Goal: Transaction & Acquisition: Purchase product/service

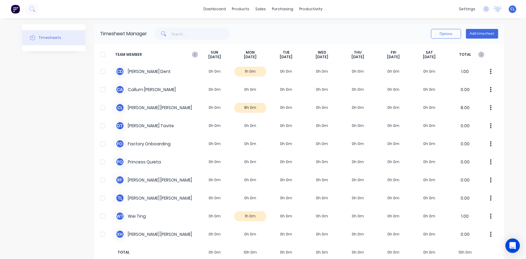
click at [513, 247] on icon "Open Intercom Messenger" at bounding box center [512, 245] width 7 height 7
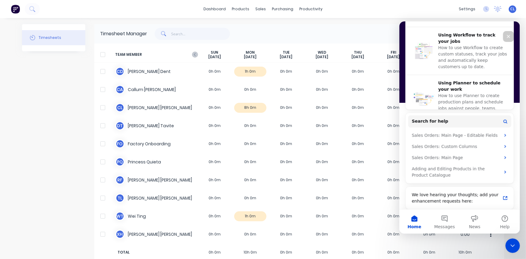
scroll to position [231, 0]
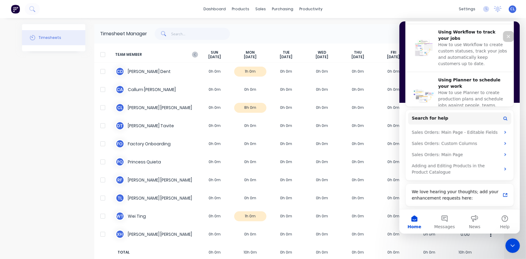
click at [503, 220] on button "Help" at bounding box center [505, 221] width 30 height 24
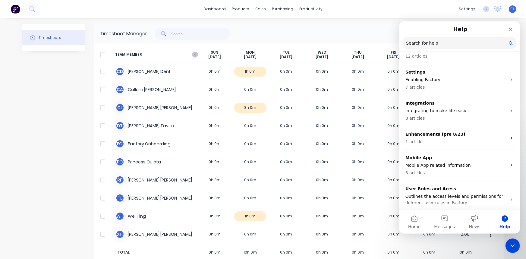
scroll to position [201, 0]
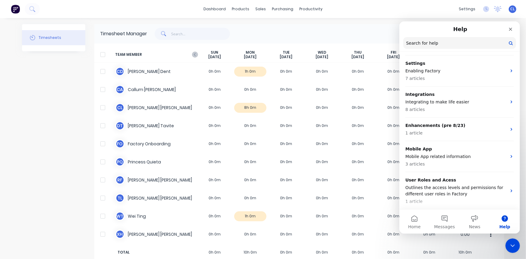
click at [454, 189] on p "Outlines the access levels and permissions for different user roles in Factory" at bounding box center [455, 190] width 101 height 13
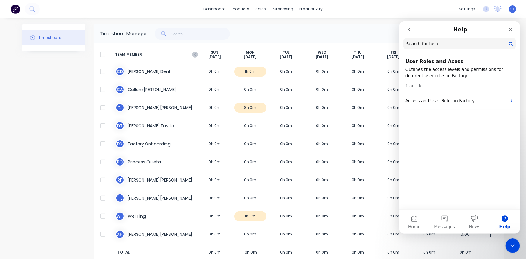
click at [449, 103] on p "Access and User Roles in Factory" at bounding box center [455, 100] width 101 height 6
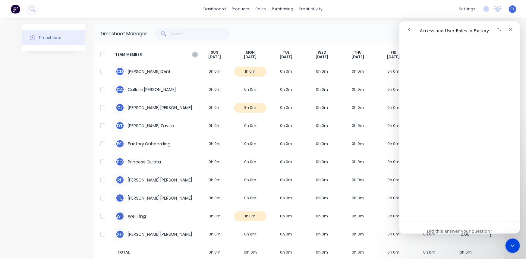
scroll to position [983, 0]
click at [474, 208] on span "😃" at bounding box center [475, 209] width 9 height 12
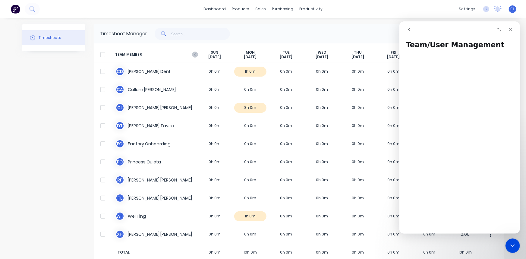
scroll to position [0, 0]
click at [411, 31] on icon "go back" at bounding box center [409, 29] width 5 height 5
click at [513, 29] on div "Close" at bounding box center [510, 29] width 11 height 11
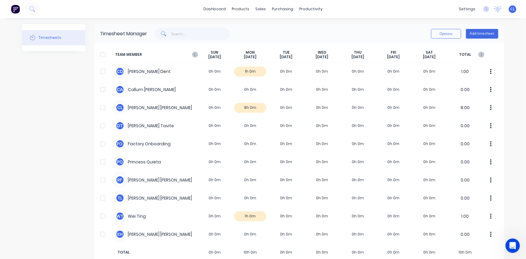
click at [516, 246] on icon "Open Intercom Messenger" at bounding box center [513, 246] width 10 height 10
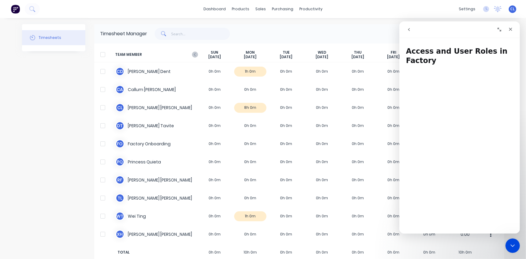
click at [408, 29] on icon "go back" at bounding box center [409, 29] width 2 height 3
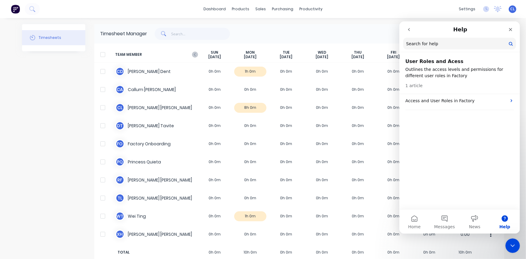
click at [434, 47] on input "Search for help" at bounding box center [459, 43] width 113 height 12
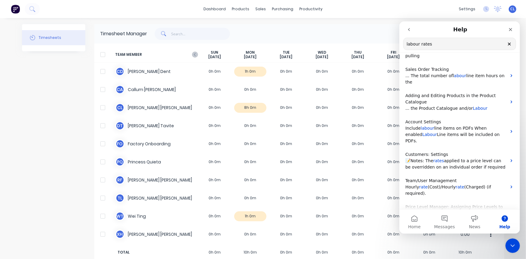
scroll to position [31, 0]
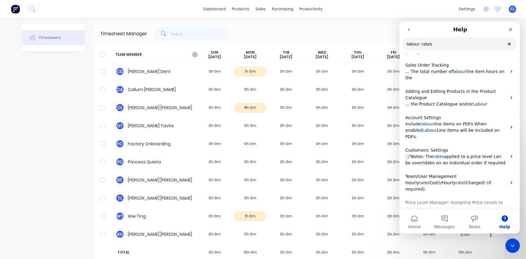
type input "labour rates"
click at [470, 180] on span "(Charged) (if required)." at bounding box center [448, 185] width 86 height 11
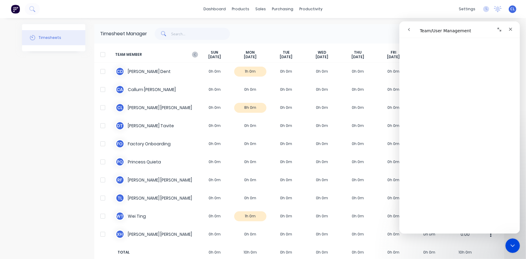
scroll to position [75, 0]
click at [409, 29] on icon "go back" at bounding box center [409, 29] width 2 height 3
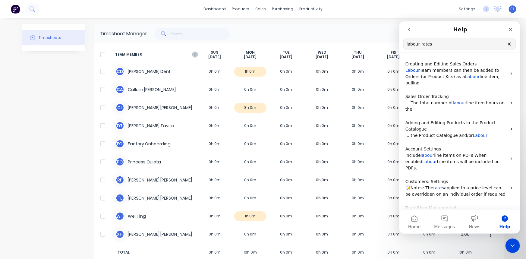
click at [512, 29] on icon "Close" at bounding box center [510, 29] width 5 height 5
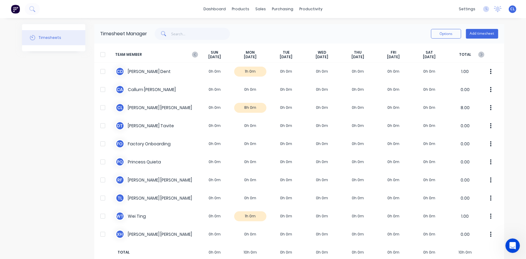
click at [488, 109] on button "button" at bounding box center [491, 108] width 13 height 12
click at [490, 106] on icon "button" at bounding box center [491, 108] width 2 height 7
click at [400, 31] on div "Options Add timesheet" at bounding box center [323, 34] width 351 height 12
click at [440, 33] on button "Options" at bounding box center [446, 34] width 30 height 10
click at [399, 26] on div "Timesheet Manager Options Approve Unapprove Download Export Add timesheet" at bounding box center [299, 33] width 410 height 19
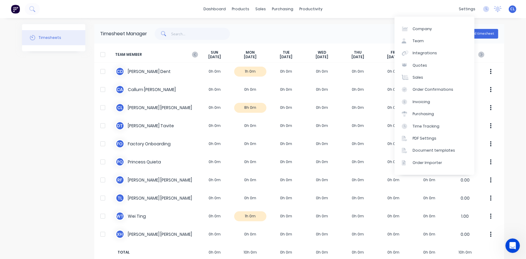
click at [421, 42] on div "Team" at bounding box center [418, 40] width 11 height 5
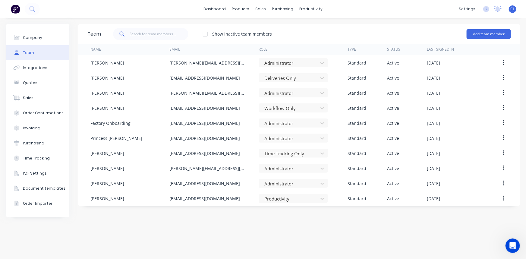
click at [505, 92] on icon "button" at bounding box center [504, 93] width 2 height 7
click at [469, 109] on div "Edit" at bounding box center [482, 108] width 46 height 9
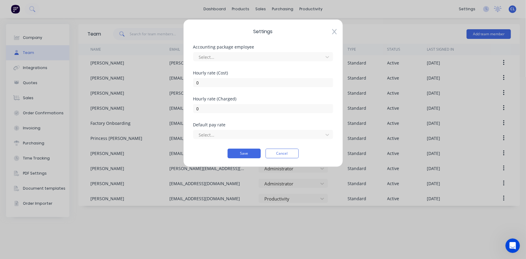
click at [261, 56] on div at bounding box center [259, 57] width 122 height 8
click at [328, 134] on icon at bounding box center [328, 135] width 6 height 6
click at [310, 69] on div "Accounting package employee Select..." at bounding box center [263, 58] width 140 height 26
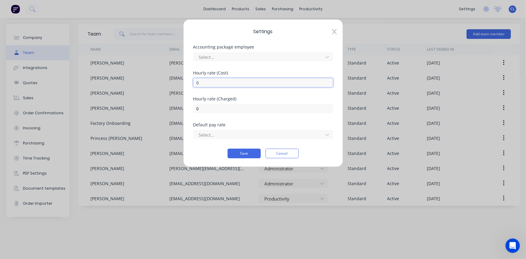
drag, startPoint x: 208, startPoint y: 84, endPoint x: 185, endPoint y: 84, distance: 23.2
click at [185, 84] on div "Settings Accounting package employee Select... [DEMOGRAPHIC_DATA] rate (Cost) 0…" at bounding box center [263, 93] width 160 height 148
type input "2.73"
click at [210, 110] on input "0" at bounding box center [263, 108] width 140 height 9
drag, startPoint x: 211, startPoint y: 109, endPoint x: 179, endPoint y: 108, distance: 32.9
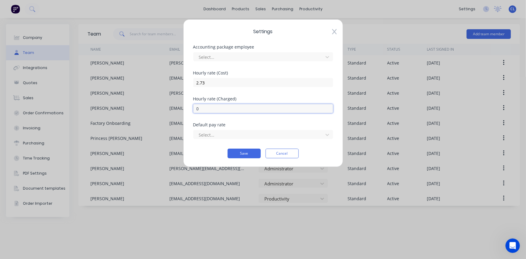
click at [179, 108] on div "Settings Accounting package employee Select... [DEMOGRAPHIC_DATA] rate (Cost) 2…" at bounding box center [263, 129] width 526 height 259
type input "6.32"
click at [250, 125] on div "Default pay rate" at bounding box center [263, 125] width 140 height 4
click at [253, 154] on button "Save" at bounding box center [244, 154] width 33 height 10
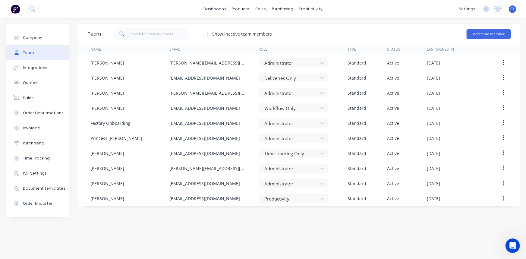
click at [506, 60] on button "button" at bounding box center [504, 62] width 14 height 11
click at [471, 77] on div "Edit" at bounding box center [482, 78] width 46 height 9
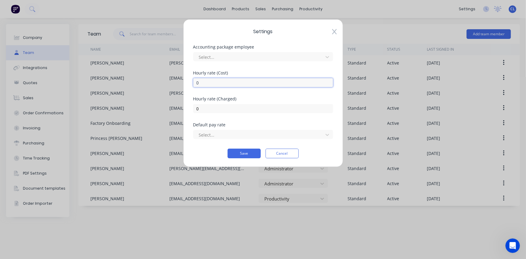
click at [220, 79] on input "0" at bounding box center [263, 82] width 140 height 9
drag, startPoint x: 208, startPoint y: 81, endPoint x: 190, endPoint y: 81, distance: 17.8
click at [190, 81] on div "Settings Accounting package employee Select... [DEMOGRAPHIC_DATA] rate (Cost) 0…" at bounding box center [263, 93] width 160 height 148
type input "2.73"
click at [209, 111] on input "0" at bounding box center [263, 108] width 140 height 9
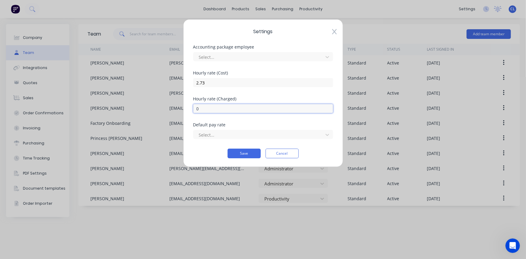
drag, startPoint x: 204, startPoint y: 109, endPoint x: 176, endPoint y: 106, distance: 28.4
click at [178, 106] on div "Settings Accounting package employee Select... [DEMOGRAPHIC_DATA] rate (Cost) 2…" at bounding box center [263, 129] width 526 height 259
type input "3.16"
click at [241, 152] on button "Save" at bounding box center [244, 154] width 33 height 10
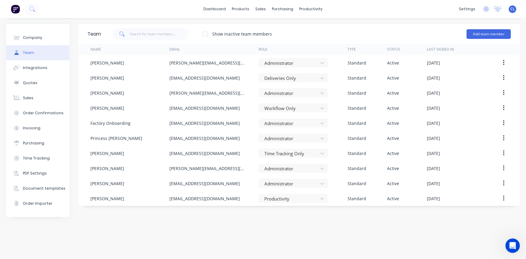
click at [485, 34] on button "Add team member" at bounding box center [489, 34] width 44 height 10
click at [445, 66] on div "Assignee team member A team member that can be assigned to orders, but cannot l…" at bounding box center [463, 72] width 86 height 23
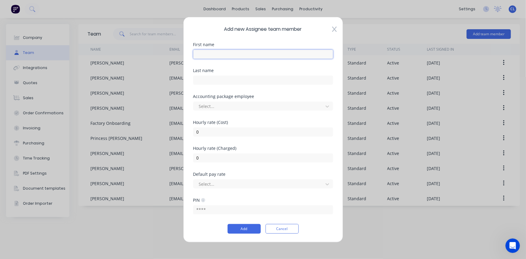
click at [216, 54] on input "text" at bounding box center [263, 53] width 140 height 9
type input "Student / Gateway / Oncall Casual"
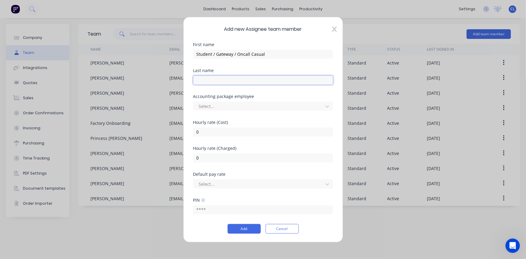
click at [231, 80] on input "text" at bounding box center [263, 79] width 140 height 9
click at [230, 106] on div at bounding box center [259, 107] width 122 height 8
click at [280, 92] on div "Last name" at bounding box center [263, 81] width 140 height 26
click at [223, 131] on input "0" at bounding box center [263, 131] width 140 height 9
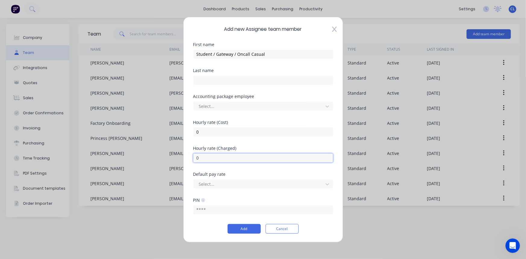
drag, startPoint x: 224, startPoint y: 156, endPoint x: 184, endPoint y: 155, distance: 39.8
click at [184, 155] on div "Add new Assignee team member First name Student / Gateway / Oncall Casual Last …" at bounding box center [263, 130] width 160 height 226
type input "1.58"
click at [246, 169] on div "Hourly rate (Charged) 1.58" at bounding box center [263, 159] width 140 height 26
drag, startPoint x: 218, startPoint y: 208, endPoint x: 171, endPoint y: 208, distance: 47.7
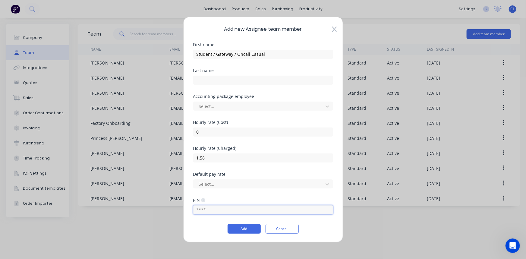
click at [171, 208] on div "Add new Assignee team member First name Student / Gateway / Oncall Casual Last …" at bounding box center [263, 129] width 526 height 259
type input "1234"
click at [247, 228] on button "Add" at bounding box center [244, 229] width 33 height 10
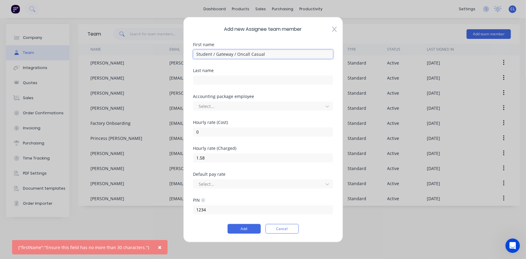
click at [197, 55] on input "Student / Gateway / Oncall Casual" at bounding box center [263, 53] width 140 height 9
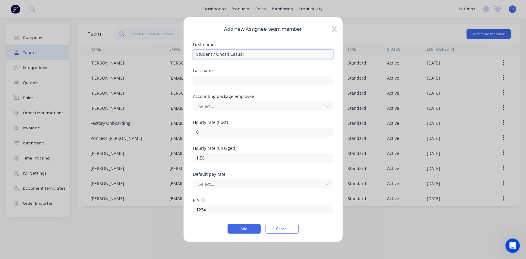
type input "Student / Oncall Casual"
click at [247, 227] on button "Add" at bounding box center [244, 229] width 33 height 10
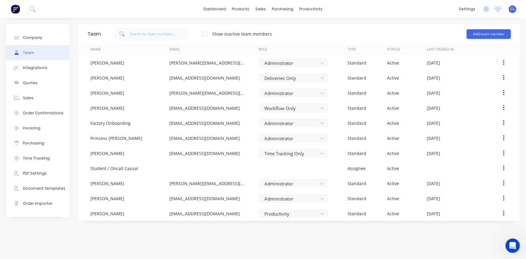
click at [505, 64] on button "button" at bounding box center [504, 62] width 14 height 11
click at [468, 78] on div "Edit" at bounding box center [482, 78] width 46 height 9
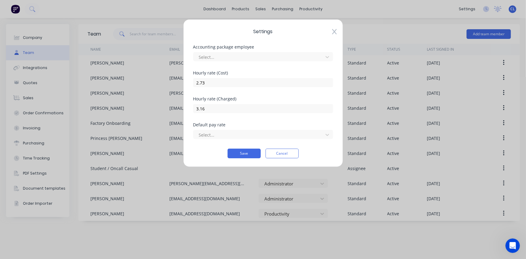
click at [289, 153] on button "Cancel" at bounding box center [282, 154] width 33 height 10
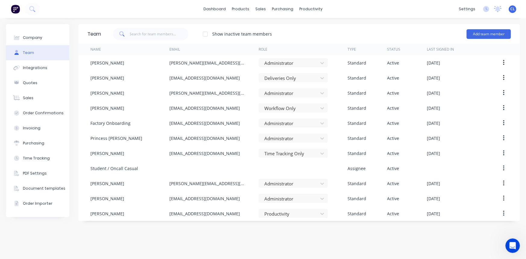
click at [504, 78] on icon "button" at bounding box center [503, 77] width 1 height 5
click at [471, 93] on div "Edit" at bounding box center [482, 93] width 46 height 9
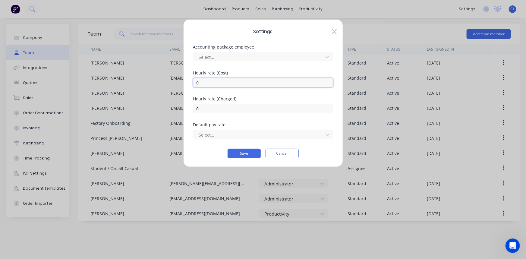
drag, startPoint x: 221, startPoint y: 83, endPoint x: 182, endPoint y: 83, distance: 39.2
click at [182, 83] on div "Settings Accounting package employee Select... [DEMOGRAPHIC_DATA] rate (Cost) 0…" at bounding box center [263, 129] width 526 height 259
type input "2.73"
drag, startPoint x: 206, startPoint y: 107, endPoint x: 187, endPoint y: 86, distance: 28.9
click at [186, 108] on div "Settings Accounting package employee Select... [DEMOGRAPHIC_DATA] rate (Cost) 2…" at bounding box center [263, 93] width 160 height 148
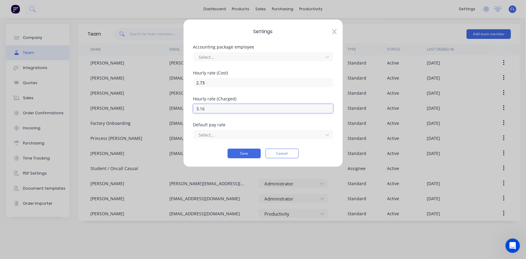
type input "3.16"
click at [250, 154] on button "Save" at bounding box center [244, 154] width 33 height 10
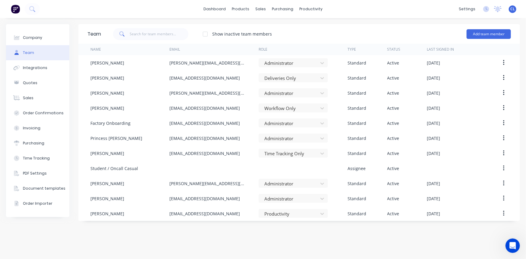
click at [503, 92] on button "button" at bounding box center [504, 92] width 14 height 11
click at [477, 106] on div "Edit" at bounding box center [482, 108] width 46 height 9
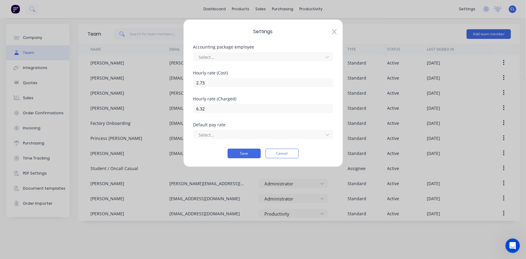
click at [288, 155] on button "Cancel" at bounding box center [282, 154] width 33 height 10
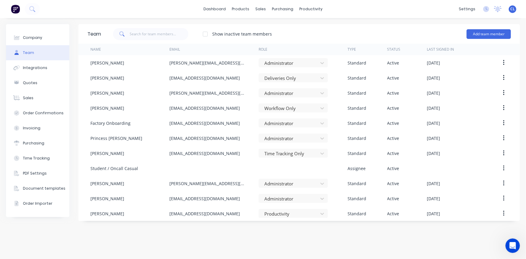
click at [505, 107] on button "button" at bounding box center [504, 108] width 14 height 11
click at [462, 125] on div "Edit" at bounding box center [482, 123] width 46 height 9
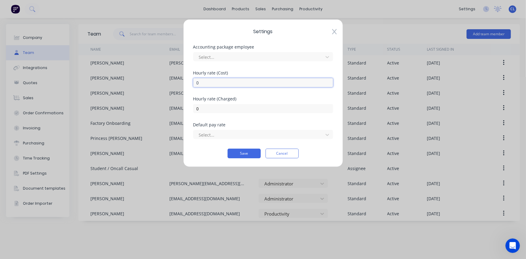
drag, startPoint x: 209, startPoint y: 84, endPoint x: 167, endPoint y: 84, distance: 41.6
click at [167, 84] on div "Settings Accounting package employee Select... [DEMOGRAPHIC_DATA] rate (Cost) 0…" at bounding box center [263, 129] width 526 height 259
type input "2.73"
drag, startPoint x: 203, startPoint y: 109, endPoint x: 186, endPoint y: 109, distance: 17.2
click at [189, 109] on div "Settings Accounting package employee Select... [DEMOGRAPHIC_DATA] rate (Cost) 2…" at bounding box center [263, 93] width 160 height 148
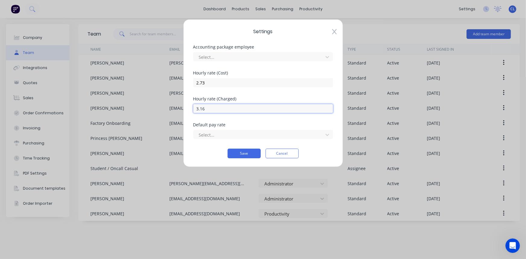
type input "3.16"
click at [245, 152] on button "Save" at bounding box center [244, 154] width 33 height 10
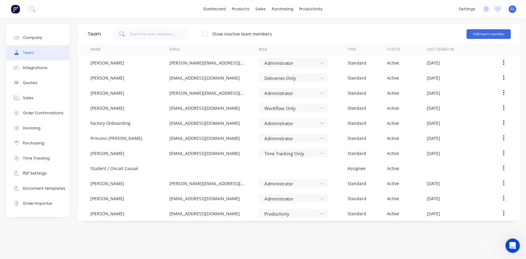
click at [503, 152] on icon "button" at bounding box center [504, 153] width 2 height 7
click at [479, 166] on div "Edit" at bounding box center [482, 169] width 46 height 9
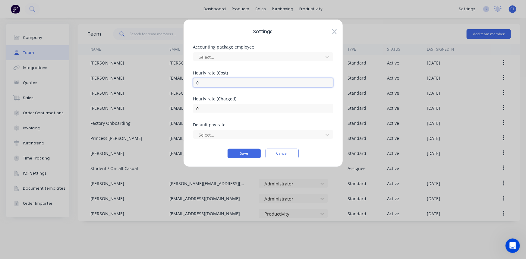
drag, startPoint x: 204, startPoint y: 84, endPoint x: 169, endPoint y: 84, distance: 34.7
click at [169, 84] on div "Settings Accounting package employee Select... [DEMOGRAPHIC_DATA] rate (Cost) 0…" at bounding box center [263, 129] width 526 height 259
type input "2.73"
drag, startPoint x: 209, startPoint y: 107, endPoint x: 162, endPoint y: 108, distance: 47.1
click at [162, 108] on div "Settings Accounting package employee Select... [DEMOGRAPHIC_DATA] rate (Cost) 2…" at bounding box center [263, 129] width 526 height 259
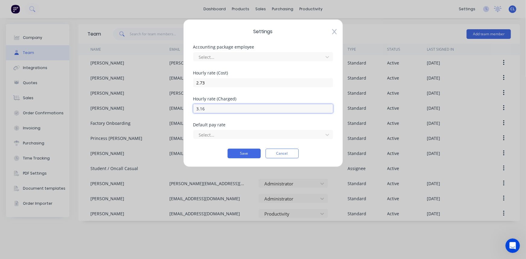
type input "3.16"
click at [245, 154] on button "Save" at bounding box center [244, 154] width 33 height 10
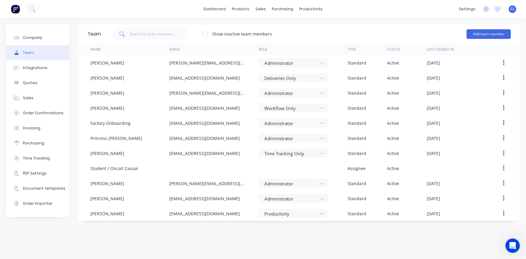
click at [506, 168] on button "button" at bounding box center [504, 168] width 14 height 11
click at [470, 183] on div "Edit" at bounding box center [482, 184] width 46 height 9
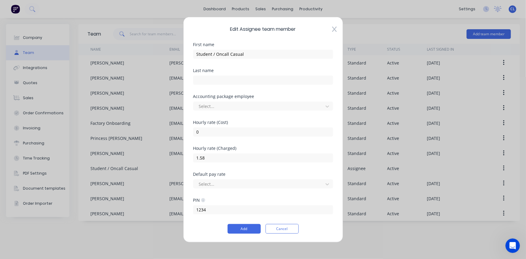
click at [253, 228] on button "Add" at bounding box center [244, 229] width 33 height 10
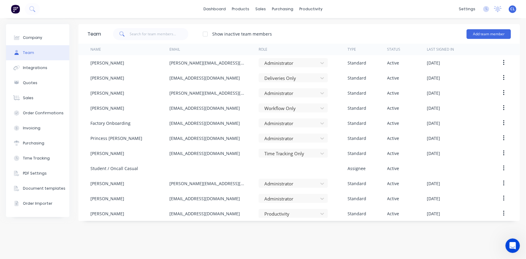
click at [505, 181] on icon "button" at bounding box center [503, 183] width 1 height 5
click at [474, 199] on div "Edit" at bounding box center [482, 199] width 46 height 9
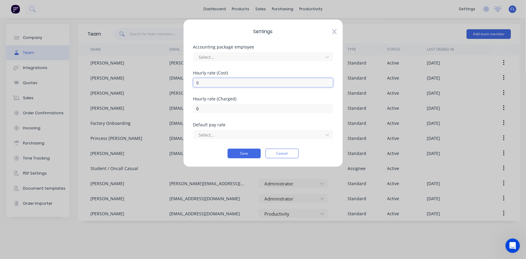
drag, startPoint x: 204, startPoint y: 81, endPoint x: 169, endPoint y: 89, distance: 36.0
click at [169, 89] on div "Settings Accounting package employee Select... [DEMOGRAPHIC_DATA] rate (Cost) 0…" at bounding box center [263, 129] width 526 height 259
type input "0.83"
drag, startPoint x: 208, startPoint y: 108, endPoint x: 173, endPoint y: 109, distance: 34.7
click at [173, 109] on div "Settings Accounting package employee Select... [DEMOGRAPHIC_DATA] rate (Cost) 0…" at bounding box center [263, 129] width 526 height 259
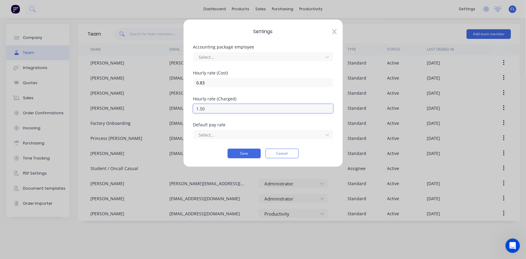
type input "1.50"
click at [244, 117] on div "Hourly rate (Charged) 1.50" at bounding box center [263, 110] width 140 height 26
drag, startPoint x: 197, startPoint y: 83, endPoint x: 167, endPoint y: 83, distance: 29.6
click at [168, 83] on div "Settings Accounting package employee Select... [DEMOGRAPHIC_DATA] rate (Cost) 0…" at bounding box center [263, 129] width 526 height 259
type input "2"
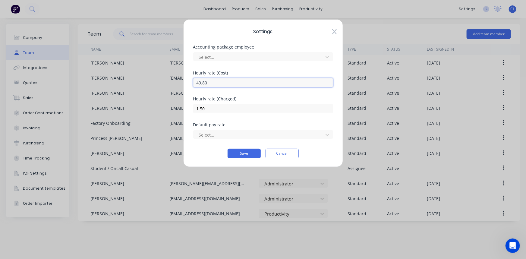
type input "49.80"
drag, startPoint x: 214, startPoint y: 108, endPoint x: 175, endPoint y: 105, distance: 39.0
click at [175, 105] on div "Settings Accounting package employee Select... [DEMOGRAPHIC_DATA] rate (Cost) 4…" at bounding box center [263, 129] width 526 height 259
type input "90"
click at [246, 153] on button "Save" at bounding box center [244, 154] width 33 height 10
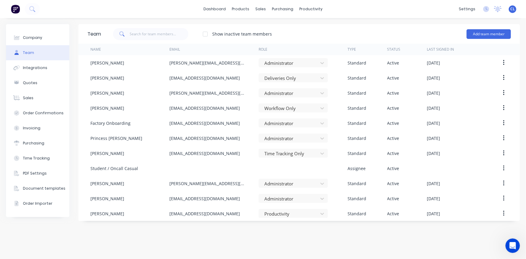
click at [503, 61] on button "button" at bounding box center [504, 62] width 14 height 11
click at [483, 77] on div "Edit" at bounding box center [482, 78] width 46 height 9
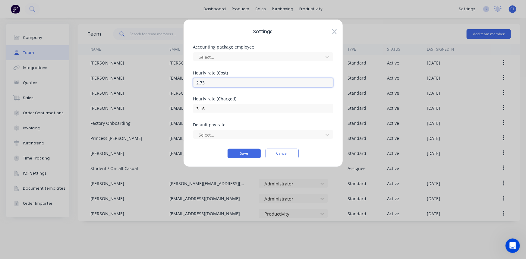
drag, startPoint x: 212, startPoint y: 83, endPoint x: 184, endPoint y: 78, distance: 28.5
click at [183, 79] on div "Settings Accounting package employee Select... [DEMOGRAPHIC_DATA] rate (Cost) 2…" at bounding box center [263, 93] width 160 height 148
type input "163.80"
drag, startPoint x: 212, startPoint y: 107, endPoint x: 192, endPoint y: 107, distance: 20.2
click at [192, 107] on div "Settings Accounting package employee Select... [DEMOGRAPHIC_DATA] rate (Cost) 1…" at bounding box center [263, 93] width 160 height 148
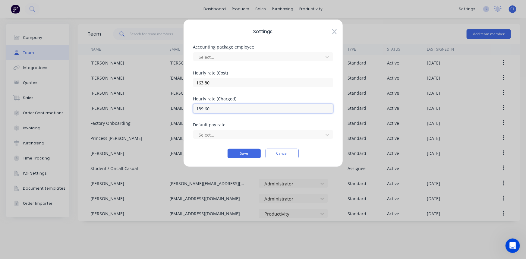
type input "189.60"
click at [250, 154] on button "Save" at bounding box center [244, 154] width 33 height 10
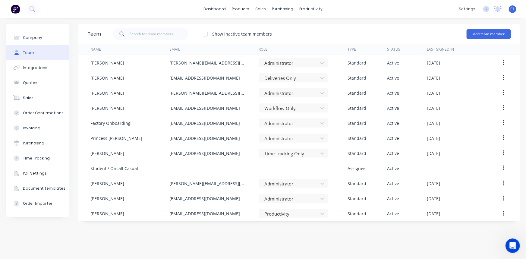
click at [503, 77] on icon "button" at bounding box center [504, 78] width 2 height 7
click at [473, 88] on button "Edit" at bounding box center [482, 94] width 57 height 12
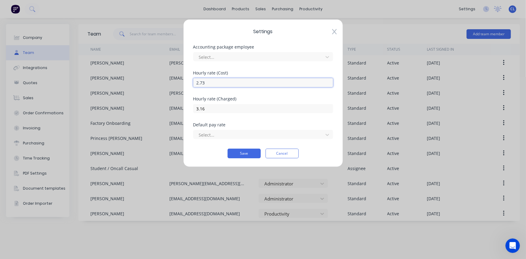
drag, startPoint x: 211, startPoint y: 83, endPoint x: 152, endPoint y: 83, distance: 58.8
click at [152, 83] on div "Settings Accounting package employee Select... [DEMOGRAPHIC_DATA] rate (Cost) 2…" at bounding box center [263, 129] width 526 height 259
type input "163.80"
drag, startPoint x: 211, startPoint y: 109, endPoint x: 181, endPoint y: 105, distance: 30.6
click at [187, 106] on div "Settings Accounting package employee Select... [DEMOGRAPHIC_DATA] rate (Cost) 1…" at bounding box center [263, 93] width 160 height 148
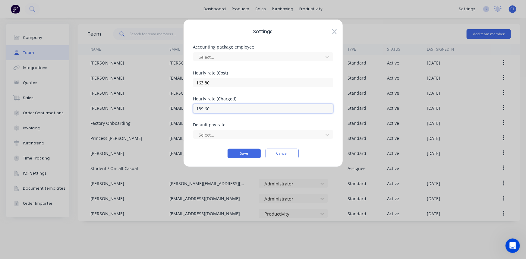
type input "189.60"
click at [249, 153] on button "Save" at bounding box center [244, 154] width 33 height 10
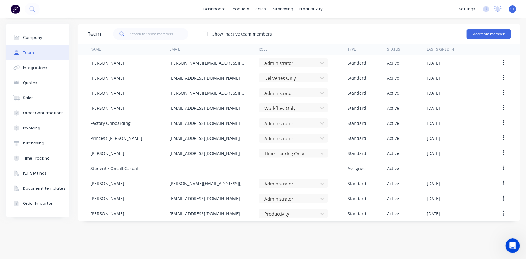
click at [504, 60] on icon "button" at bounding box center [503, 62] width 1 height 5
click at [462, 81] on div "Edit" at bounding box center [482, 78] width 46 height 9
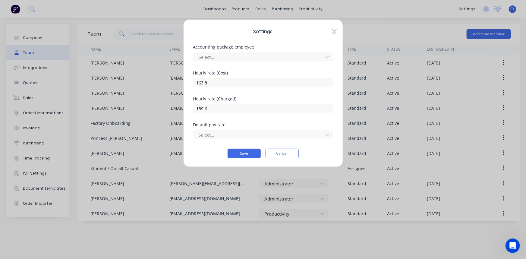
click at [274, 154] on button "Cancel" at bounding box center [282, 154] width 33 height 10
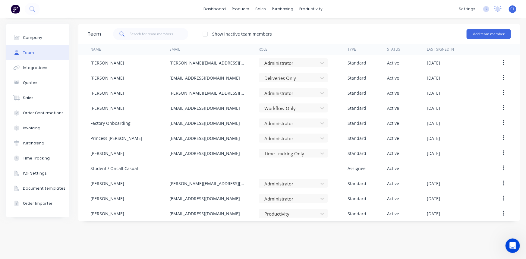
click at [503, 78] on icon "button" at bounding box center [504, 78] width 2 height 7
click at [468, 92] on div "Edit" at bounding box center [482, 93] width 46 height 9
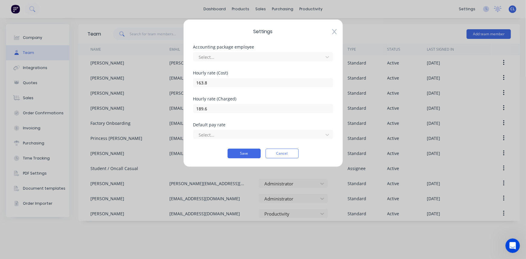
click at [290, 154] on button "Cancel" at bounding box center [282, 154] width 33 height 10
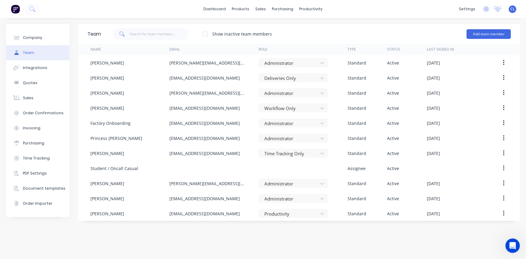
click at [503, 63] on button "button" at bounding box center [504, 62] width 14 height 11
click at [468, 79] on div "Edit" at bounding box center [482, 78] width 46 height 9
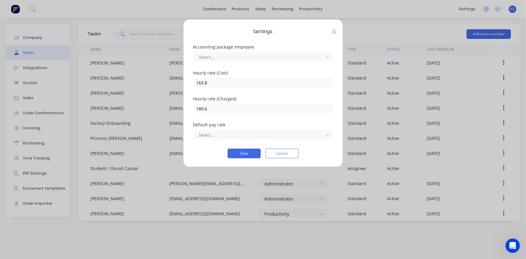
click at [286, 154] on button "Cancel" at bounding box center [282, 154] width 33 height 10
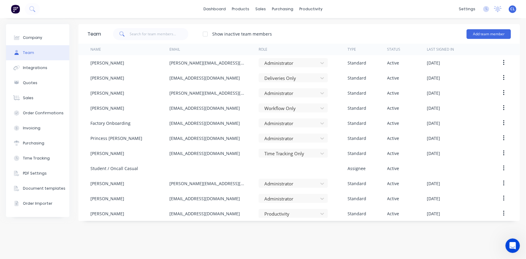
click at [502, 93] on button "button" at bounding box center [504, 92] width 14 height 11
click at [468, 109] on div "Edit" at bounding box center [482, 108] width 46 height 9
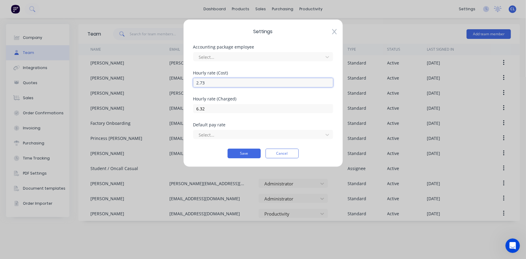
drag, startPoint x: 217, startPoint y: 84, endPoint x: 185, endPoint y: 84, distance: 31.7
click at [185, 84] on div "Settings Accounting package employee Select... [DEMOGRAPHIC_DATA] rate (Cost) 2…" at bounding box center [263, 93] width 160 height 148
type input "163.80"
drag, startPoint x: 186, startPoint y: 107, endPoint x: 163, endPoint y: 108, distance: 23.0
click at [163, 108] on div "Settings Accounting package employee Select... [DEMOGRAPHIC_DATA] rate (Cost) 1…" at bounding box center [263, 129] width 526 height 259
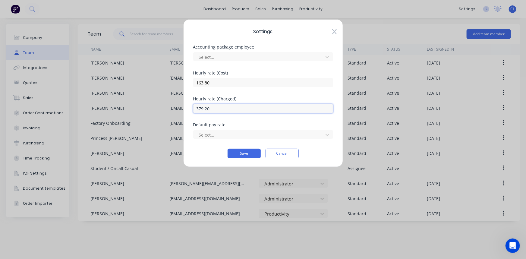
type input "379.20"
click at [251, 152] on button "Save" at bounding box center [244, 154] width 33 height 10
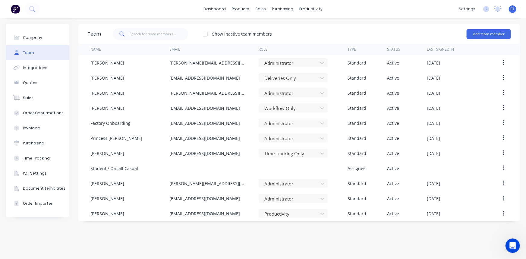
click at [504, 107] on icon "button" at bounding box center [504, 108] width 2 height 7
click at [468, 122] on div "Edit" at bounding box center [482, 123] width 46 height 9
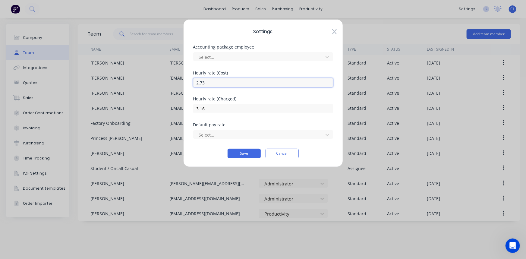
drag, startPoint x: 220, startPoint y: 83, endPoint x: 175, endPoint y: 81, distance: 45.6
click at [178, 83] on div "Settings Accounting package employee Select... [DEMOGRAPHIC_DATA] rate (Cost) 2…" at bounding box center [263, 129] width 526 height 259
type input "163.80"
drag, startPoint x: 190, startPoint y: 106, endPoint x: 181, endPoint y: 105, distance: 9.2
click at [184, 106] on div "Settings Accounting package employee Select... [DEMOGRAPHIC_DATA] rate (Cost) 1…" at bounding box center [263, 93] width 160 height 148
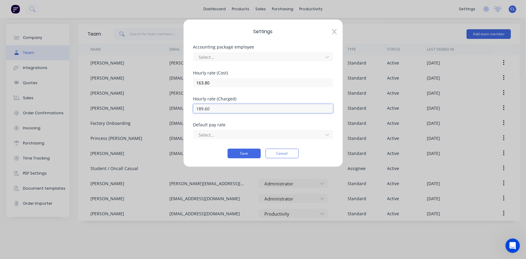
type input "189.60"
click at [252, 152] on button "Save" at bounding box center [244, 154] width 33 height 10
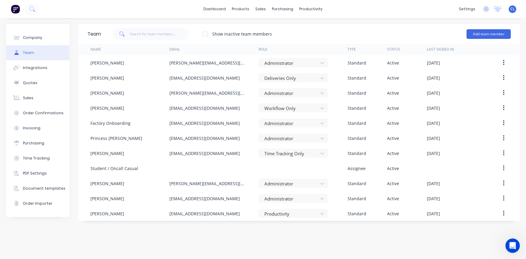
click at [502, 152] on button "button" at bounding box center [504, 153] width 14 height 11
click at [467, 165] on div "Edit" at bounding box center [482, 169] width 46 height 9
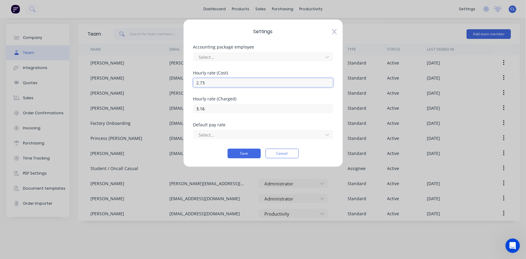
drag, startPoint x: 186, startPoint y: 83, endPoint x: 151, endPoint y: 83, distance: 35.9
click at [151, 83] on div "Settings Accounting package employee Select... [DEMOGRAPHIC_DATA] rate (Cost) 2…" at bounding box center [263, 129] width 526 height 259
type input "163.80"
drag, startPoint x: 214, startPoint y: 109, endPoint x: 178, endPoint y: 103, distance: 36.6
click at [178, 103] on div "Settings Accounting package employee Select... [DEMOGRAPHIC_DATA] rate (Cost) 1…" at bounding box center [263, 129] width 526 height 259
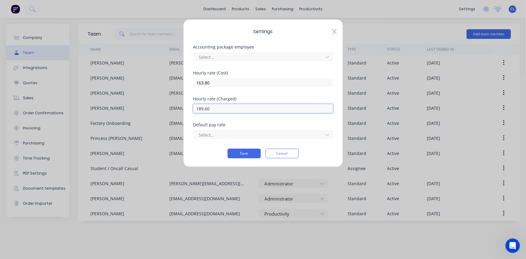
type input "189.60"
click at [241, 154] on button "Save" at bounding box center [244, 154] width 33 height 10
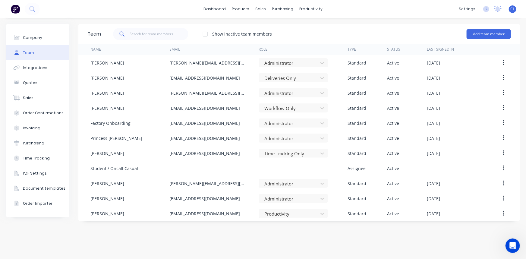
click at [503, 168] on button "button" at bounding box center [504, 168] width 14 height 11
click at [467, 184] on div "Edit" at bounding box center [482, 184] width 46 height 9
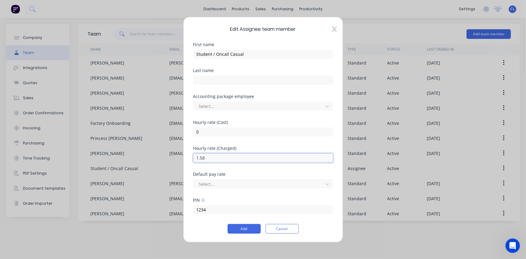
drag, startPoint x: 224, startPoint y: 156, endPoint x: 173, endPoint y: 156, distance: 51.0
click at [173, 156] on div "Edit Assignee team member First name Student / Oncall Casual Last name Accounti…" at bounding box center [263, 129] width 526 height 259
type input "94.80"
click at [247, 186] on div at bounding box center [259, 184] width 122 height 8
click at [245, 229] on button "Add" at bounding box center [244, 229] width 33 height 10
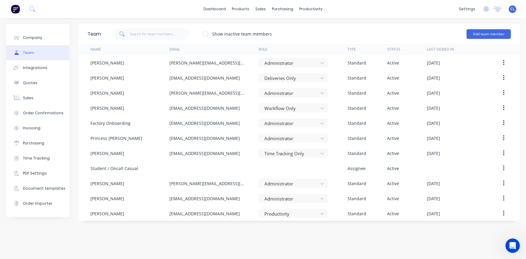
click at [506, 183] on button "button" at bounding box center [504, 183] width 14 height 11
click at [470, 199] on div "Edit" at bounding box center [482, 199] width 46 height 9
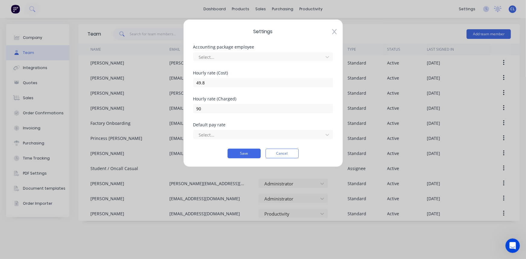
click at [248, 154] on button "Save" at bounding box center [244, 154] width 33 height 10
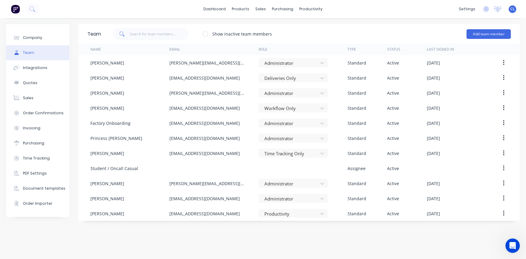
click at [505, 197] on button "button" at bounding box center [504, 198] width 14 height 11
click at [478, 212] on div "Edit" at bounding box center [482, 214] width 46 height 9
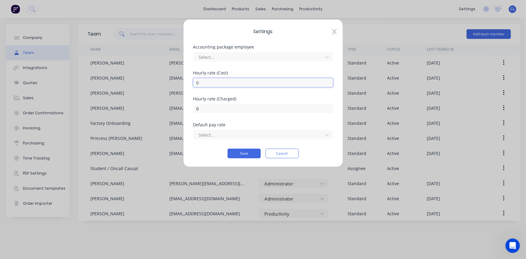
drag, startPoint x: 215, startPoint y: 81, endPoint x: 170, endPoint y: 82, distance: 45.0
click at [170, 82] on div "Settings Accounting package employee Select... [DEMOGRAPHIC_DATA] rate (Cost) 0…" at bounding box center [263, 129] width 526 height 259
type input "163.80"
drag, startPoint x: 203, startPoint y: 110, endPoint x: 179, endPoint y: 109, distance: 23.9
click at [183, 109] on div "Settings Accounting package employee Select... [DEMOGRAPHIC_DATA] rate (Cost) 1…" at bounding box center [263, 129] width 526 height 259
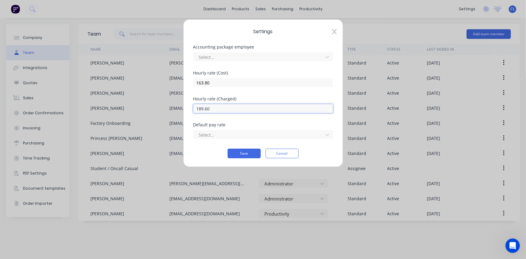
type input "189.60"
click at [253, 153] on button "Save" at bounding box center [244, 154] width 33 height 10
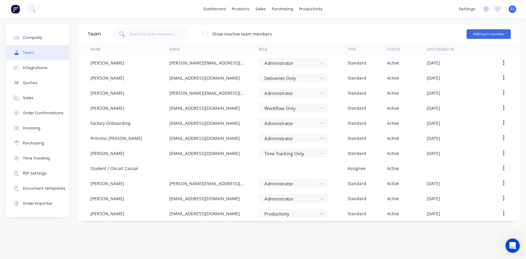
click at [506, 214] on button "button" at bounding box center [504, 213] width 14 height 11
click at [465, 229] on div "Edit" at bounding box center [482, 229] width 46 height 9
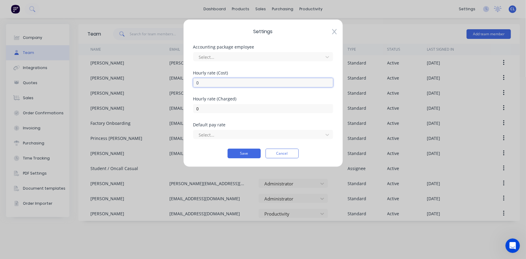
drag, startPoint x: 186, startPoint y: 84, endPoint x: 174, endPoint y: 84, distance: 11.8
click at [174, 84] on div "Settings Accounting package employee Select... [DEMOGRAPHIC_DATA] rate (Cost) 0…" at bounding box center [263, 129] width 526 height 259
type input "163.80"
drag, startPoint x: 204, startPoint y: 107, endPoint x: 176, endPoint y: 106, distance: 28.1
click at [177, 106] on div "Settings Accounting package employee Select... [DEMOGRAPHIC_DATA] rate (Cost) 1…" at bounding box center [263, 129] width 526 height 259
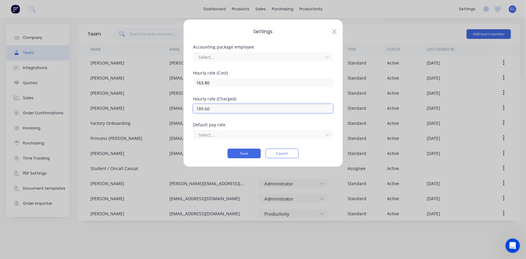
type input "189.60"
click at [243, 156] on button "Save" at bounding box center [244, 154] width 33 height 10
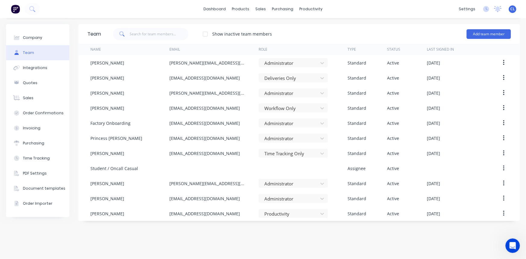
click at [408, 30] on div "Show inactive team members Add team member" at bounding box center [306, 34] width 410 height 18
click at [322, 154] on icon at bounding box center [323, 154] width 4 height 2
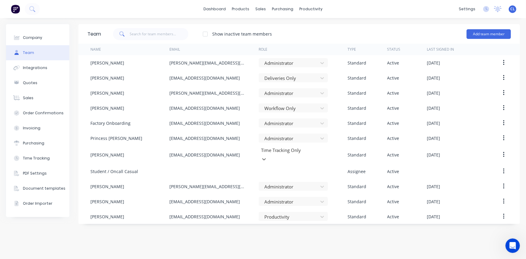
scroll to position [91, 0]
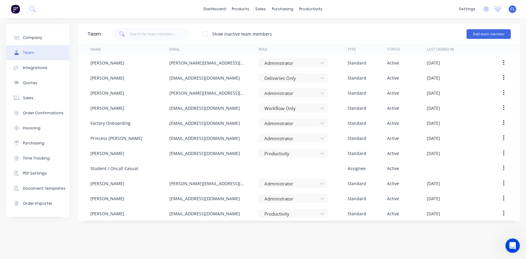
click at [323, 109] on icon at bounding box center [323, 108] width 4 height 2
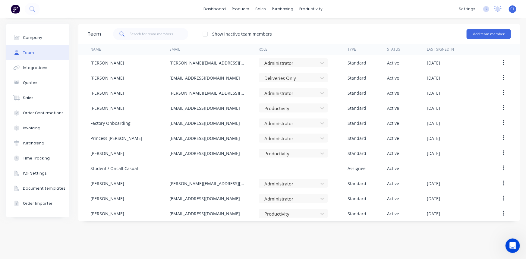
click at [321, 78] on icon at bounding box center [323, 78] width 4 height 2
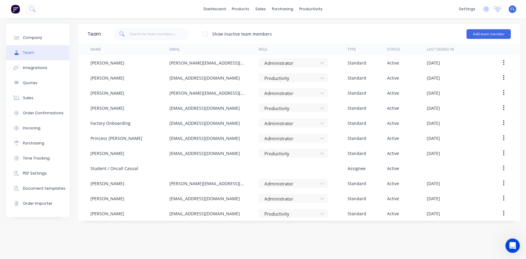
click at [366, 35] on div "Show inactive team members Add team member" at bounding box center [306, 34] width 410 height 18
click at [153, 8] on div "dashboard products sales purchasing productivity dashboard products Product Cat…" at bounding box center [263, 9] width 526 height 18
click at [216, 6] on link "dashboard" at bounding box center [215, 9] width 28 height 9
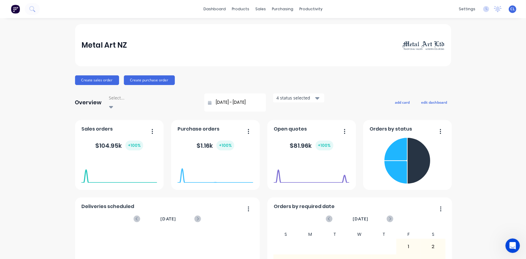
click at [341, 63] on div "Metal Art NZ" at bounding box center [263, 45] width 376 height 42
click at [240, 9] on div "products" at bounding box center [241, 9] width 24 height 9
click at [257, 9] on div "sales" at bounding box center [260, 9] width 17 height 9
click at [278, 29] on div "Sales Orders" at bounding box center [281, 28] width 25 height 5
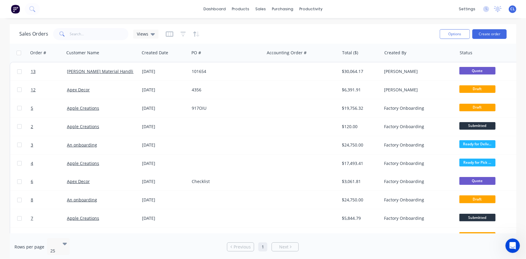
click at [108, 70] on link "[PERSON_NAME] Material Handling Ltd" at bounding box center [106, 71] width 79 height 6
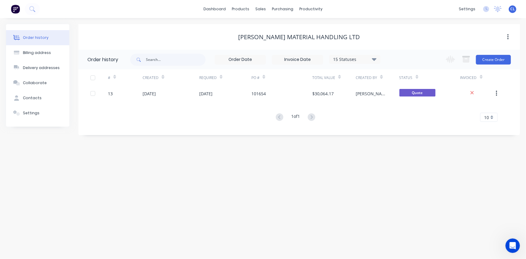
click at [209, 94] on div "[DATE]" at bounding box center [205, 93] width 13 height 6
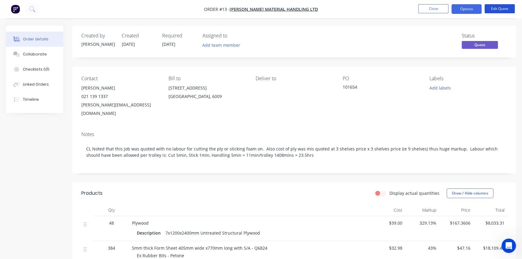
click at [500, 9] on button "Edit Quote" at bounding box center [500, 8] width 30 height 9
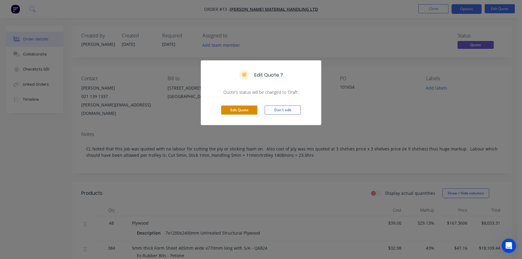
click at [240, 109] on button "Edit Quote" at bounding box center [239, 110] width 36 height 9
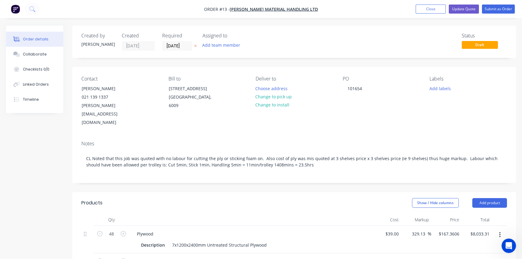
click at [265, 97] on button "Change to pick up" at bounding box center [273, 97] width 43 height 8
click at [268, 96] on button "Change to delivery" at bounding box center [274, 97] width 44 height 8
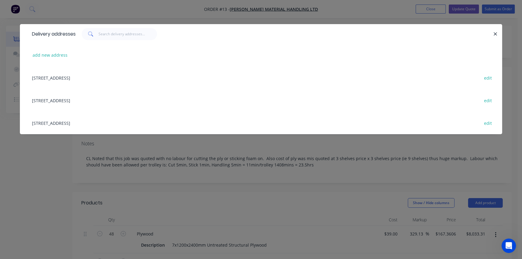
click at [495, 38] on div "Delivery addresses" at bounding box center [261, 34] width 483 height 20
click at [83, 79] on div "[STREET_ADDRESS] edit" at bounding box center [261, 77] width 465 height 23
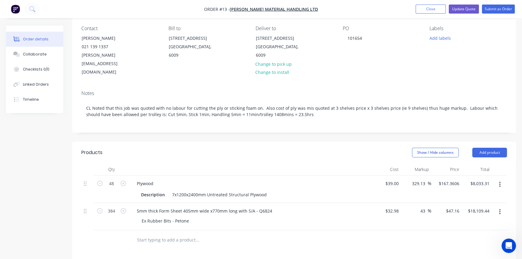
scroll to position [55, 0]
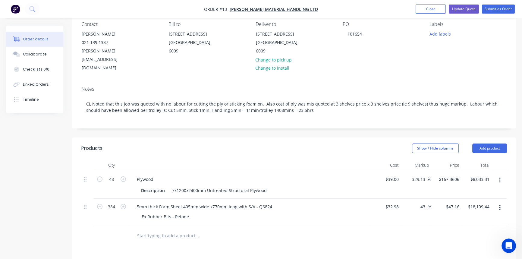
click at [151, 230] on input "text" at bounding box center [197, 236] width 121 height 12
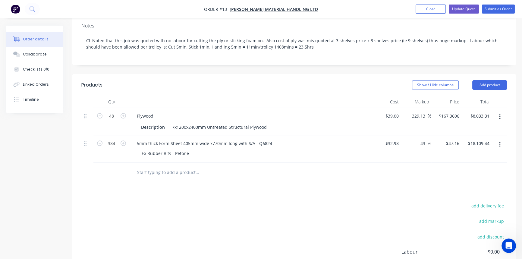
scroll to position [157, 0]
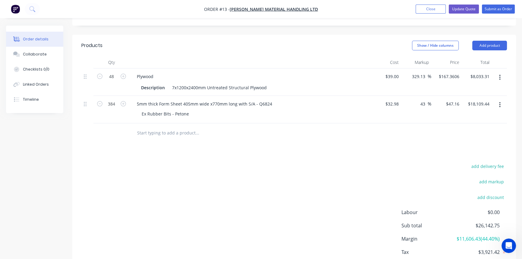
click at [415, 209] on span "Labour" at bounding box center [429, 212] width 54 height 7
click at [491, 209] on span "$0.00" at bounding box center [477, 212] width 45 height 7
click at [151, 123] on div at bounding box center [238, 133] width 217 height 20
click at [154, 127] on input "text" at bounding box center [197, 133] width 121 height 12
type input "Labour"
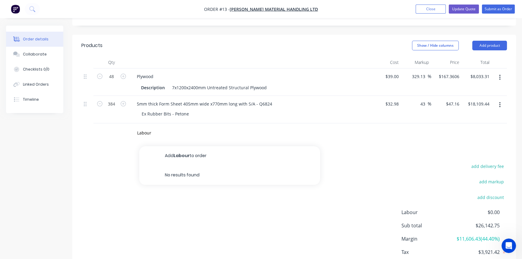
click at [183, 146] on button "Add Labour to order" at bounding box center [229, 155] width 181 height 19
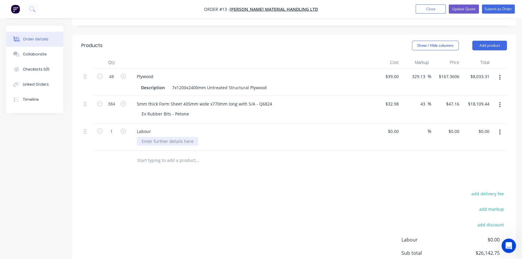
click at [153, 137] on div at bounding box center [168, 141] width 62 height 9
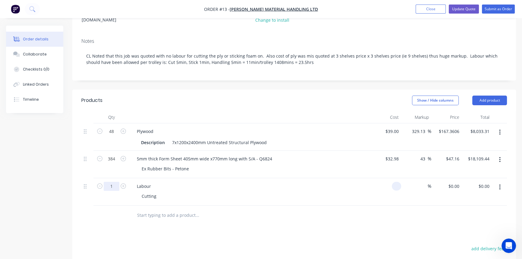
type input "$0.00"
click at [111, 136] on input "1" at bounding box center [112, 131] width 16 height 9
type input "640"
click at [159, 209] on input "text" at bounding box center [197, 215] width 121 height 12
type input "labour"
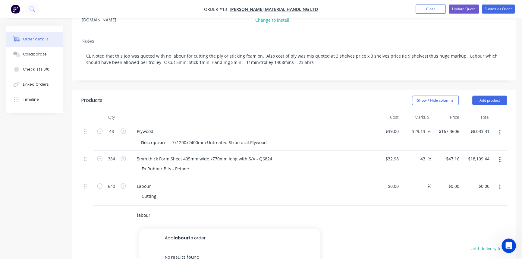
click at [182, 229] on button "Add labour to order" at bounding box center [229, 238] width 181 height 19
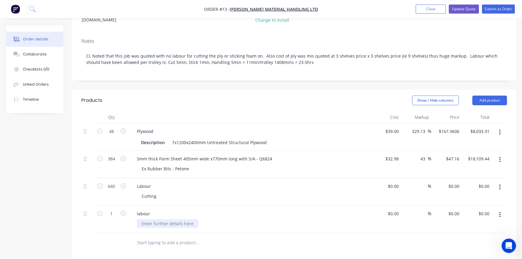
click at [154, 219] on div at bounding box center [168, 223] width 62 height 9
click at [151, 192] on div "Cutting" at bounding box center [149, 196] width 24 height 9
drag, startPoint x: 148, startPoint y: 178, endPoint x: 185, endPoint y: 185, distance: 37.6
click at [185, 185] on div "Labour Cutting" at bounding box center [250, 191] width 241 height 27
type input "$0.00"
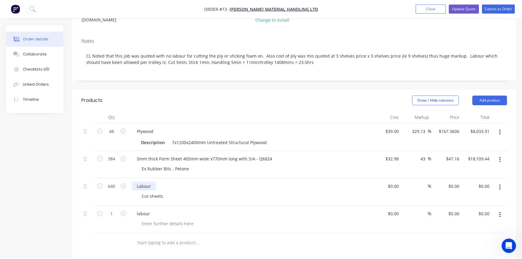
click at [149, 182] on div "Labour" at bounding box center [144, 186] width 24 height 9
click at [165, 182] on div "Labour" at bounding box center [250, 186] width 236 height 9
click at [160, 184] on div "Labour Cut sheets" at bounding box center [250, 191] width 241 height 27
click at [150, 182] on div "Labour" at bounding box center [144, 186] width 24 height 9
click at [154, 192] on div "Cut sheets" at bounding box center [152, 196] width 31 height 9
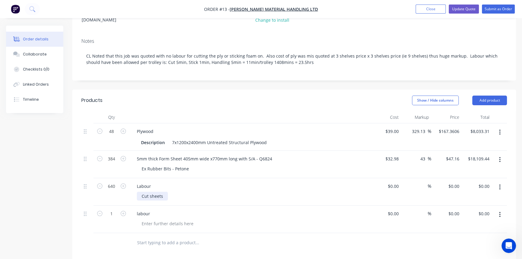
click at [150, 192] on div "Cut sheets" at bounding box center [152, 196] width 31 height 9
click at [147, 219] on div at bounding box center [168, 223] width 62 height 9
type input "128"
click at [159, 237] on input "text" at bounding box center [197, 243] width 121 height 12
type input "labour"
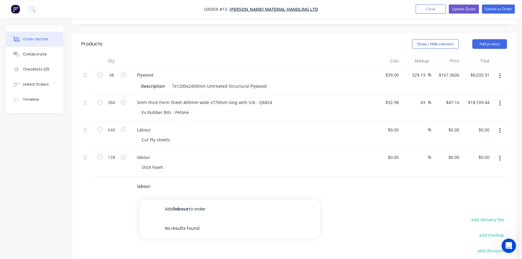
scroll to position [161, 0]
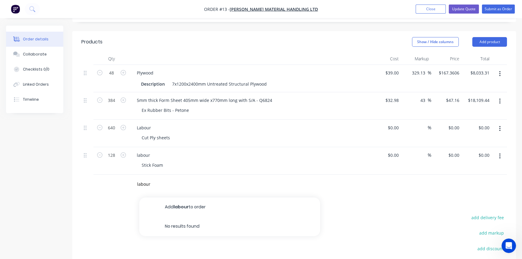
click at [188, 198] on button "Add labour to order" at bounding box center [229, 207] width 181 height 19
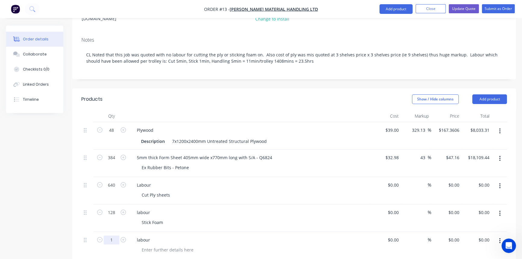
scroll to position [189, 0]
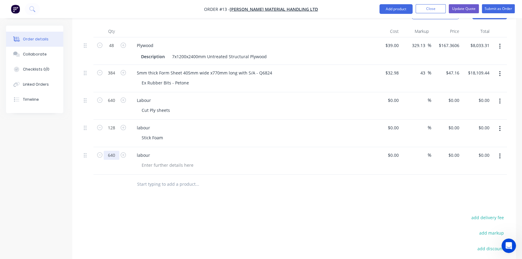
type input "640"
click at [172, 161] on div at bounding box center [168, 165] width 62 height 9
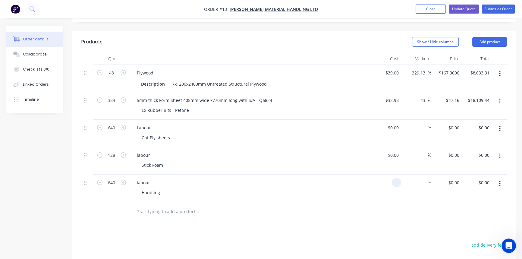
scroll to position [106, 0]
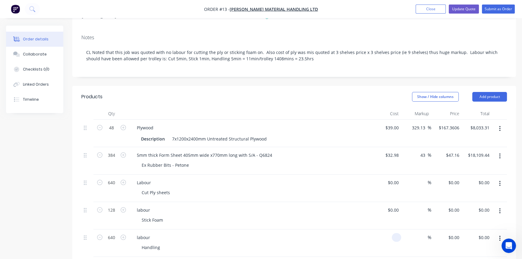
type input "$0.00"
click at [352, 188] on div "Cut Ply sheets" at bounding box center [253, 192] width 232 height 9
click at [356, 178] on div "Labour" at bounding box center [250, 182] width 236 height 9
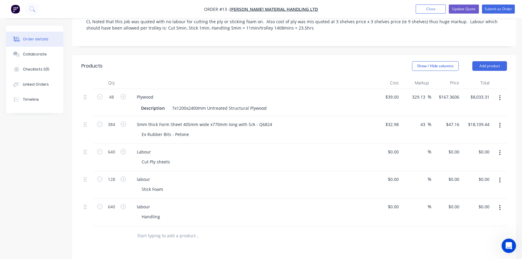
scroll to position [164, 0]
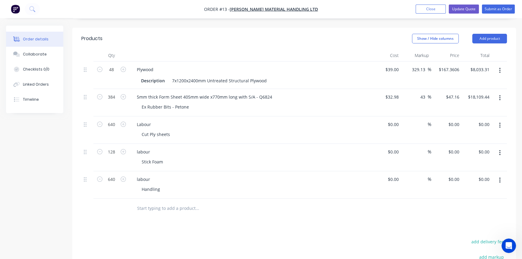
click at [356, 214] on div "Products Show / Hide columns Add product Qty Cost Markup Price Total 48 Plywood…" at bounding box center [294, 195] width 444 height 335
click at [153, 202] on input "text" at bounding box center [197, 208] width 121 height 12
type input "labour"
click at [173, 222] on button "Add labour to order" at bounding box center [229, 231] width 181 height 19
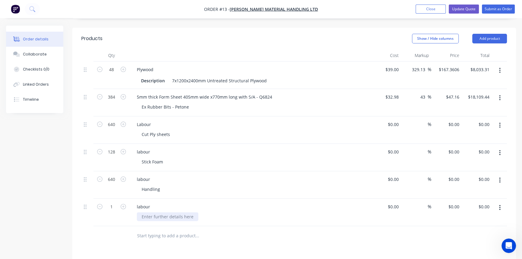
click at [156, 212] on div at bounding box center [168, 216] width 62 height 9
click at [112, 74] on input "1" at bounding box center [112, 69] width 16 height 9
type input "10"
click at [156, 212] on div at bounding box center [168, 216] width 62 height 9
click at [173, 202] on div "labour" at bounding box center [250, 206] width 236 height 9
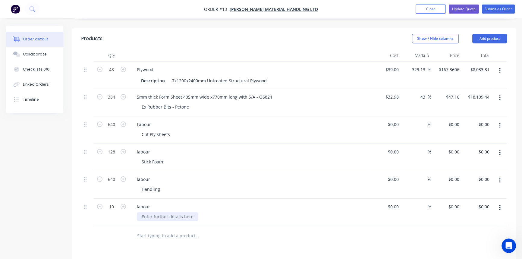
click at [173, 212] on div at bounding box center [168, 216] width 62 height 9
type input "$0.00"
click at [342, 204] on div "labour Admin" at bounding box center [250, 212] width 241 height 27
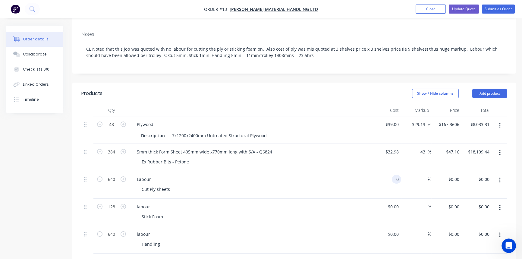
drag, startPoint x: 389, startPoint y: 162, endPoint x: 403, endPoint y: 163, distance: 13.6
click at [403, 171] on div "640 Labour Cut Ply sheets 0 0 % $0.00 $0.00 $0.00 $0.00" at bounding box center [294, 184] width 426 height 27
type input "$1,747.20"
type input "$1,118,208.00"
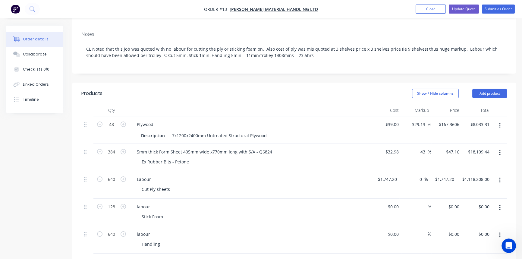
type input "0"
type input "$1,747.20"
click at [414, 171] on div "0 0 %" at bounding box center [414, 184] width 29 height 27
drag, startPoint x: 415, startPoint y: 162, endPoint x: 423, endPoint y: 161, distance: 8.2
click at [423, 175] on div "0 0 %" at bounding box center [421, 179] width 13 height 9
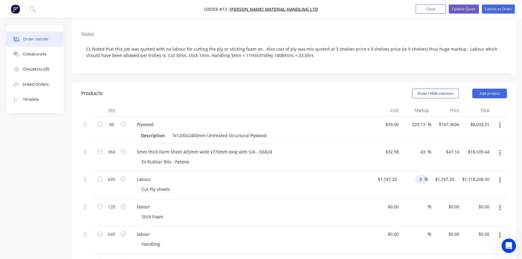
click at [418, 175] on input "0" at bounding box center [421, 179] width 7 height 9
type input "-1000"
type input "-15724.8"
type input "$-10,063,872.00"
type input "$-15,724.80"
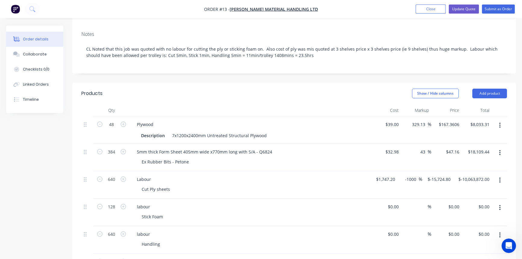
click at [415, 175] on input "-1000" at bounding box center [412, 179] width 14 height 9
type input "-100"
type input "0"
type input "$0.00"
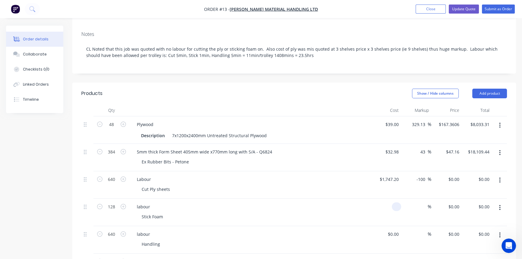
drag, startPoint x: 389, startPoint y: 189, endPoint x: 417, endPoint y: 189, distance: 29.0
click at [417, 199] on div "128 labour Stick Foam % $0.00 $0.00 $0.00 $0.00" at bounding box center [294, 212] width 426 height 27
type input "$349.44"
type input "$44,728.32"
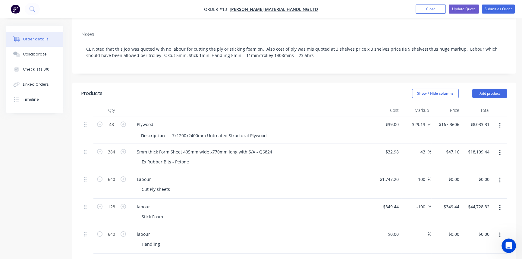
type input "-100"
type input "0"
type input "$0.00"
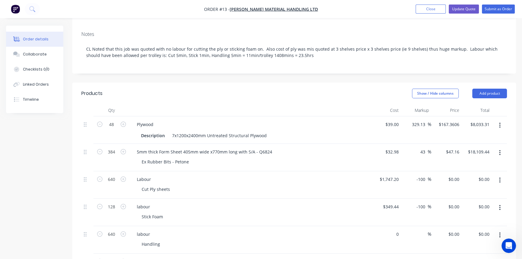
click at [388, 226] on div "0 $0.00" at bounding box center [386, 239] width 30 height 27
type input "$1,747.20"
type input "$1,118,208.00"
type input "-100"
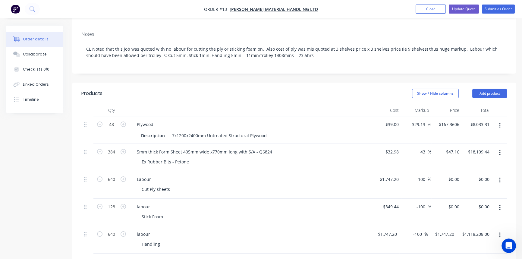
type input "0"
type input "$0.00"
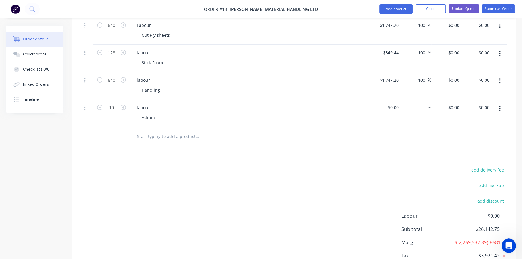
scroll to position [240, 0]
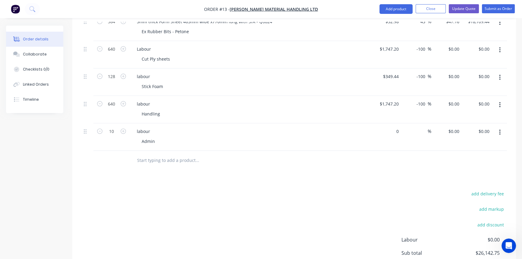
click at [387, 123] on div "0 $0.00" at bounding box center [386, 136] width 30 height 27
type input "$15.00"
type input "$150.00"
click at [386, 151] on div at bounding box center [294, 161] width 426 height 20
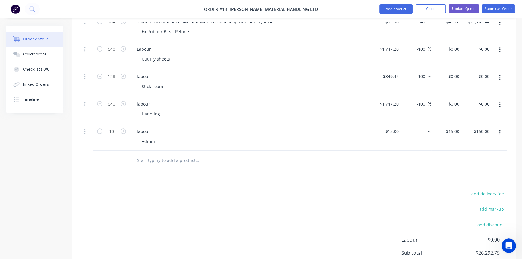
click at [423, 127] on input at bounding box center [424, 131] width 7 height 9
type input "-100"
type input "$0.00"
click at [386, 170] on div "Products Show / Hide columns Add product Qty Cost Markup Price Total 48 Plywood…" at bounding box center [294, 133] width 444 height 363
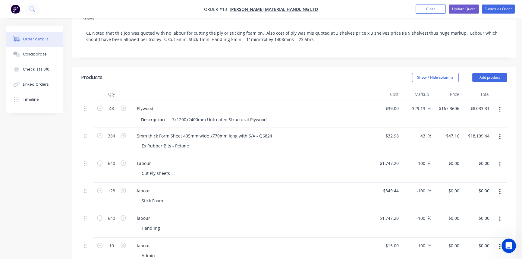
scroll to position [75, 0]
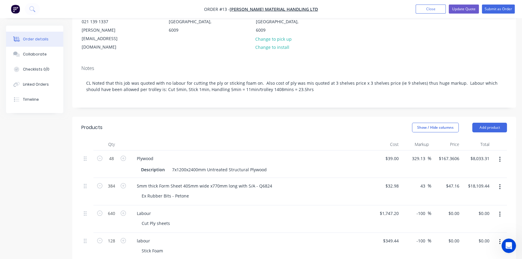
click at [416, 209] on div "-100 -100 %" at bounding box center [423, 213] width 18 height 9
drag, startPoint x: 426, startPoint y: 195, endPoint x: 395, endPoint y: 196, distance: 31.1
click at [400, 205] on div "640 Labour Cut Ply sheets $1,747.20 $1,747.20 -100 -100 % $0.00 $0.00 $0.00 $0.…" at bounding box center [294, 218] width 426 height 27
type input "0"
type input "1747.2"
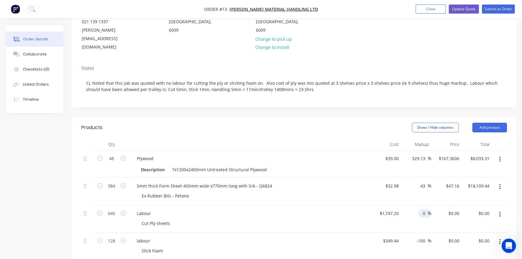
type input "$1,118,208.00"
type input "1747.2"
type input "$1,747.20"
click at [398, 209] on input "1747.2" at bounding box center [389, 213] width 22 height 9
type input "$2.73"
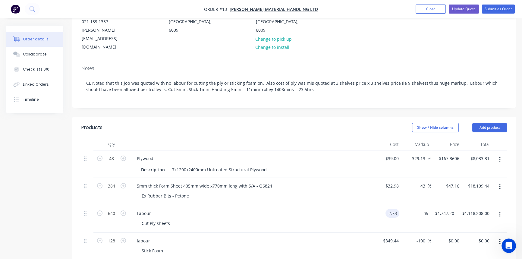
type input "$2.73"
type input "$1,747.20"
type input "$2.73"
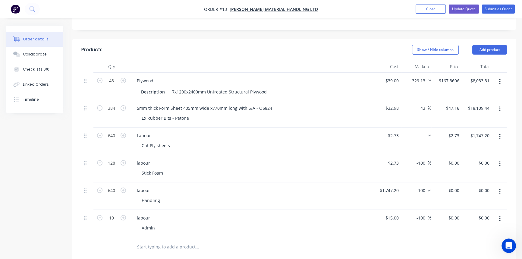
scroll to position [157, 0]
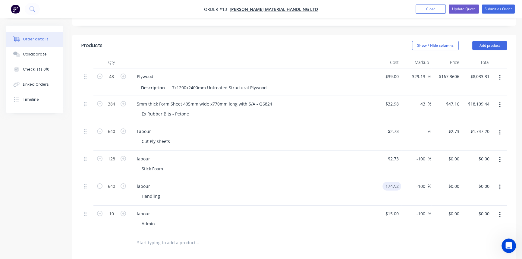
click at [400, 182] on input "1747.2" at bounding box center [393, 186] width 16 height 9
type input "$2.73"
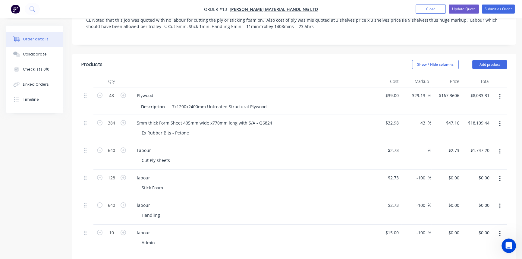
scroll to position [185, 0]
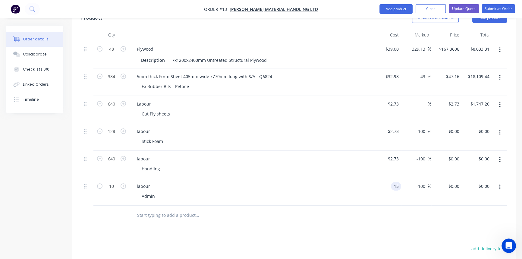
click at [397, 182] on input "15" at bounding box center [398, 186] width 8 height 9
type input "$1.50"
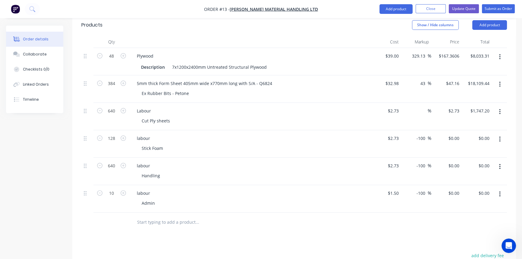
scroll to position [151, 0]
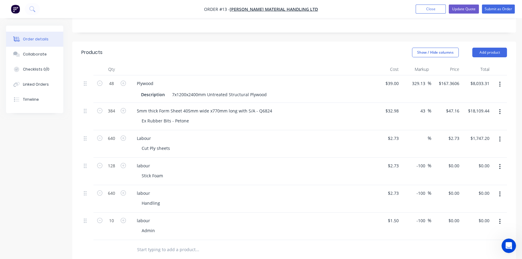
click at [423, 134] on input at bounding box center [424, 138] width 7 height 9
type input "-100"
type input "0"
type input "$0.00"
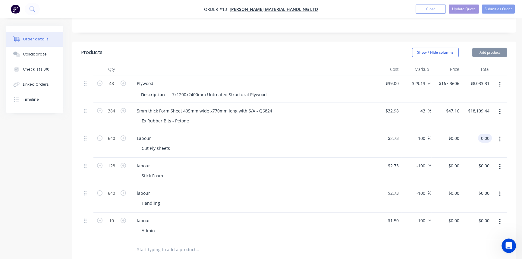
type input "$0.00"
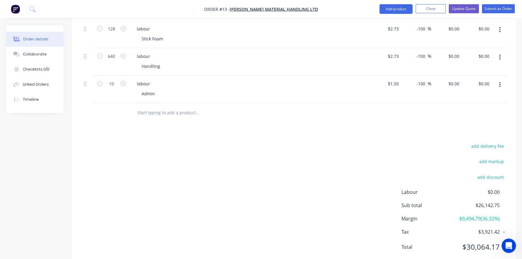
scroll to position [96, 0]
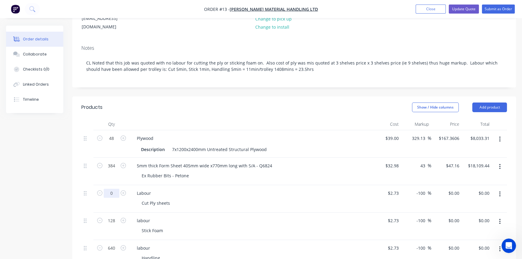
click at [111, 143] on input "0" at bounding box center [112, 138] width 16 height 9
type input "640"
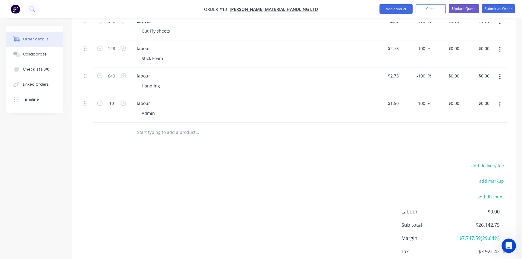
scroll to position [287, 0]
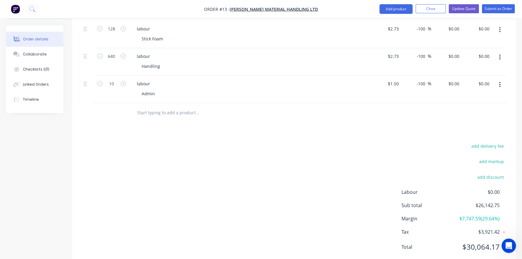
click at [315, 179] on div "add delivery fee add markup add discount Labour $0.00 Sub total $26,142.75 Marg…" at bounding box center [294, 200] width 426 height 116
click at [298, 198] on div "add delivery fee add markup add discount Labour $0.00 Sub total $26,142.75 Marg…" at bounding box center [294, 200] width 426 height 116
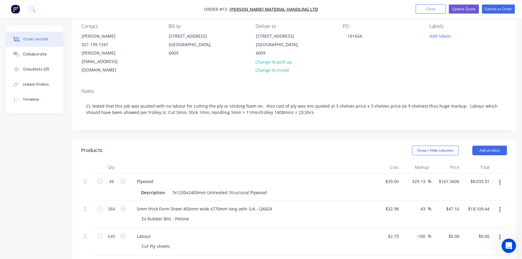
scroll to position [41, 0]
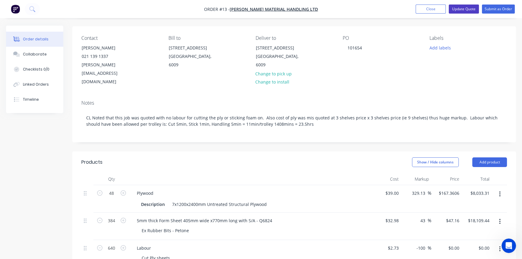
click at [463, 9] on button "Update Quote" at bounding box center [464, 9] width 30 height 9
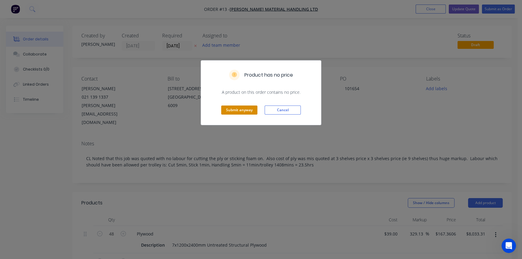
click at [243, 110] on button "Submit anyway" at bounding box center [239, 110] width 36 height 9
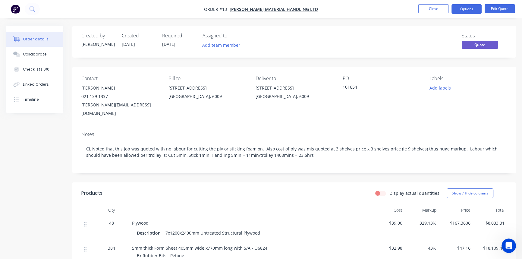
click at [470, 109] on div "Labels Add labels" at bounding box center [469, 97] width 78 height 42
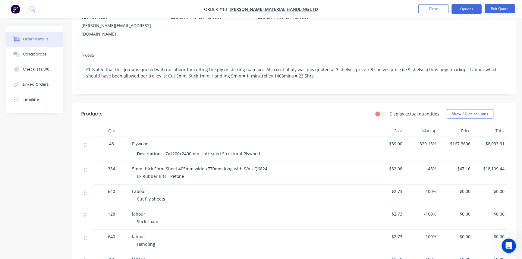
scroll to position [112, 0]
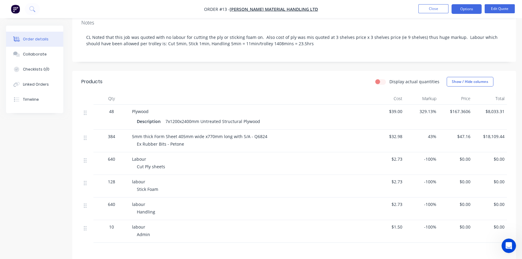
click at [303, 77] on div "Display actual quantities Show / Hide columns" at bounding box center [339, 82] width 335 height 10
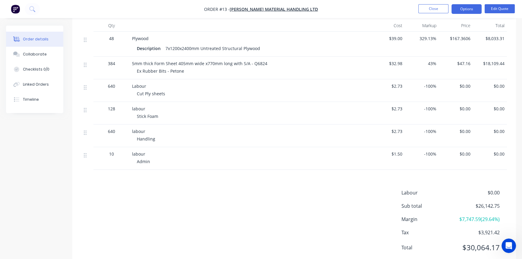
scroll to position [194, 0]
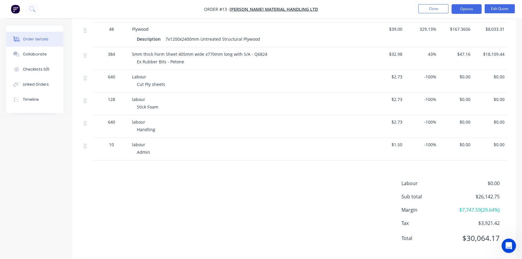
click at [32, 69] on div "Checklists 0/0" at bounding box center [36, 69] width 27 height 5
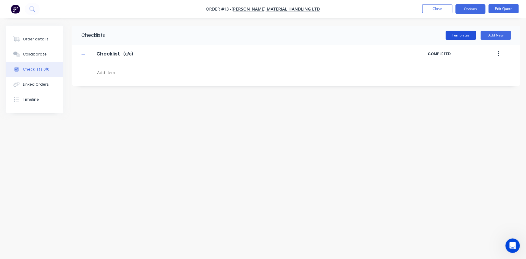
click at [462, 36] on button "Templates" at bounding box center [461, 35] width 30 height 9
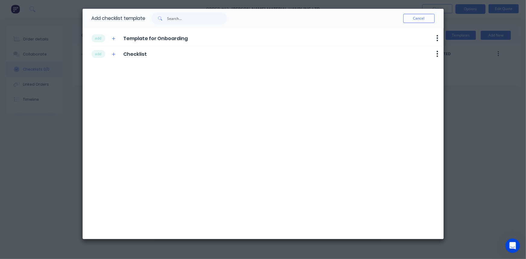
click at [113, 53] on icon "button" at bounding box center [114, 54] width 4 height 4
click at [423, 19] on button "Cancel" at bounding box center [419, 18] width 31 height 9
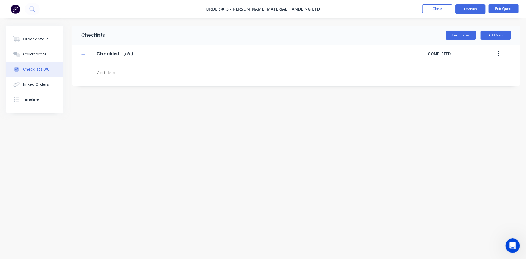
click at [24, 68] on div "Checklists 0/0" at bounding box center [36, 69] width 27 height 5
click at [109, 72] on textarea at bounding box center [232, 72] width 274 height 9
click at [110, 69] on textarea at bounding box center [232, 72] width 274 height 9
click at [98, 116] on div "Checklists Templates Add New Checklist Checklist Enter Checklist name ( 0 / 1 )…" at bounding box center [263, 118] width 514 height 185
click at [163, 187] on div "Checklists Templates Add New Checklist Checklist Enter Checklist name ( 0 / 1 )…" at bounding box center [263, 118] width 514 height 185
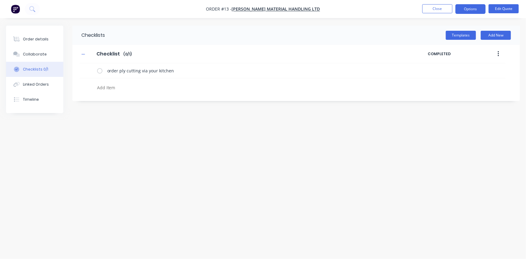
click at [99, 71] on label at bounding box center [99, 71] width 5 height 6
click at [0, 0] on input "checkbox" at bounding box center [0, 0] width 0 height 0
click at [104, 141] on div "Checklists Templates Add New Checklist Checklist Enter Checklist name ( 1 / 1 )…" at bounding box center [263, 118] width 514 height 185
click at [33, 85] on div "Linked Orders" at bounding box center [36, 84] width 26 height 5
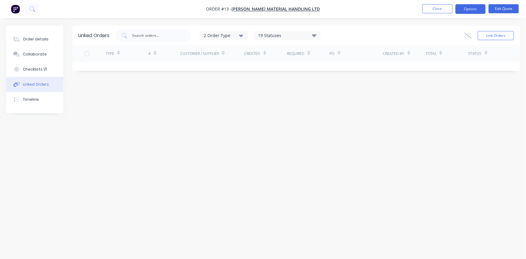
click at [27, 98] on div "Timeline" at bounding box center [31, 99] width 16 height 5
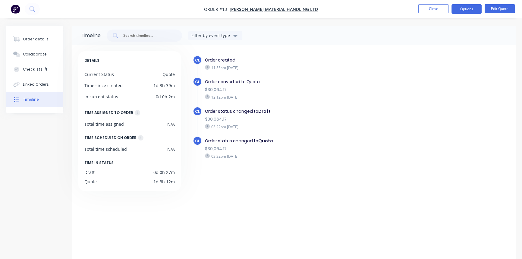
click at [36, 68] on div "Checklists 1/1" at bounding box center [35, 69] width 24 height 5
type textarea "x"
click at [37, 37] on div "Order details" at bounding box center [36, 38] width 26 height 5
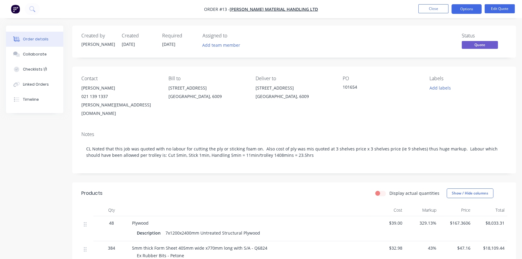
click at [487, 46] on span "Quote" at bounding box center [480, 45] width 36 height 8
click at [497, 35] on div "Status" at bounding box center [484, 36] width 45 height 6
click at [468, 7] on button "Options" at bounding box center [467, 9] width 30 height 10
click at [397, 32] on div "Created by Carl Created 26/08/25 Required 26/08/25 Assigned to Add team member …" at bounding box center [294, 42] width 444 height 32
click at [502, 8] on button "Edit Quote" at bounding box center [500, 8] width 30 height 9
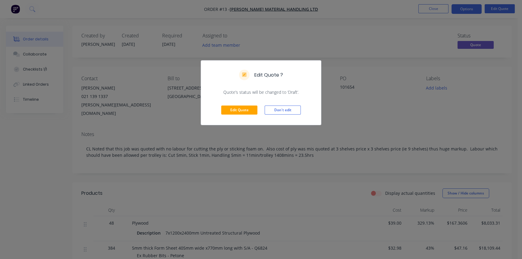
click at [278, 109] on button "Don't edit" at bounding box center [283, 110] width 36 height 9
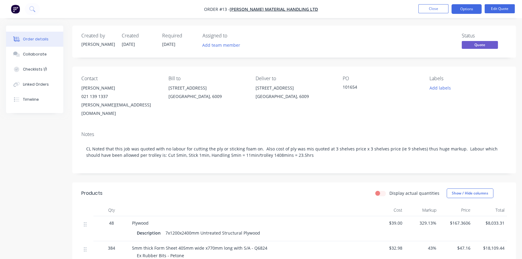
click at [430, 37] on div "Status Quote" at bounding box center [385, 41] width 244 height 17
click at [434, 8] on button "Close" at bounding box center [434, 8] width 30 height 9
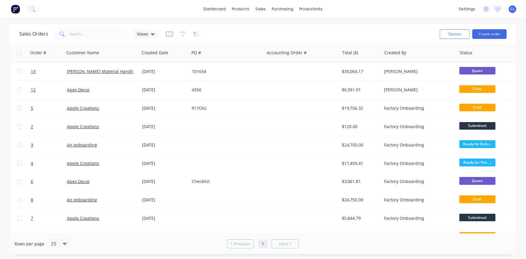
click at [471, 68] on span "Quote" at bounding box center [478, 71] width 36 height 8
click at [478, 70] on span "Quote" at bounding box center [478, 71] width 36 height 8
click at [15, 71] on div at bounding box center [19, 71] width 18 height 18
click at [19, 71] on input "checkbox" at bounding box center [19, 71] width 5 height 5
checkbox input "true"
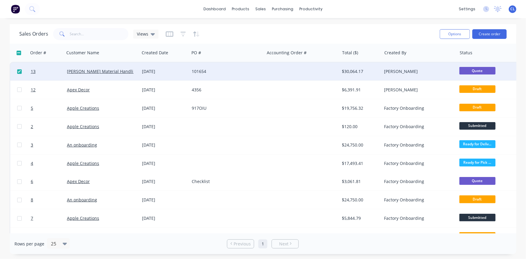
click at [463, 33] on button "Options" at bounding box center [455, 34] width 30 height 10
click at [433, 48] on div "Change Status" at bounding box center [437, 49] width 56 height 9
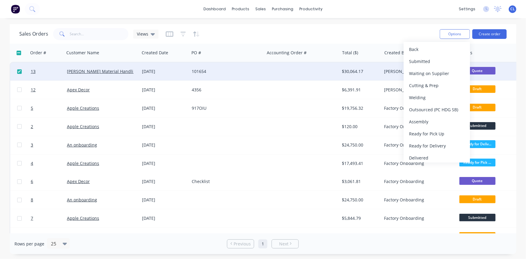
click at [420, 49] on div "Back" at bounding box center [437, 49] width 56 height 9
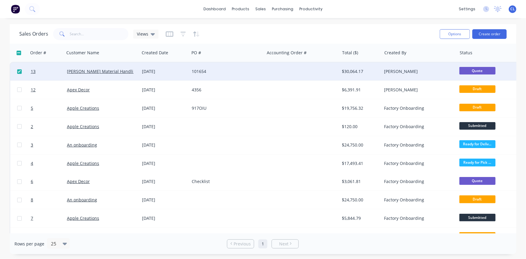
click at [417, 33] on div "Sales Orders Views" at bounding box center [227, 34] width 416 height 15
click at [75, 73] on link "[PERSON_NAME] Material Handling Ltd" at bounding box center [106, 71] width 79 height 6
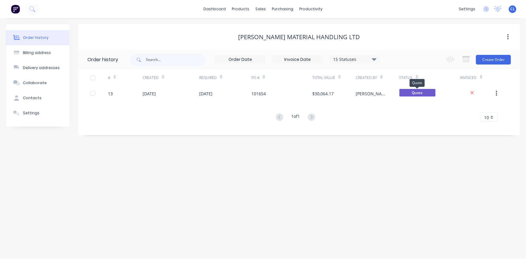
click at [418, 91] on span "Quote" at bounding box center [418, 93] width 36 height 8
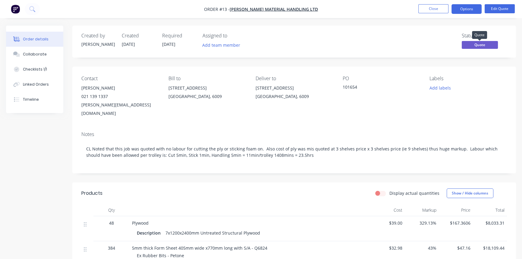
click at [476, 44] on span "Quote" at bounding box center [480, 45] width 36 height 8
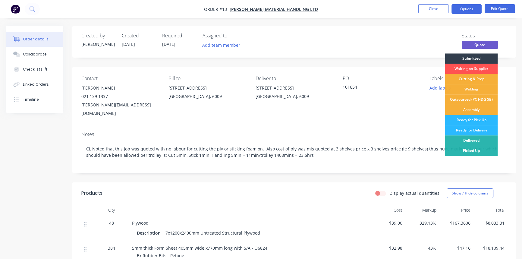
click at [469, 59] on div "Submitted" at bounding box center [471, 58] width 53 height 10
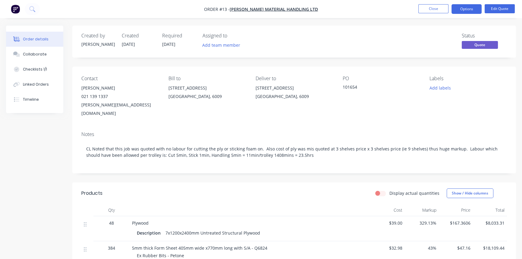
click at [495, 22] on div "Order details Collaborate Checklists 1/1 Linked Orders Timeline Order details C…" at bounding box center [261, 231] width 522 height 462
click at [467, 8] on button "Options" at bounding box center [467, 9] width 30 height 10
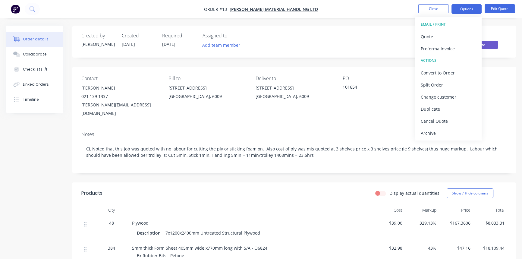
click at [354, 40] on div "Status Quote" at bounding box center [385, 41] width 244 height 17
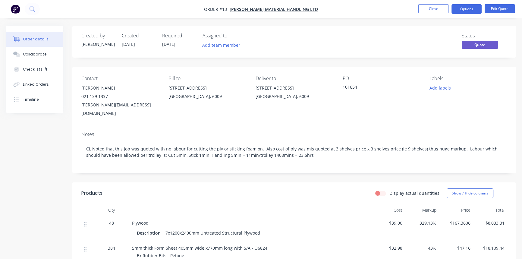
click at [430, 8] on button "Close" at bounding box center [434, 8] width 30 height 9
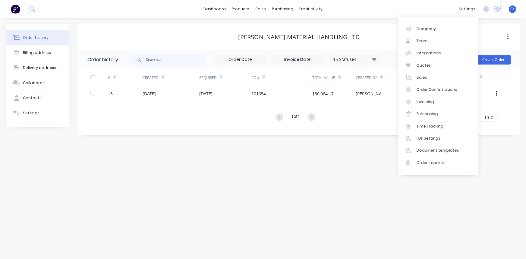
click at [472, 8] on div "settings" at bounding box center [467, 9] width 23 height 9
click at [431, 39] on link "Team" at bounding box center [439, 41] width 80 height 12
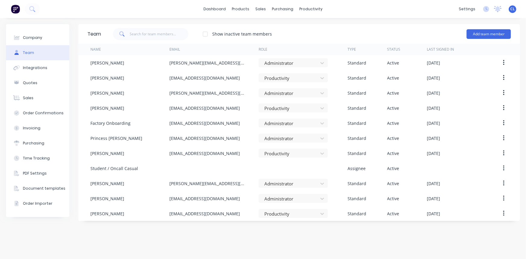
click at [322, 78] on icon at bounding box center [323, 78] width 4 height 2
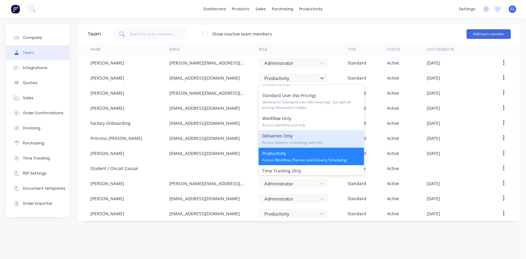
scroll to position [91, 0]
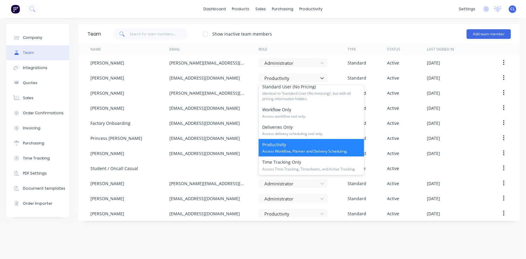
click at [300, 147] on div "Productivity Access Workflow, Planner and Delivery Scheduling." at bounding box center [312, 147] width 106 height 17
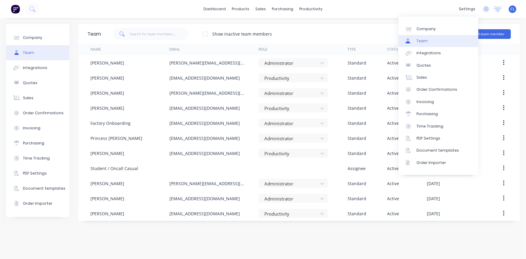
click at [406, 9] on div "dashboard products sales purchasing productivity dashboard products Product Cat…" at bounding box center [263, 9] width 526 height 18
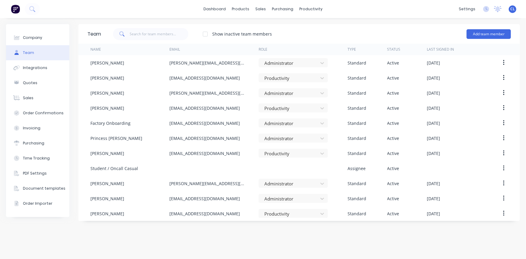
click at [506, 63] on button "button" at bounding box center [504, 62] width 14 height 11
click at [469, 81] on div "Edit" at bounding box center [482, 78] width 46 height 9
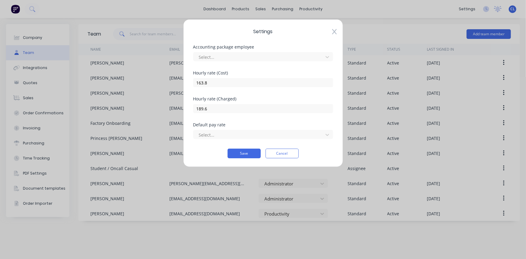
click at [261, 154] on button "Save" at bounding box center [244, 154] width 33 height 10
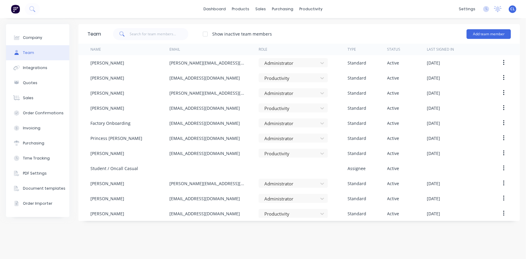
click at [326, 34] on div "Show inactive team members Add team member" at bounding box center [306, 34] width 410 height 18
click at [501, 63] on button "button" at bounding box center [504, 62] width 14 height 11
click at [472, 79] on div "Edit" at bounding box center [482, 78] width 46 height 9
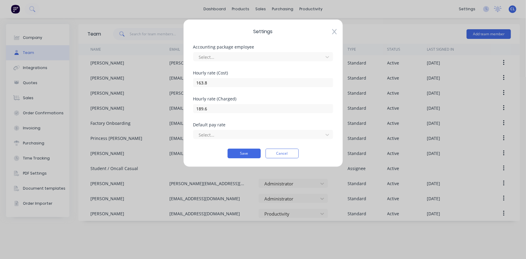
click at [289, 154] on button "Cancel" at bounding box center [282, 154] width 33 height 10
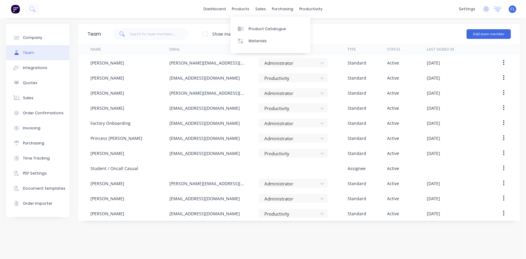
click at [251, 27] on div "Product Catalogue" at bounding box center [267, 28] width 37 height 5
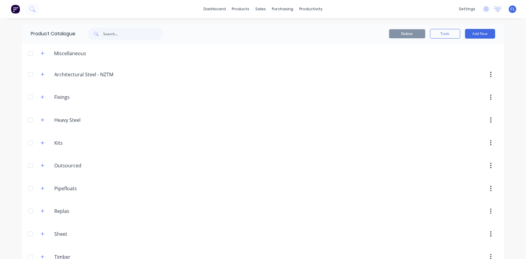
click at [442, 35] on button "Tools" at bounding box center [445, 34] width 30 height 10
click at [180, 12] on div "dashboard products sales purchasing productivity dashboard products Product Cat…" at bounding box center [263, 9] width 526 height 18
click at [262, 8] on div "sales" at bounding box center [260, 9] width 17 height 9
click at [280, 29] on div "Sales Orders" at bounding box center [281, 28] width 25 height 5
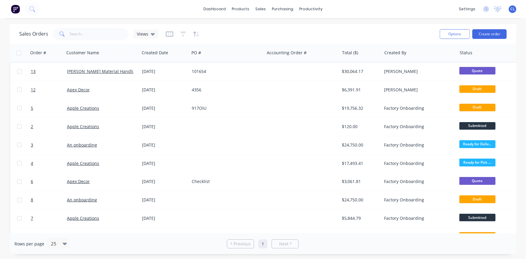
click at [93, 71] on link "[PERSON_NAME] Material Handling Ltd" at bounding box center [106, 71] width 79 height 6
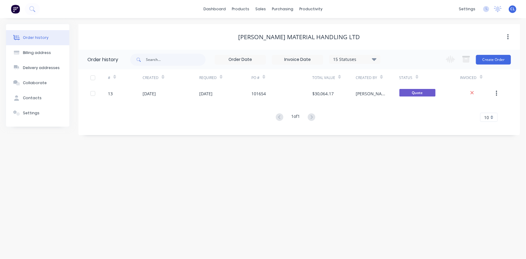
click at [156, 92] on div "[DATE]" at bounding box center [149, 93] width 13 height 6
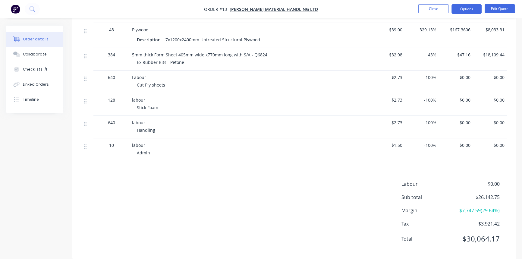
scroll to position [194, 0]
click at [138, 74] on span "Labour" at bounding box center [139, 77] width 14 height 6
click at [140, 180] on div "Labour $0.00 Sub total $26,142.75 Margin $7,747.59 ( 29.64 %) Tax $3,921.42 Tot…" at bounding box center [294, 215] width 426 height 70
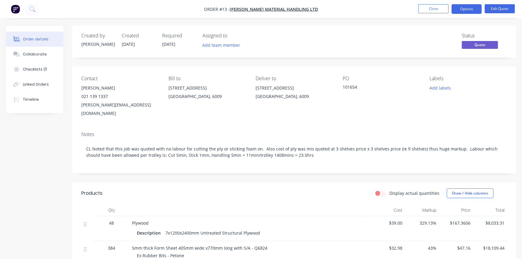
scroll to position [0, 0]
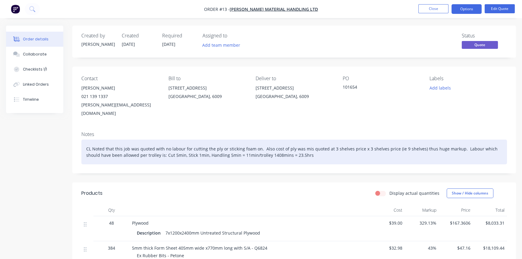
click at [293, 147] on div "CL Noted that this job was quoted with no labour for cutting the ply or stickin…" at bounding box center [294, 152] width 426 height 25
drag, startPoint x: 293, startPoint y: 147, endPoint x: 275, endPoint y: 144, distance: 18.0
click at [275, 144] on div "CL Noted that this job was quoted with no labour for cutting the ply or stickin…" at bounding box center [294, 152] width 426 height 25
click at [313, 145] on div "CL Noted that this job was quoted with no labour for cutting the ply or stickin…" at bounding box center [294, 152] width 426 height 25
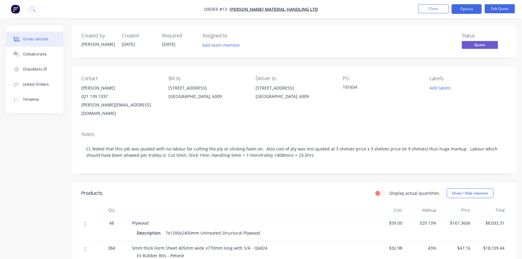
click at [362, 41] on div "Status Quote" at bounding box center [385, 41] width 244 height 17
click at [500, 9] on button "Edit Quote" at bounding box center [500, 8] width 30 height 9
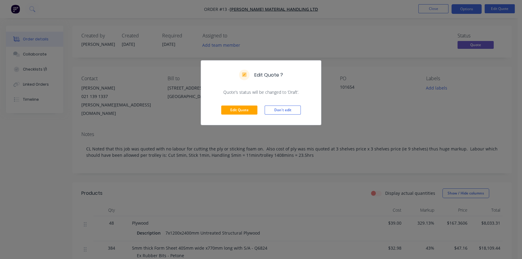
click at [281, 109] on button "Don't edit" at bounding box center [283, 110] width 36 height 9
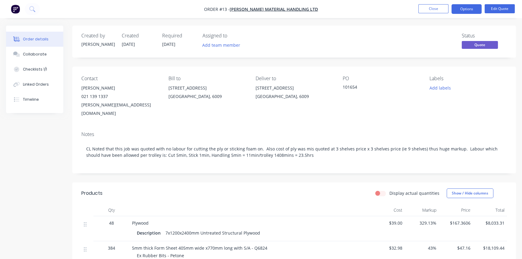
click at [465, 10] on button "Options" at bounding box center [467, 9] width 30 height 10
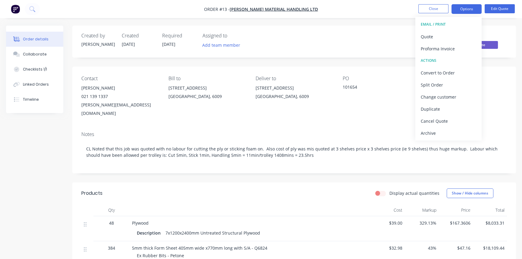
click at [445, 72] on div "Convert to Order" at bounding box center [449, 72] width 56 height 9
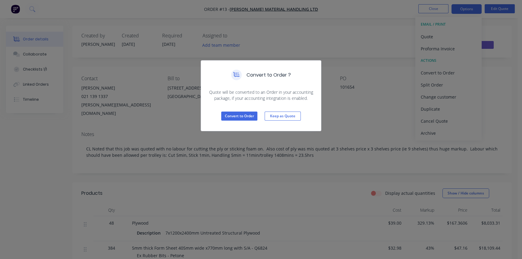
click at [355, 40] on div "Convert to Order ? Quote will be converted to an Order in your accounting packa…" at bounding box center [261, 129] width 522 height 259
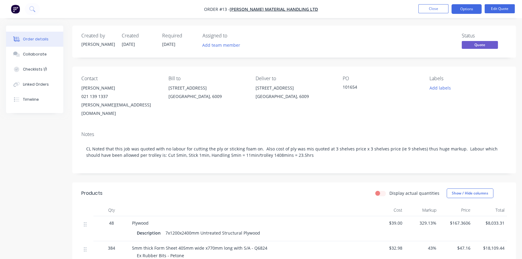
click at [166, 43] on span "[DATE]" at bounding box center [168, 44] width 13 height 6
click at [167, 44] on span "[DATE]" at bounding box center [168, 44] width 13 height 6
click at [166, 43] on span "[DATE]" at bounding box center [168, 44] width 13 height 6
drag, startPoint x: 429, startPoint y: 39, endPoint x: 425, endPoint y: 39, distance: 3.7
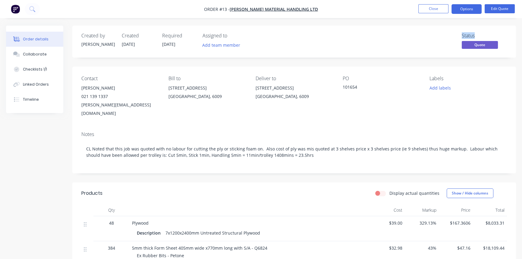
click at [429, 40] on div "Status Quote" at bounding box center [385, 41] width 244 height 17
drag, startPoint x: 484, startPoint y: 45, endPoint x: 347, endPoint y: 46, distance: 136.9
click at [347, 46] on div "Status Quote" at bounding box center [385, 41] width 244 height 17
click at [434, 10] on button "Close" at bounding box center [434, 8] width 30 height 9
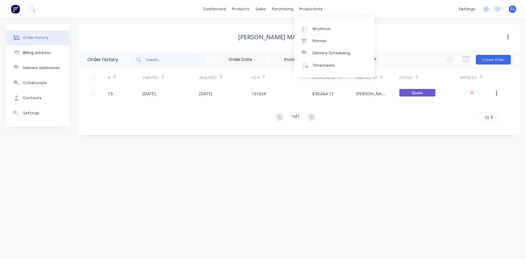
click at [320, 27] on div "Workflow" at bounding box center [322, 28] width 18 height 5
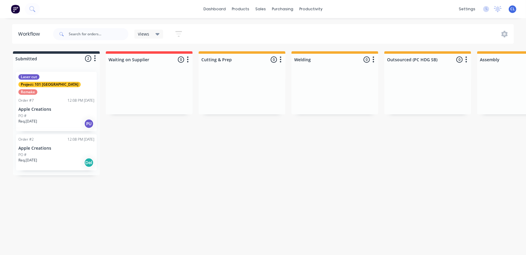
click at [198, 217] on div "Workflow Views Save new view None (Default) edit Show/Hide statuses Show line i…" at bounding box center [263, 133] width 526 height 219
click at [241, 9] on div "products" at bounding box center [241, 9] width 24 height 9
click at [256, 27] on div "Product Catalogue" at bounding box center [267, 28] width 37 height 5
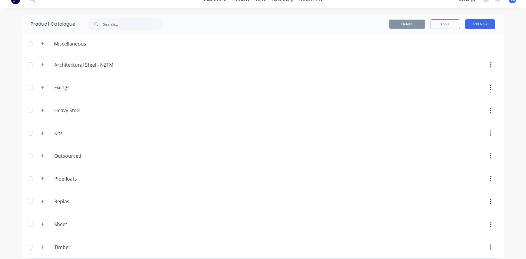
scroll to position [14, 0]
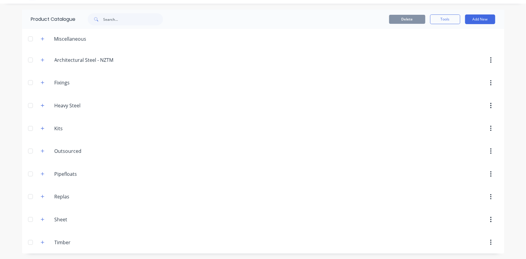
click at [41, 243] on icon "button" at bounding box center [43, 242] width 4 height 4
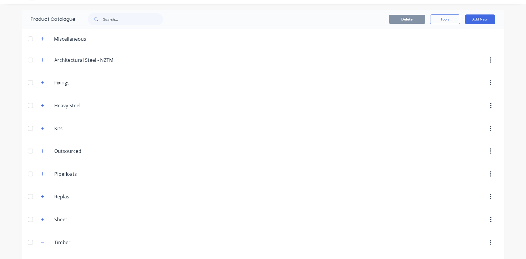
click at [41, 243] on icon "button" at bounding box center [43, 242] width 4 height 4
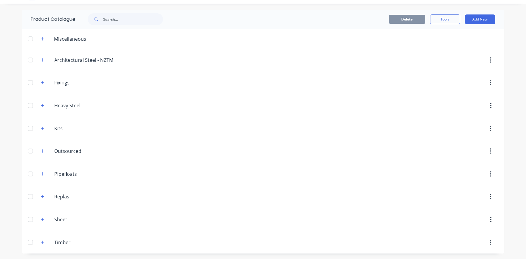
click at [42, 151] on icon "button" at bounding box center [42, 150] width 3 height 3
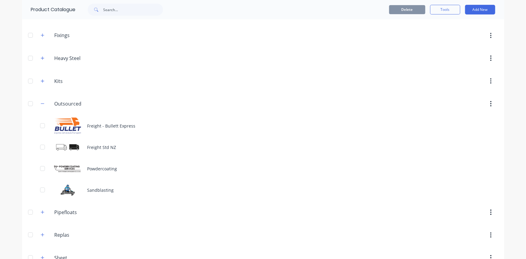
scroll to position [100, 0]
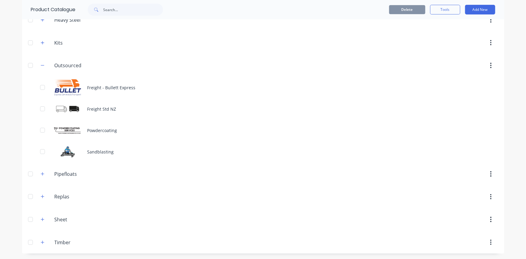
click at [110, 148] on div "Sandblasting" at bounding box center [263, 151] width 483 height 21
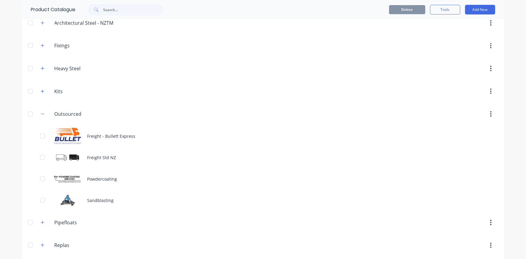
scroll to position [100, 0]
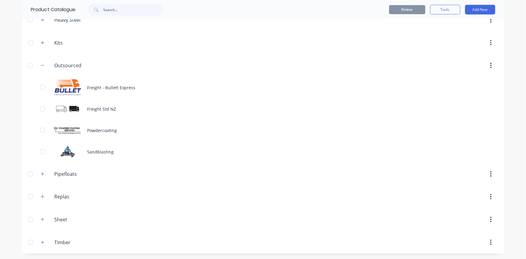
click at [101, 109] on div "Freight Std NZ" at bounding box center [263, 108] width 483 height 21
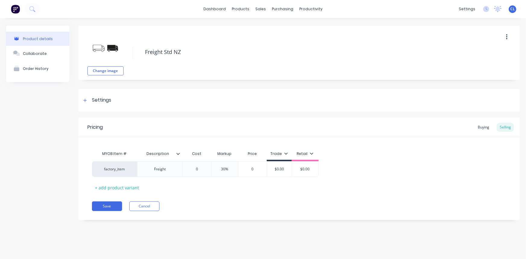
click at [493, 126] on div "Buying Selling" at bounding box center [494, 127] width 39 height 9
click at [486, 126] on div "Buying" at bounding box center [483, 127] width 17 height 9
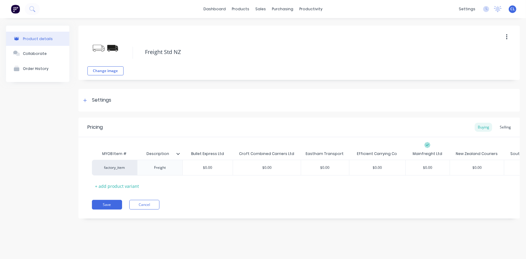
click at [506, 125] on div "Selling" at bounding box center [505, 127] width 17 height 9
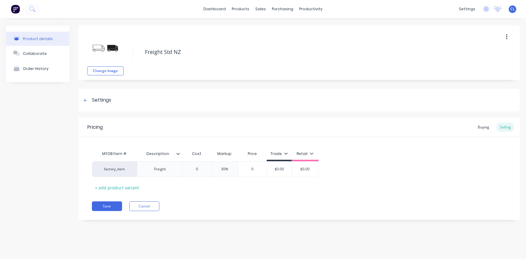
click at [112, 205] on button "Save" at bounding box center [107, 206] width 30 height 10
type textarea "x"
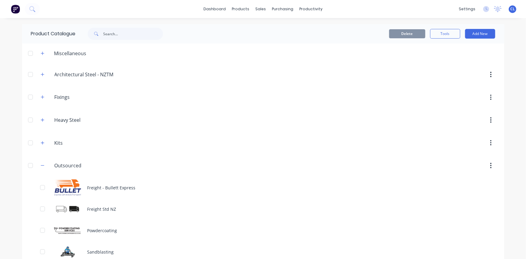
click at [42, 164] on button "button" at bounding box center [43, 166] width 8 height 8
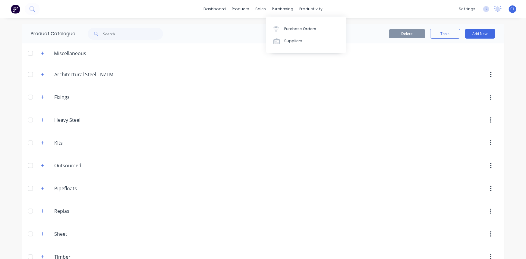
click at [285, 9] on div "purchasing" at bounding box center [282, 9] width 27 height 9
click at [289, 27] on div "Purchase Orders" at bounding box center [300, 28] width 32 height 5
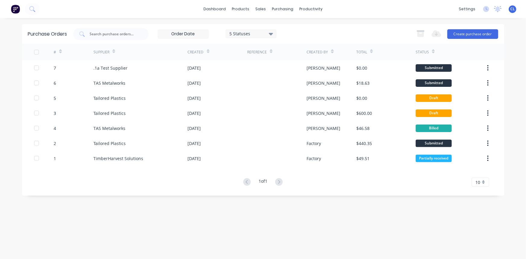
click at [468, 33] on button "Create purchase order" at bounding box center [473, 34] width 51 height 10
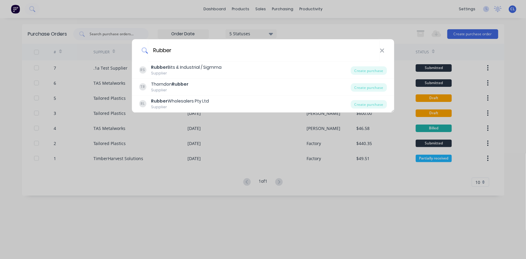
type input "Rubber"
click at [166, 69] on b "Rubber" at bounding box center [159, 67] width 17 height 6
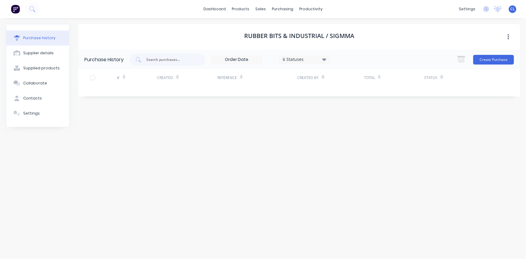
click at [492, 58] on button "Create Purchase" at bounding box center [494, 60] width 41 height 10
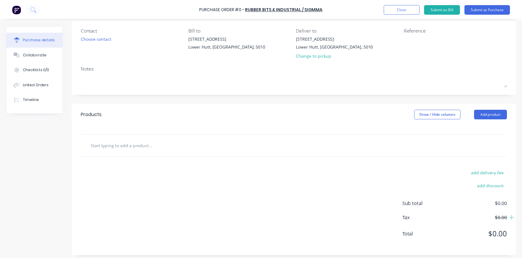
scroll to position [49, 0]
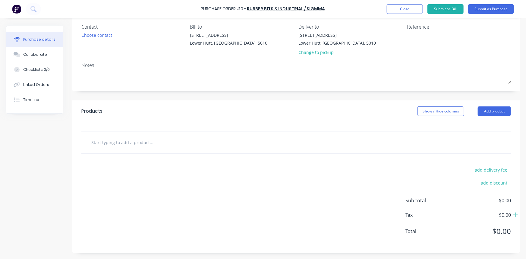
click at [144, 137] on input "text" at bounding box center [151, 142] width 121 height 12
type input "384 sheets of rubber"
click at [303, 160] on div "add delivery fee add discount Sub total $0.00 Tax $0.00 Total $0.00" at bounding box center [296, 203] width 448 height 99
click at [134, 142] on input "384 sheets of rubber" at bounding box center [151, 142] width 121 height 12
drag, startPoint x: 139, startPoint y: 142, endPoint x: 81, endPoint y: 141, distance: 58.2
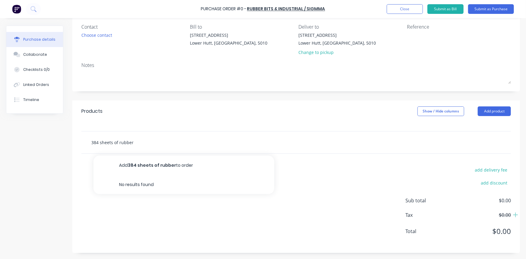
click at [81, 141] on div "384 sheets of rubber Add 384 sheets of rubber to order No results found" at bounding box center [296, 143] width 430 height 22
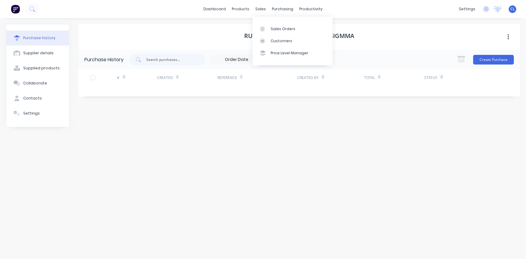
click at [264, 8] on div "sales" at bounding box center [260, 9] width 17 height 9
click at [278, 29] on div "Sales Orders" at bounding box center [283, 28] width 25 height 5
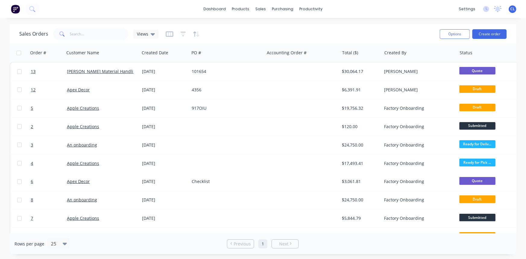
click at [80, 72] on link "[PERSON_NAME] Material Handling Ltd" at bounding box center [106, 71] width 79 height 6
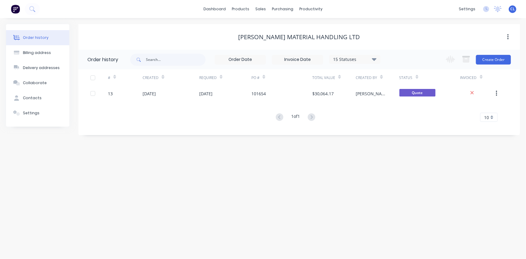
click at [157, 89] on div "[DATE]" at bounding box center [171, 93] width 57 height 15
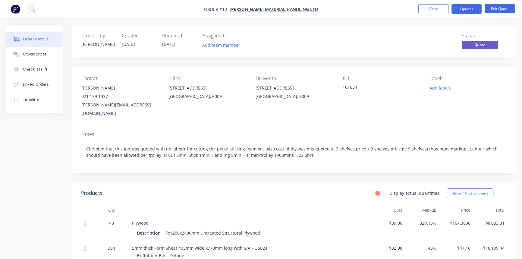
scroll to position [137, 0]
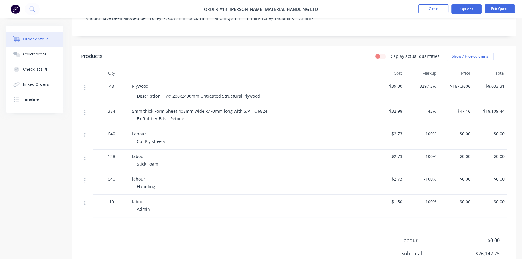
click at [163, 108] on span "5mm thick Form Sheet 405mm wide x770mm long with S/A - Q6824" at bounding box center [199, 111] width 135 height 6
click at [169, 108] on span "5mm thick Form Sheet 405mm wide x770mm long with S/A - Q6824" at bounding box center [199, 111] width 135 height 6
click at [141, 108] on span "5mm thick Form Sheet 405mm wide x770mm long with S/A - Q6824" at bounding box center [199, 111] width 135 height 6
click at [160, 108] on span "5mm thick Form Sheet 405mm wide x770mm long with S/A - Q6824" at bounding box center [199, 111] width 135 height 6
click at [157, 79] on div "Plywood Description 7x1200x2400mm Untreated Structural Plywood" at bounding box center [250, 91] width 241 height 25
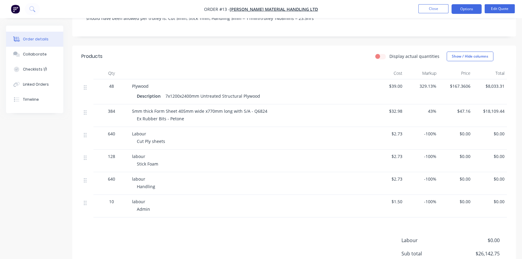
click at [142, 83] on span "Plywood" at bounding box center [140, 86] width 17 height 6
click at [144, 92] on div "Description" at bounding box center [150, 96] width 26 height 9
click at [140, 79] on div "Plywood Description 7x1200x2400mm Untreated Structural Plywood" at bounding box center [250, 91] width 241 height 25
click at [146, 108] on span "5mm thick Form Sheet 405mm wide x770mm long with S/A - Q6824" at bounding box center [199, 111] width 135 height 6
click at [501, 7] on button "Edit Quote" at bounding box center [500, 8] width 30 height 9
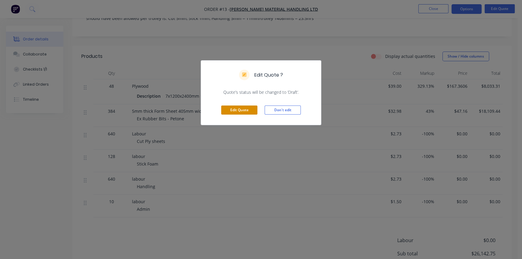
click at [236, 110] on button "Edit Quote" at bounding box center [239, 110] width 36 height 9
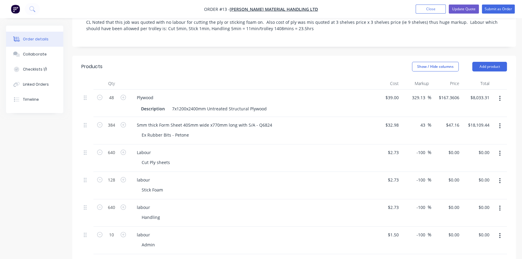
scroll to position [164, 0]
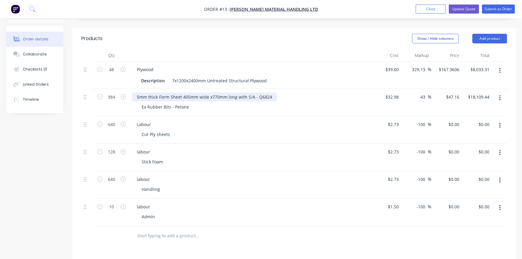
click at [166, 93] on div "5mm thick Form Sheet 405mm wide x770mm long with S/A - Q6824" at bounding box center [204, 97] width 145 height 9
click at [168, 103] on div "Ex Rubber Bits - Petone" at bounding box center [165, 107] width 57 height 9
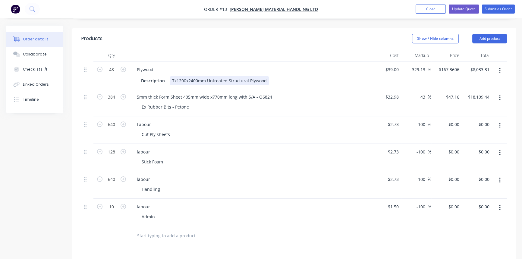
click at [169, 76] on div "Description 7x1200x2400mm Untreated Structural Plywood" at bounding box center [249, 80] width 221 height 9
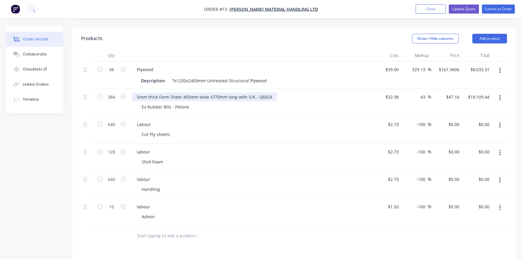
click at [165, 93] on div "5mm thick Form Sheet 405mm wide x770mm long with S/A - Q6824" at bounding box center [204, 97] width 145 height 9
click at [163, 98] on div "5mm thick Form Sheet 405mm wide x770mm long with S/A - Q6824 Ex Rubber Bits - P…" at bounding box center [250, 102] width 241 height 27
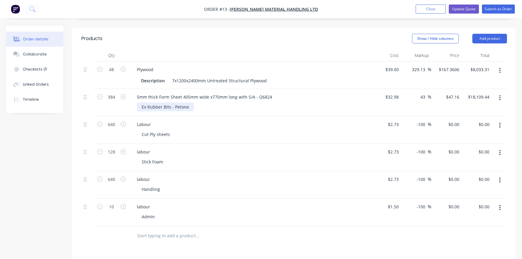
click at [169, 103] on div "Ex Rubber Bits - Petone" at bounding box center [165, 107] width 57 height 9
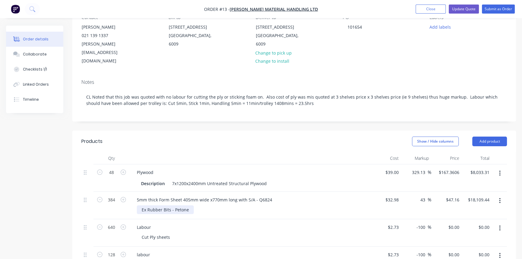
scroll to position [55, 0]
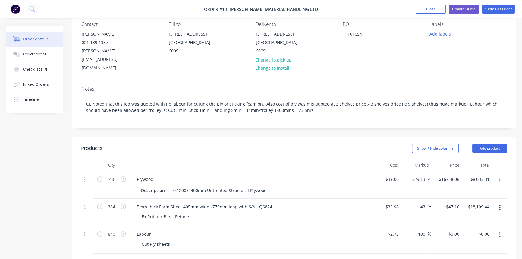
click at [492, 144] on button "Add product" at bounding box center [490, 149] width 35 height 10
click at [469, 120] on div "Created by Carl Created 26/08/25 Required 26/08/25 Assigned to Add team member …" at bounding box center [294, 235] width 444 height 529
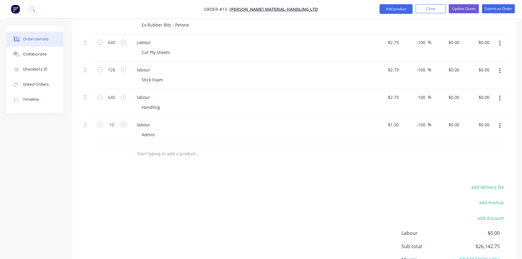
scroll to position [247, 0]
click at [151, 148] on input "text" at bounding box center [197, 154] width 121 height 12
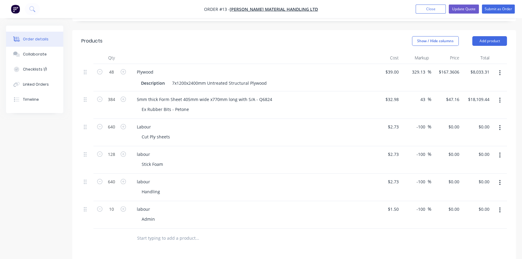
scroll to position [192, 0]
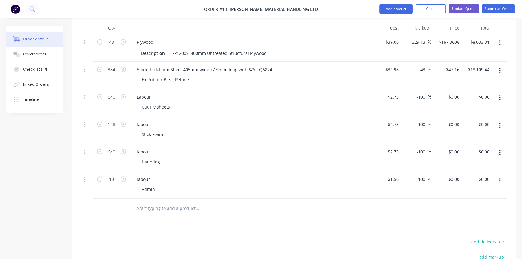
click at [160, 202] on input "text" at bounding box center [197, 208] width 121 height 12
type input "labour"
click at [392, 208] on div "Products Show / Hide columns Add product Qty Cost Markup Price Total 48 Plywood…" at bounding box center [294, 181] width 444 height 363
drag, startPoint x: 153, startPoint y: 191, endPoint x: 122, endPoint y: 190, distance: 31.4
click at [122, 199] on div "labour Add labour to order No results found" at bounding box center [294, 209] width 426 height 20
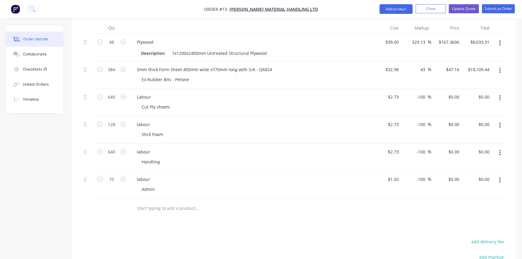
click at [400, 8] on button "Add product" at bounding box center [396, 9] width 33 height 10
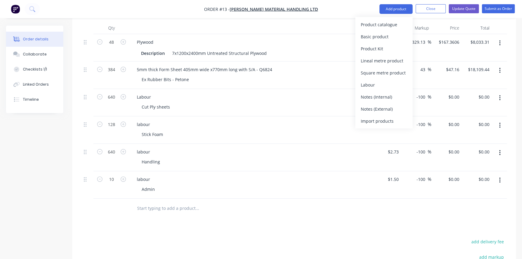
click at [330, 9] on nav "Order #13 - Howard Material Handling Ltd Add product Product catalogue Basic pr…" at bounding box center [261, 9] width 522 height 18
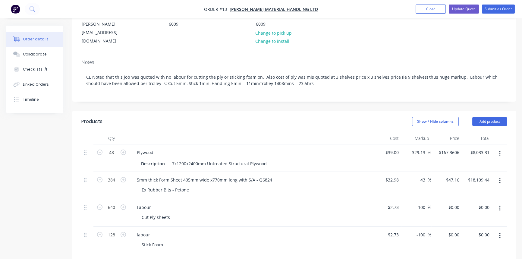
scroll to position [55, 0]
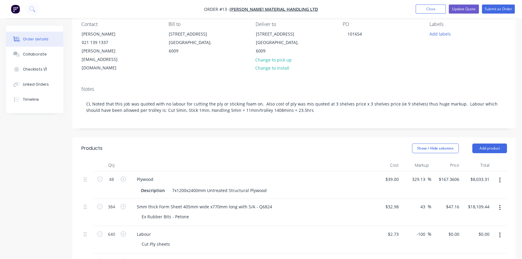
click at [434, 7] on button "Close" at bounding box center [431, 9] width 30 height 9
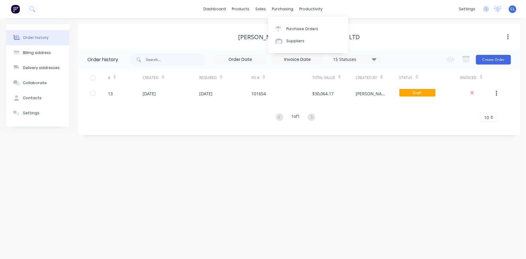
click at [280, 8] on div "purchasing" at bounding box center [282, 9] width 27 height 9
click at [295, 29] on div "Purchase Orders" at bounding box center [303, 28] width 32 height 5
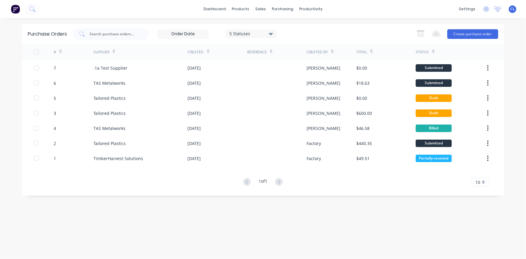
click at [470, 36] on button "Create purchase order" at bounding box center [473, 34] width 51 height 10
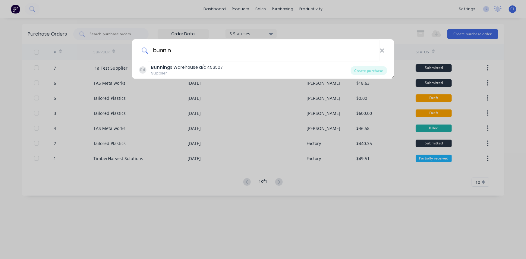
type input "bunnin"
click at [175, 68] on div "Bunnin gs Warehouse a/c 453507" at bounding box center [187, 67] width 72 height 6
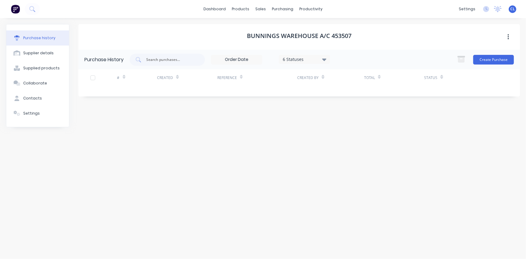
click at [482, 57] on button "Create Purchase" at bounding box center [494, 60] width 41 height 10
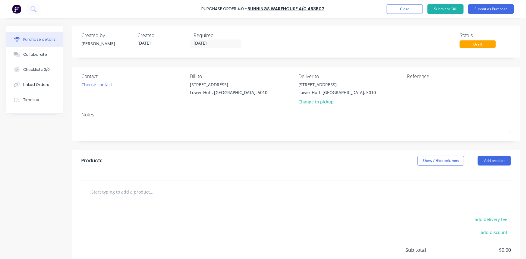
click at [490, 160] on button "Add product" at bounding box center [494, 161] width 33 height 10
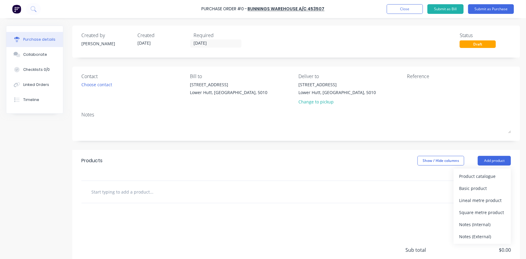
click at [471, 175] on div "Product catalogue" at bounding box center [482, 176] width 46 height 9
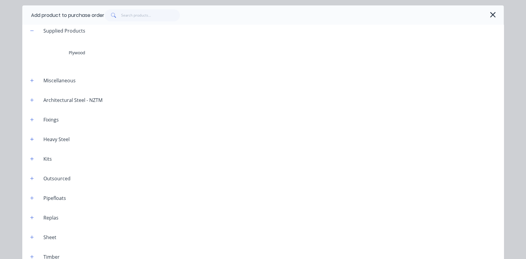
scroll to position [21, 0]
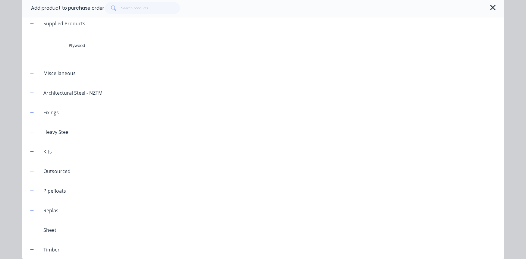
click at [30, 251] on icon "button" at bounding box center [32, 250] width 4 height 4
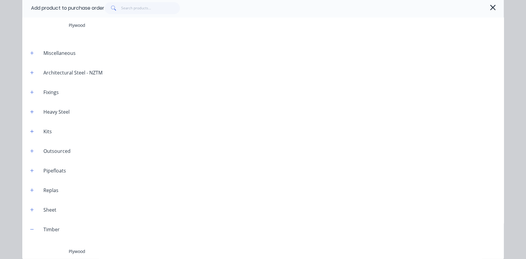
scroll to position [34, 0]
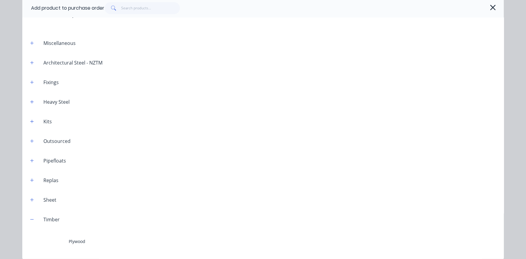
click at [82, 240] on div "Plywood" at bounding box center [263, 241] width 482 height 24
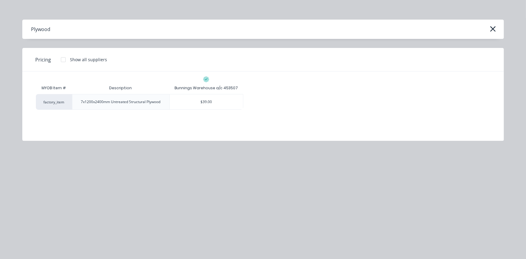
click at [209, 102] on div "$39.00" at bounding box center [206, 101] width 73 height 15
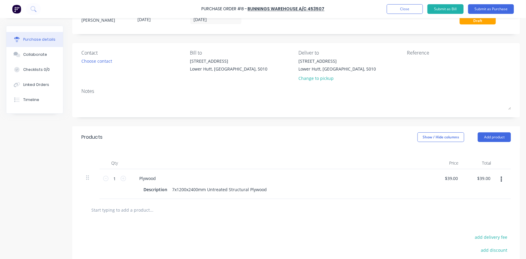
scroll to position [55, 0]
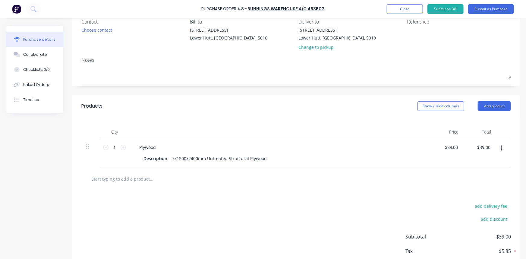
click at [118, 178] on input "text" at bounding box center [151, 179] width 121 height 12
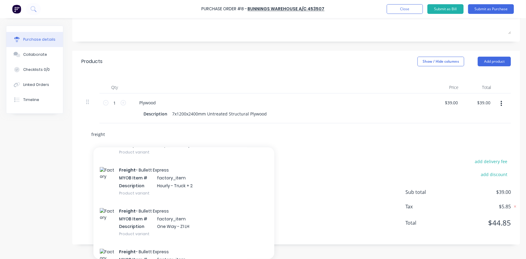
scroll to position [0, 0]
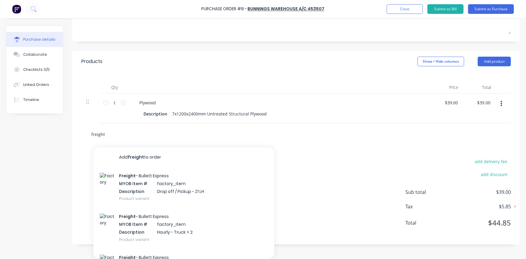
type input "freight"
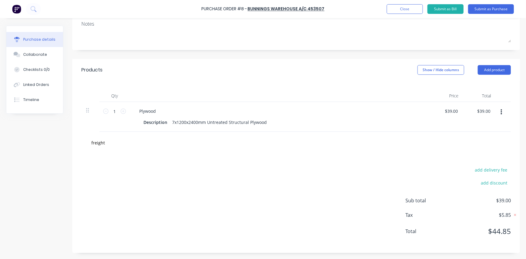
click at [368, 149] on div "Products Show / Hide columns Add product Qty Price Total 1 1 Plywood Descriptio…" at bounding box center [296, 156] width 448 height 194
click at [489, 169] on button "add delivery fee" at bounding box center [492, 170] width 40 height 8
click at [491, 202] on span "$39.00" at bounding box center [481, 200] width 60 height 7
drag, startPoint x: 493, startPoint y: 200, endPoint x: 524, endPoint y: 202, distance: 30.8
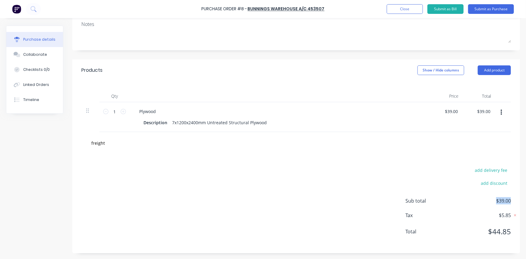
click at [524, 202] on div "Purchase Order #8 - Bunnings Warehouse a/c 453507 Add product Close Submit as B…" at bounding box center [263, 129] width 526 height 259
click at [487, 170] on button "add delivery fee" at bounding box center [492, 170] width 40 height 8
type input "$130.43"
click at [448, 109] on input "39.0000" at bounding box center [451, 111] width 16 height 9
type input "$33.55"
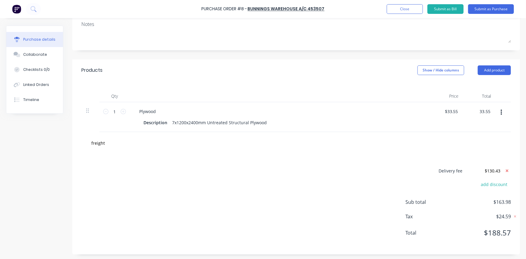
type input "$33.55"
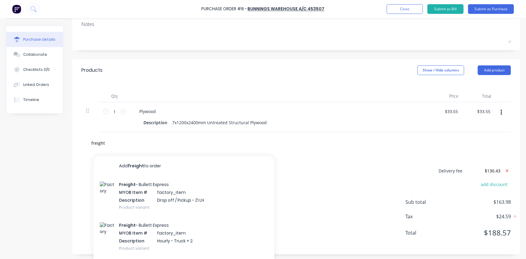
click at [292, 149] on div "freight Add freight to order Freight - Bullett Express MYOB Item # factory_item…" at bounding box center [296, 143] width 430 height 22
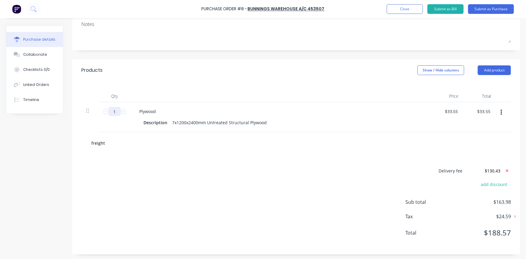
click at [116, 111] on input "1" at bounding box center [115, 111] width 12 height 9
type input "4"
type input "$134.20"
type input "48"
type input "$1,610.40"
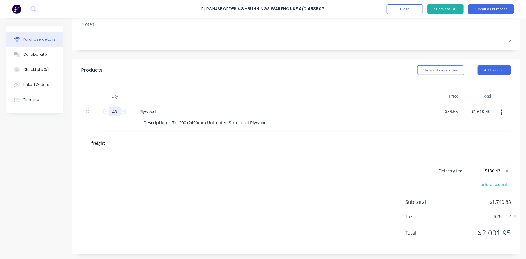
type input "48"
type input "$33.55"
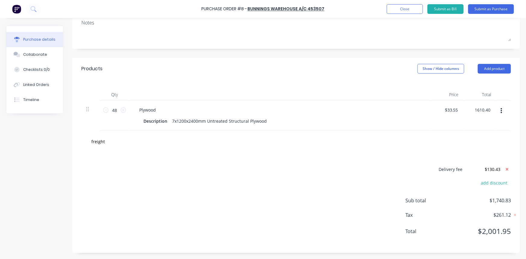
type input "$1,610.40"
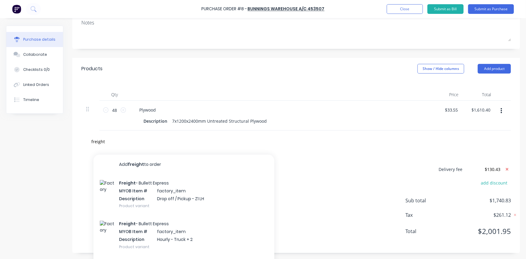
click at [437, 155] on div "Delivery fee $130.43 add discount Sub total $1,740.83 Tax $261.12 Total $2,001.…" at bounding box center [296, 203] width 448 height 100
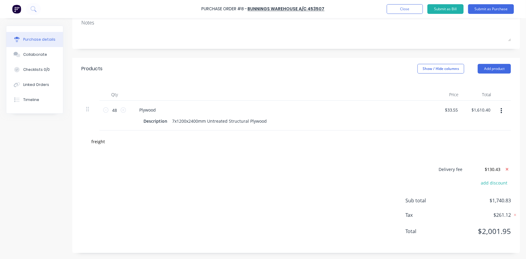
drag, startPoint x: 229, startPoint y: 189, endPoint x: 261, endPoint y: 186, distance: 32.4
click at [229, 189] on div "Delivery fee $130.43 add discount Sub total $1,740.83 Tax $261.12 Total $2,001.…" at bounding box center [296, 203] width 448 height 100
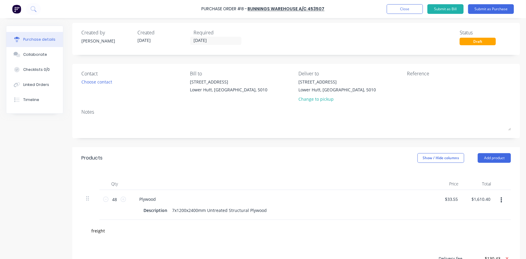
scroll to position [0, 0]
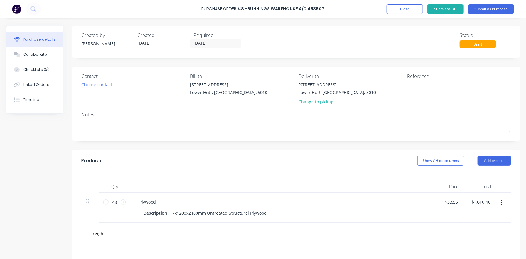
click at [37, 85] on div "Linked Orders" at bounding box center [36, 84] width 26 height 5
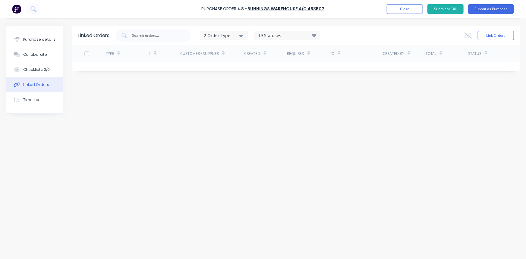
click at [39, 39] on div "Purchase details" at bounding box center [39, 39] width 32 height 5
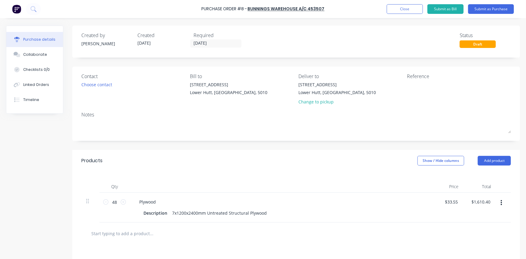
click at [489, 8] on button "Submit as Purchase" at bounding box center [491, 9] width 46 height 10
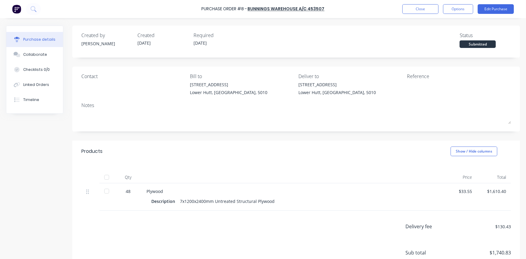
click at [498, 10] on button "Edit Purchase" at bounding box center [496, 9] width 36 height 10
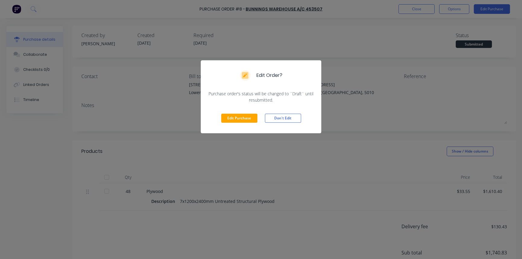
click at [286, 119] on button "Don't Edit" at bounding box center [283, 118] width 36 height 9
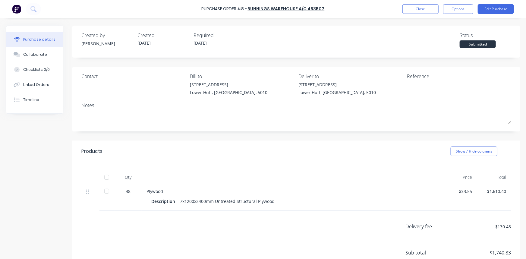
click at [458, 11] on button "Options" at bounding box center [458, 9] width 30 height 10
click at [373, 43] on div "Created by Carl Created 27/08/25 Required 27/08/25 Status Submitted" at bounding box center [296, 40] width 430 height 16
click at [32, 98] on div "Timeline" at bounding box center [31, 99] width 16 height 5
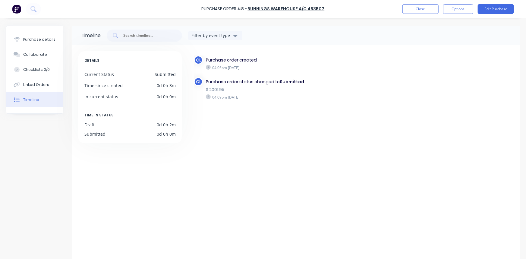
click at [36, 85] on div "Linked Orders" at bounding box center [36, 84] width 26 height 5
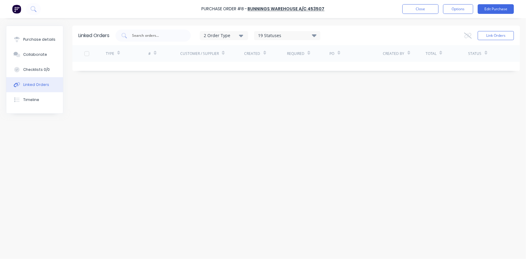
click at [32, 71] on div "Checklists 0/0" at bounding box center [36, 69] width 27 height 5
type textarea "x"
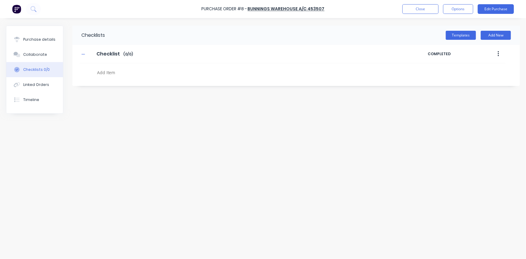
click at [30, 55] on div "Collaborate" at bounding box center [35, 54] width 24 height 5
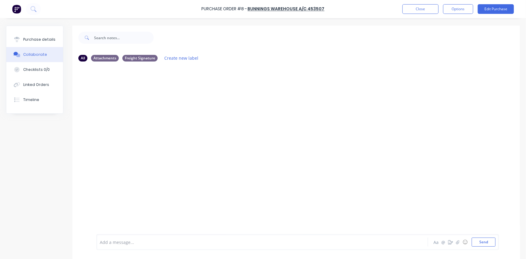
click at [30, 39] on div "Purchase details" at bounding box center [39, 39] width 32 height 5
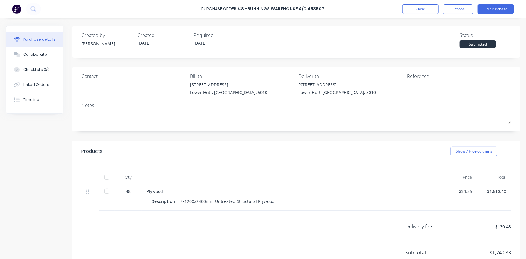
click at [33, 53] on div "Collaborate" at bounding box center [35, 54] width 24 height 5
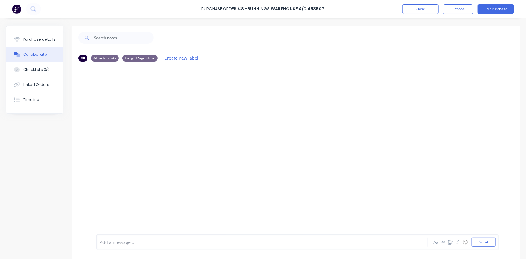
click at [37, 37] on div "Purchase details" at bounding box center [39, 39] width 32 height 5
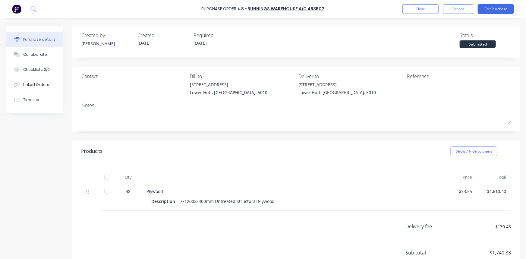
click at [462, 6] on button "Options" at bounding box center [458, 9] width 30 height 10
click at [350, 34] on div "Created by Carl Created 27/08/25 Required 27/08/25 Status Submitted" at bounding box center [296, 40] width 430 height 16
click at [420, 8] on button "Close" at bounding box center [421, 9] width 36 height 10
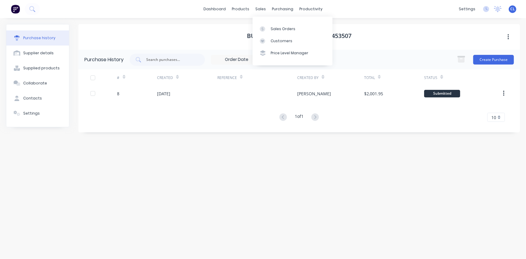
click at [276, 27] on div "Sales Orders" at bounding box center [283, 28] width 25 height 5
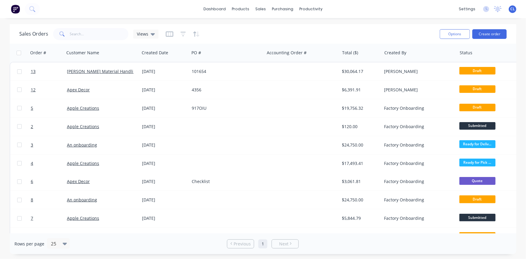
click at [118, 71] on link "[PERSON_NAME] Material Handling Ltd" at bounding box center [106, 71] width 79 height 6
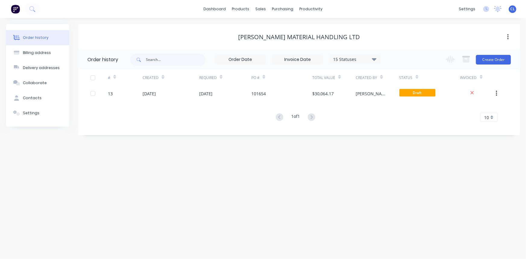
click at [497, 59] on button "Create Order" at bounding box center [493, 60] width 35 height 10
click at [156, 95] on div "[DATE]" at bounding box center [149, 93] width 13 height 6
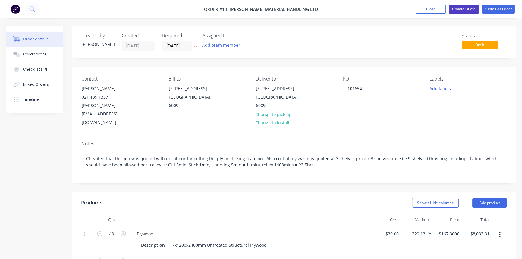
click at [470, 9] on button "Update Quote" at bounding box center [464, 9] width 30 height 9
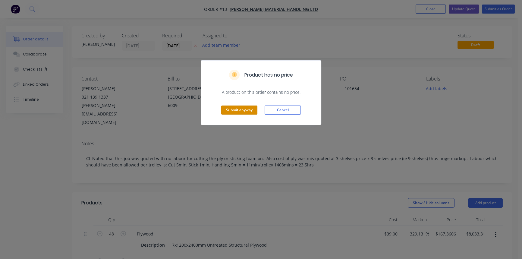
click at [247, 107] on button "Submit anyway" at bounding box center [239, 110] width 36 height 9
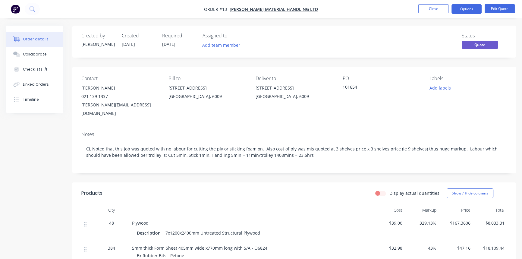
click at [461, 9] on button "Options" at bounding box center [467, 9] width 30 height 10
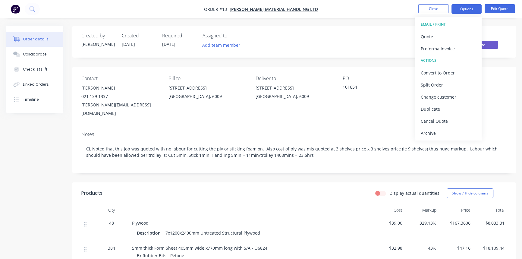
click at [383, 71] on div "Contact Bryon Cummins 021 139 1337 carl@metalart.co.nz Bill to 47 Port Road Sea…" at bounding box center [294, 97] width 444 height 60
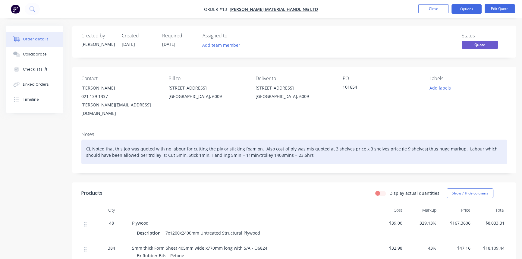
click at [299, 148] on div "CL Noted that this job was quoted with no labour for cutting the ply or stickin…" at bounding box center [294, 152] width 426 height 25
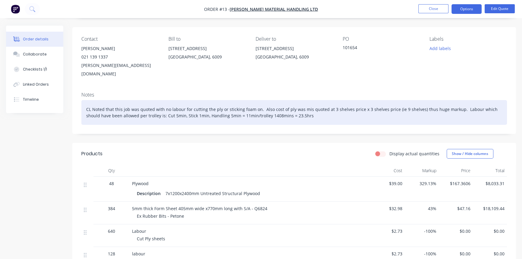
scroll to position [2, 0]
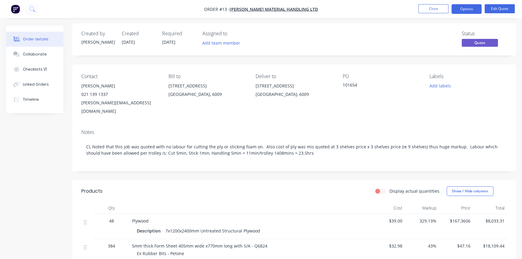
click at [472, 11] on button "Options" at bounding box center [467, 9] width 30 height 10
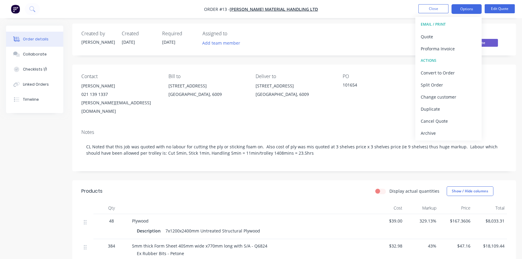
click at [492, 21] on div "Order details Collaborate Checklists 1/1 Linked Orders Timeline Order details C…" at bounding box center [261, 229] width 522 height 462
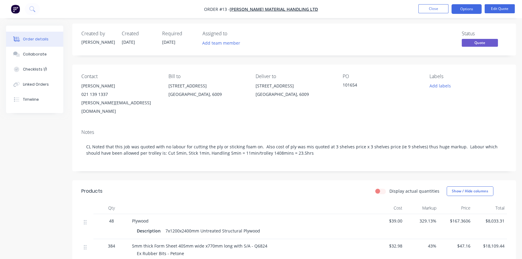
click at [465, 8] on button "Options" at bounding box center [467, 9] width 30 height 10
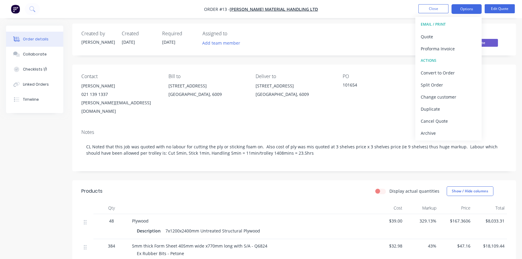
click at [446, 33] on div "Quote" at bounding box center [449, 36] width 56 height 9
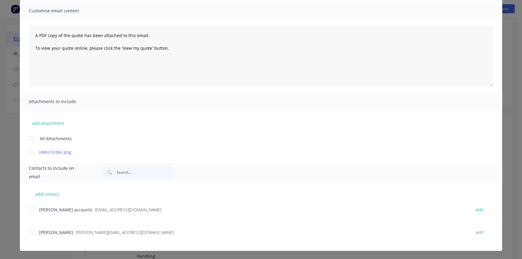
scroll to position [84, 0]
click at [27, 233] on div at bounding box center [31, 233] width 12 height 12
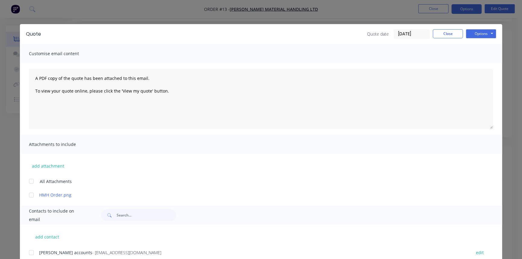
scroll to position [30, 0]
click at [83, 53] on span "Customise email content" at bounding box center [62, 53] width 66 height 8
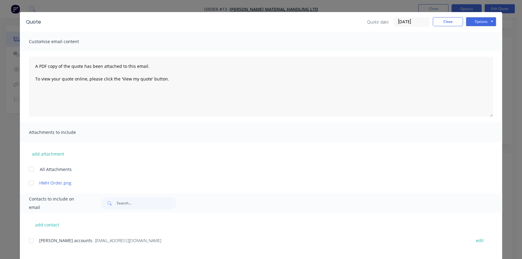
scroll to position [0, 0]
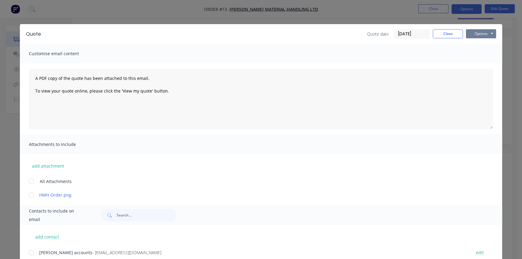
click at [489, 34] on button "Options" at bounding box center [481, 33] width 30 height 9
click at [487, 45] on button "Preview" at bounding box center [485, 45] width 39 height 10
click at [483, 32] on button "Options" at bounding box center [481, 33] width 30 height 9
click at [482, 44] on button "Preview" at bounding box center [485, 45] width 39 height 10
click at [484, 33] on button "Options" at bounding box center [481, 33] width 30 height 9
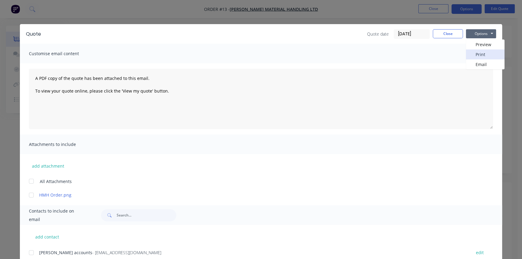
click at [478, 55] on button "Print" at bounding box center [485, 54] width 39 height 10
click at [482, 33] on button "Options" at bounding box center [481, 33] width 30 height 9
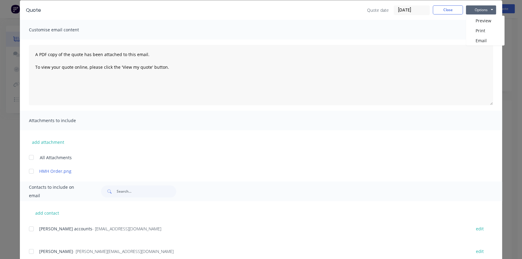
scroll to position [43, 0]
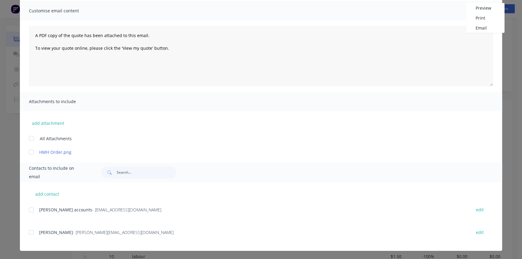
click at [28, 232] on div at bounding box center [31, 233] width 12 height 12
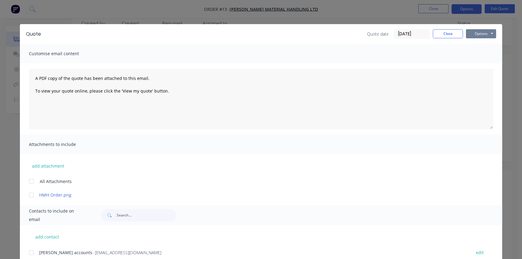
scroll to position [0, 0]
click at [487, 33] on button "Options" at bounding box center [481, 33] width 30 height 9
click at [480, 65] on button "Email" at bounding box center [485, 64] width 39 height 10
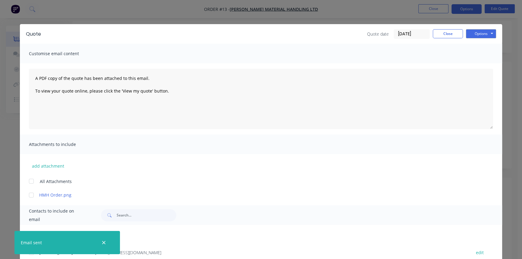
scroll to position [2, 0]
click at [451, 33] on button "Close" at bounding box center [448, 33] width 30 height 9
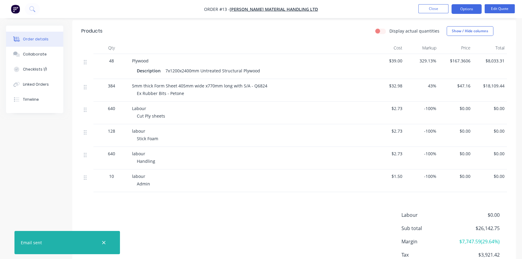
scroll to position [167, 0]
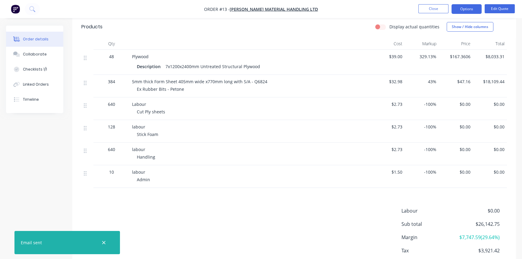
click at [104, 241] on icon "button" at bounding box center [104, 242] width 4 height 5
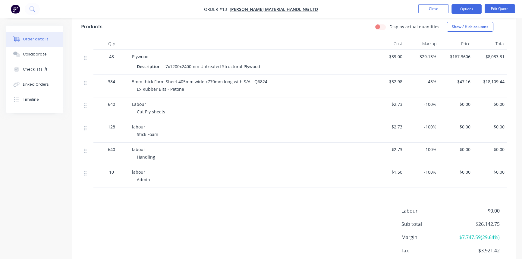
click at [87, 101] on div at bounding box center [87, 105] width 7 height 8
click at [82, 97] on div at bounding box center [87, 108] width 12 height 23
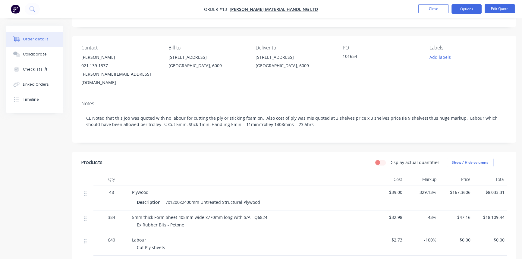
scroll to position [30, 0]
click at [504, 9] on button "Edit Quote" at bounding box center [500, 8] width 30 height 9
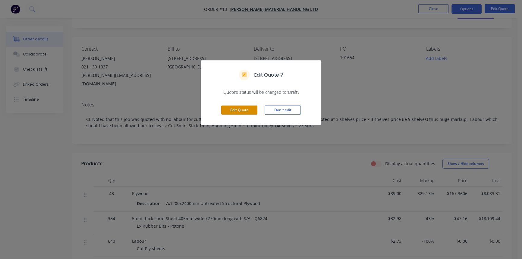
click at [241, 112] on button "Edit Quote" at bounding box center [239, 110] width 36 height 9
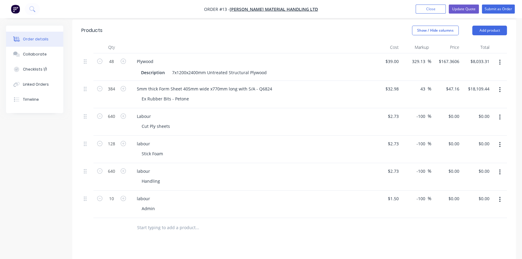
scroll to position [137, 0]
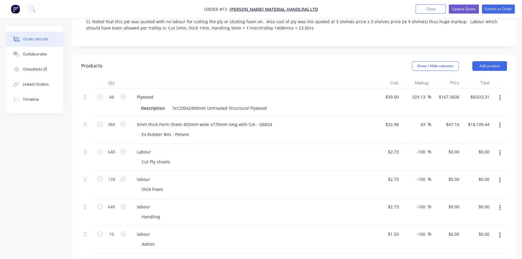
click at [85, 149] on icon at bounding box center [85, 151] width 3 height 5
click at [86, 149] on icon at bounding box center [85, 151] width 3 height 5
click at [86, 150] on icon at bounding box center [85, 152] width 3 height 5
click at [498, 148] on button "button" at bounding box center [500, 153] width 14 height 11
click at [46, 167] on div "Created by Carl Created 26/08/25 Required 26/08/25 Assigned to Add team member …" at bounding box center [261, 158] width 510 height 538
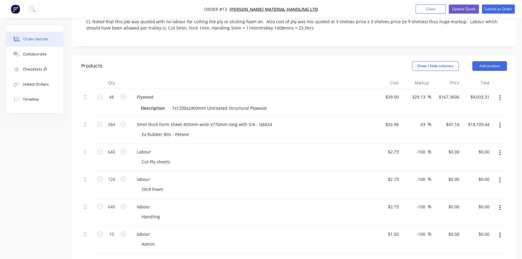
click at [85, 149] on icon at bounding box center [85, 151] width 3 height 5
click at [84, 149] on icon at bounding box center [85, 151] width 3 height 5
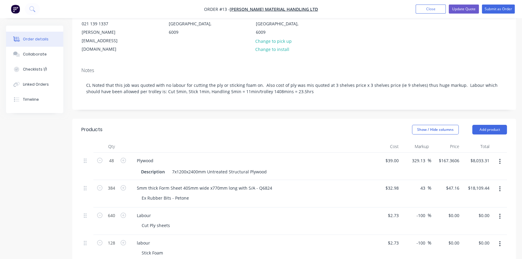
scroll to position [109, 0]
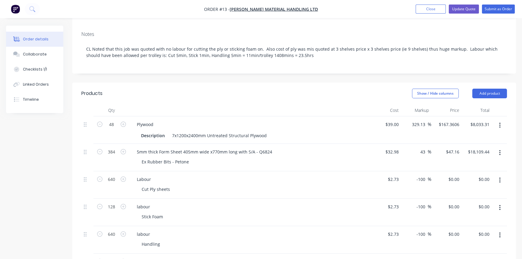
click at [440, 89] on button "Show / Hide columns" at bounding box center [435, 94] width 47 height 10
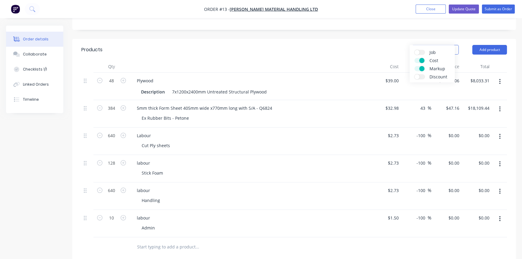
scroll to position [164, 0]
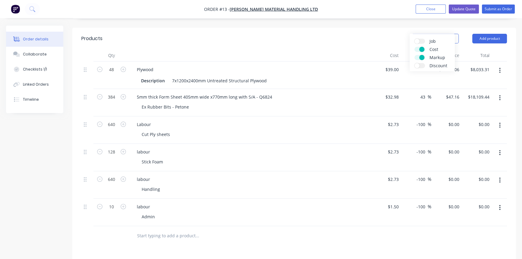
click at [420, 49] on span at bounding box center [422, 49] width 5 height 5
click at [415, 47] on input "Cost" at bounding box center [415, 47] width 0 height 0
click at [420, 49] on label "Cost" at bounding box center [420, 49] width 11 height 5
click at [415, 47] on input "Cost" at bounding box center [415, 47] width 0 height 0
click at [420, 49] on span at bounding box center [422, 49] width 5 height 5
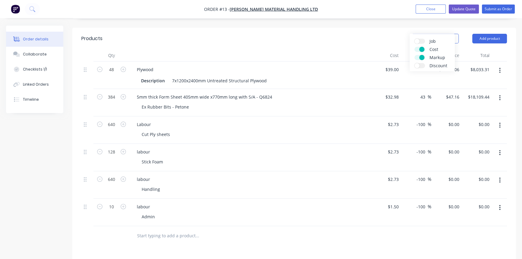
click at [415, 47] on input "Cost" at bounding box center [415, 47] width 0 height 0
click at [419, 57] on label "Markup" at bounding box center [420, 57] width 11 height 5
click at [415, 55] on input "Markup" at bounding box center [415, 55] width 0 height 0
click at [420, 56] on label "Markup" at bounding box center [420, 57] width 11 height 5
click at [415, 55] on input "Markup" at bounding box center [415, 55] width 0 height 0
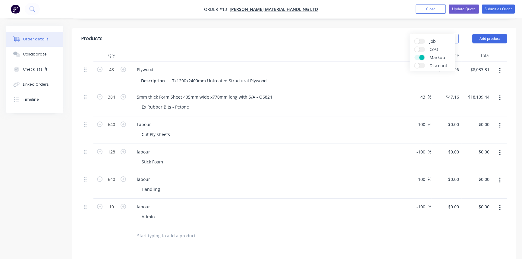
click at [421, 49] on label "Cost" at bounding box center [420, 49] width 11 height 5
click at [415, 47] on input "Cost" at bounding box center [415, 47] width 0 height 0
click at [420, 65] on label "Discount" at bounding box center [420, 65] width 11 height 5
click at [415, 63] on input "Discount" at bounding box center [415, 63] width 0 height 0
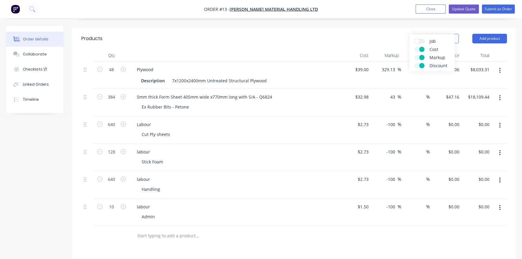
click at [420, 65] on span at bounding box center [422, 65] width 5 height 5
click at [415, 63] on input "Discount" at bounding box center [415, 63] width 0 height 0
click at [422, 40] on label "Job" at bounding box center [420, 41] width 11 height 5
click at [415, 39] on input "Job" at bounding box center [415, 39] width 0 height 0
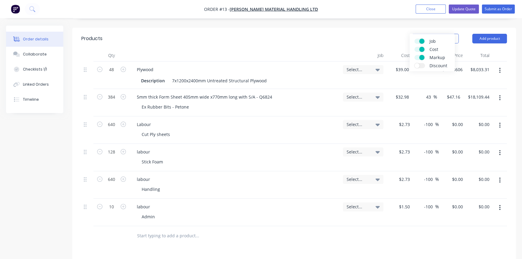
click at [377, 69] on icon at bounding box center [378, 70] width 4 height 2
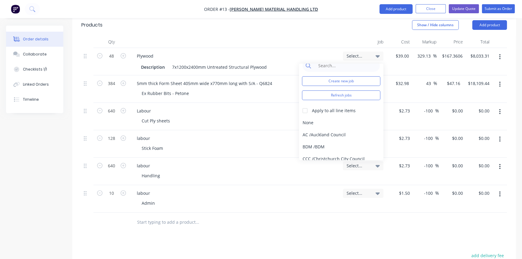
scroll to position [0, 0]
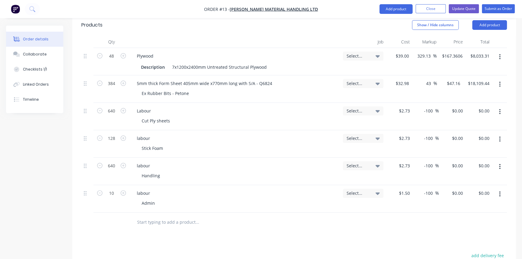
click at [330, 52] on div "Plywood" at bounding box center [235, 56] width 206 height 9
click at [377, 55] on icon at bounding box center [378, 56] width 4 height 2
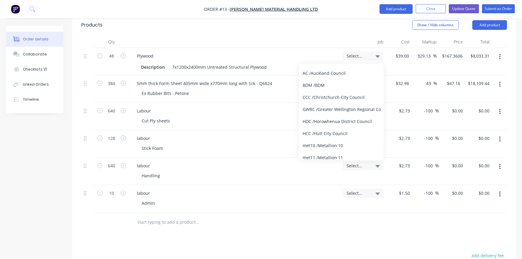
scroll to position [82, 0]
click at [329, 48] on div "Plywood Description 7x1200x2400mm Untreated Structural Plywood" at bounding box center [235, 61] width 211 height 27
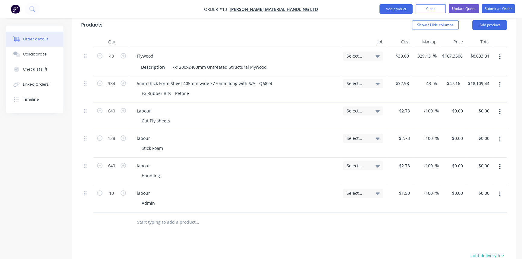
click at [500, 54] on icon "button" at bounding box center [500, 56] width 1 height 5
click at [462, 68] on div "Edit" at bounding box center [478, 72] width 46 height 9
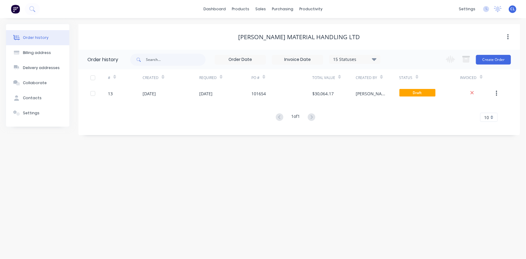
click at [213, 92] on div "[DATE]" at bounding box center [205, 93] width 13 height 6
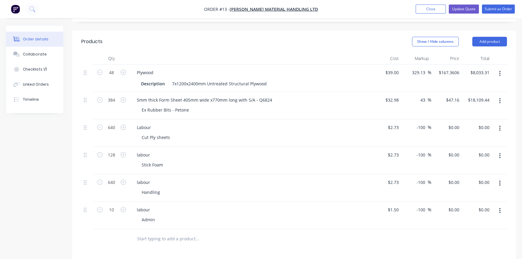
scroll to position [164, 0]
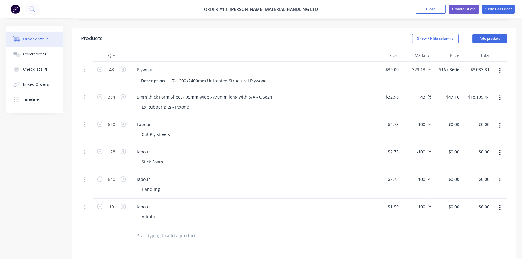
click at [442, 34] on button "Show / Hide columns" at bounding box center [435, 39] width 47 height 10
click at [327, 49] on div at bounding box center [250, 55] width 241 height 12
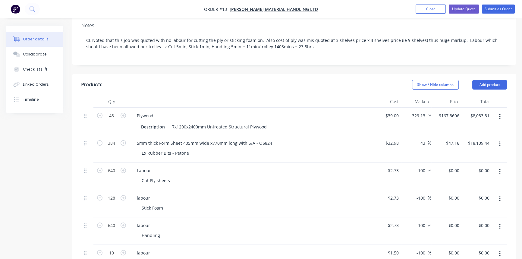
scroll to position [109, 0]
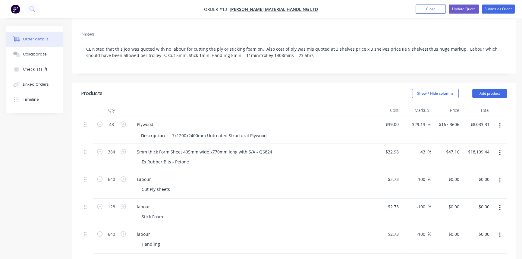
drag, startPoint x: 84, startPoint y: 106, endPoint x: 211, endPoint y: 105, distance: 127.0
click at [211, 120] on div "Plywood" at bounding box center [250, 124] width 236 height 9
drag, startPoint x: 202, startPoint y: 118, endPoint x: 292, endPoint y: 89, distance: 94.3
click at [273, 104] on div at bounding box center [250, 110] width 241 height 12
drag, startPoint x: 390, startPoint y: 107, endPoint x: 355, endPoint y: 104, distance: 35.7
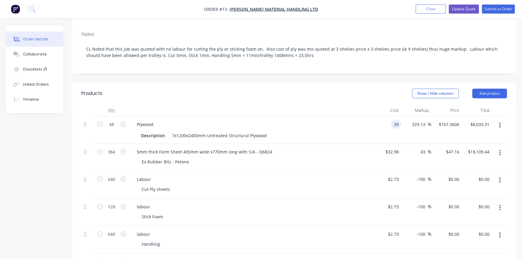
click at [355, 120] on div "Plywood" at bounding box center [250, 124] width 236 height 9
type input "$39.00"
drag, startPoint x: 447, startPoint y: 107, endPoint x: 353, endPoint y: 107, distance: 94.7
click at [353, 120] on div "Plywood" at bounding box center [250, 124] width 236 height 9
type input "$167.3606"
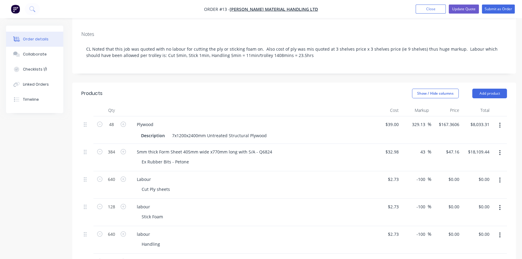
click at [292, 120] on div "Plywood" at bounding box center [250, 124] width 236 height 9
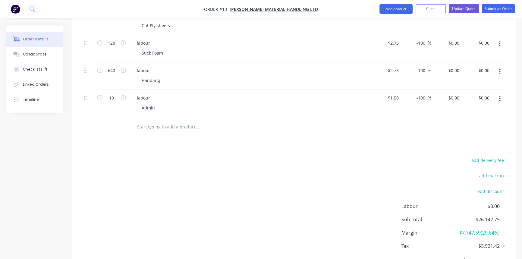
scroll to position [274, 0]
click at [167, 120] on input "text" at bounding box center [197, 126] width 121 height 12
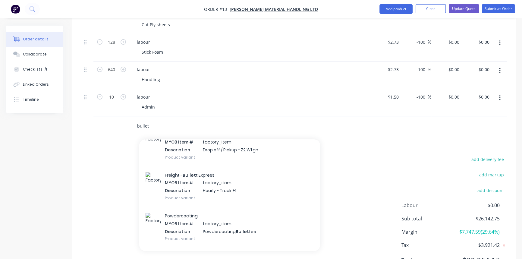
scroll to position [219, 0]
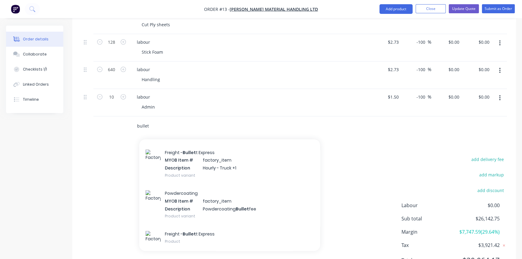
type input "bullet"
click at [195, 144] on div "Freight - Bullet t Express MYOB Item # factory_item Description Hourly - Truck …" at bounding box center [229, 164] width 181 height 41
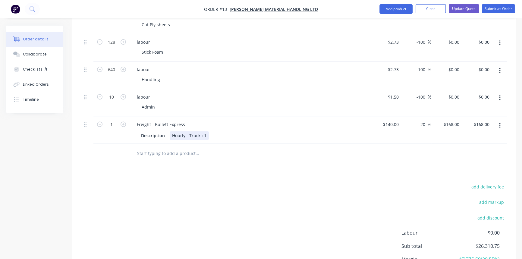
click at [205, 131] on div "Hourly - Truck +1" at bounding box center [189, 135] width 39 height 9
click at [122, 122] on icon "button" at bounding box center [123, 124] width 5 height 5
type input "2"
type input "$336.00"
click at [262, 160] on div "Products Show / Hide columns Add product Qty Cost Markup Price Total 48 Plywood…" at bounding box center [294, 113] width 444 height 390
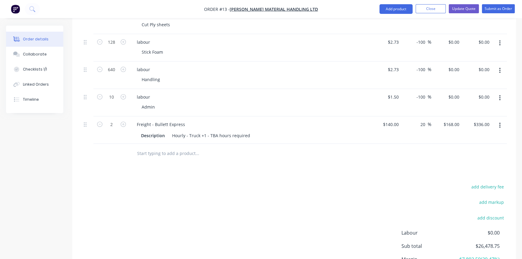
click at [244, 158] on div "Products Show / Hide columns Add product Qty Cost Markup Price Total 48 Plywood…" at bounding box center [294, 113] width 444 height 390
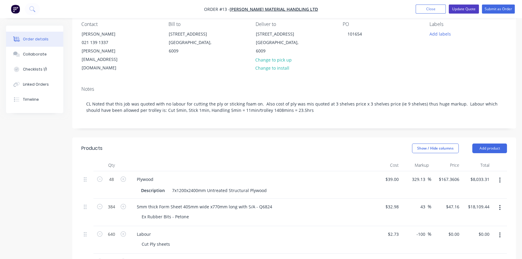
click at [468, 11] on button "Update Quote" at bounding box center [464, 9] width 30 height 9
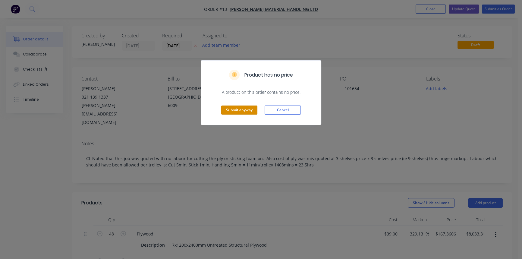
click at [236, 108] on button "Submit anyway" at bounding box center [239, 110] width 36 height 9
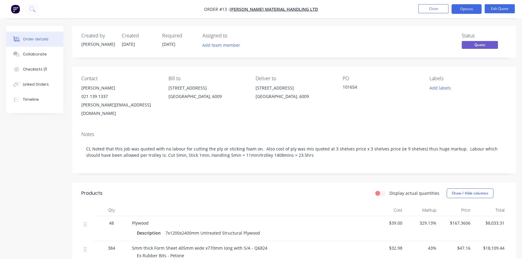
scroll to position [137, 0]
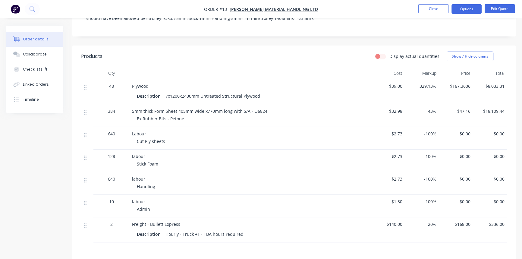
click at [390, 53] on label "Display actual quantities" at bounding box center [415, 56] width 50 height 6
click at [380, 53] on input "Display actual quantities" at bounding box center [378, 56] width 5 height 6
click at [390, 53] on label "Display actual quantities" at bounding box center [415, 56] width 50 height 6
click at [380, 53] on input "Display actual quantities" at bounding box center [378, 56] width 5 height 6
click at [390, 53] on label "Display actual quantities" at bounding box center [415, 56] width 50 height 6
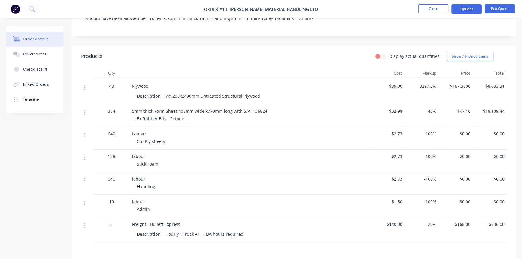
click at [380, 53] on input "Display actual quantities" at bounding box center [378, 56] width 5 height 6
click at [390, 53] on label "Display actual quantities" at bounding box center [415, 56] width 50 height 6
click at [380, 53] on input "Display actual quantities" at bounding box center [378, 56] width 5 height 6
click at [390, 53] on label "Display actual quantities" at bounding box center [415, 56] width 50 height 6
click at [380, 53] on input "Display actual quantities" at bounding box center [378, 56] width 5 height 6
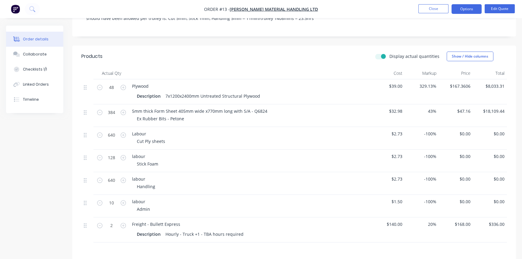
click at [390, 53] on label "Display actual quantities" at bounding box center [415, 56] width 50 height 6
click at [380, 53] on input "Display actual quantities" at bounding box center [378, 56] width 5 height 6
click at [319, 52] on div "Display actual quantities Show / Hide columns" at bounding box center [339, 57] width 335 height 10
click at [390, 53] on label "Display actual quantities" at bounding box center [415, 56] width 50 height 6
click at [380, 53] on input "Display actual quantities" at bounding box center [378, 56] width 5 height 6
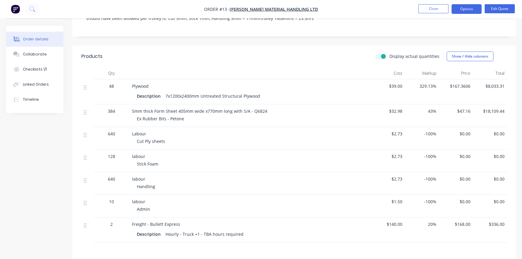
checkbox input "true"
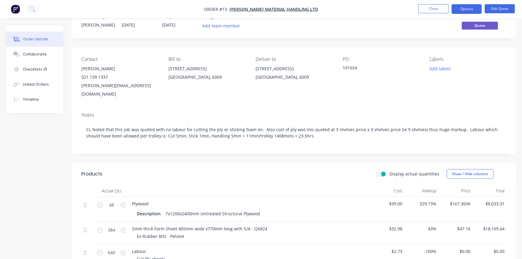
scroll to position [0, 0]
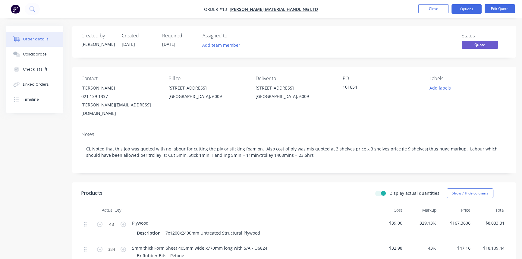
click at [433, 6] on button "Close" at bounding box center [434, 8] width 30 height 9
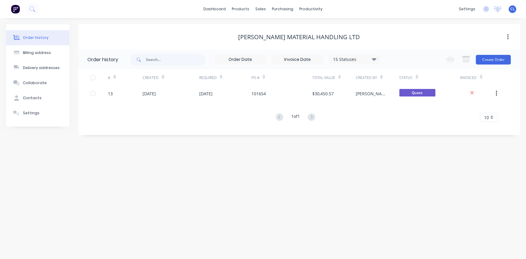
click at [413, 29] on div "[PERSON_NAME] Material Handling Ltd" at bounding box center [299, 37] width 442 height 26
click at [414, 29] on div "[PERSON_NAME] Material Handling Ltd" at bounding box center [299, 37] width 442 height 26
click at [262, 10] on div "sales" at bounding box center [260, 9] width 17 height 9
click at [276, 27] on div "Sales Orders" at bounding box center [283, 28] width 25 height 5
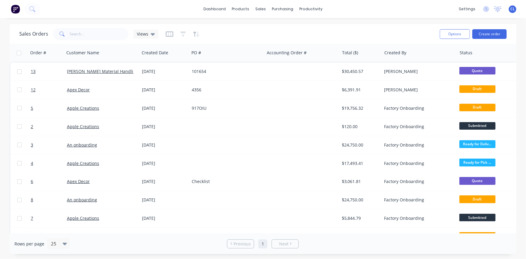
click at [114, 71] on link "[PERSON_NAME] Material Handling Ltd" at bounding box center [106, 71] width 79 height 6
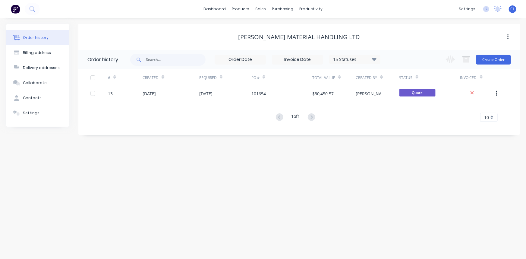
click at [492, 59] on button "Create Order" at bounding box center [493, 60] width 35 height 10
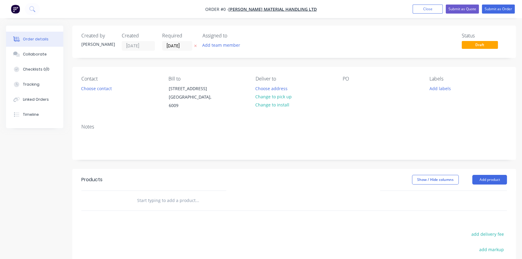
click at [429, 5] on button "Close" at bounding box center [428, 9] width 30 height 9
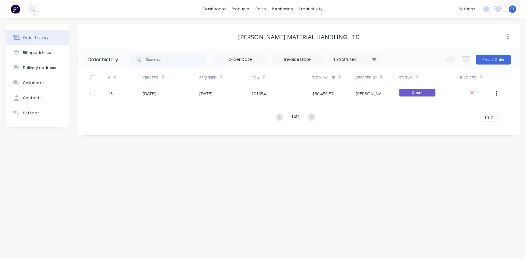
click at [262, 94] on div "101654" at bounding box center [259, 93] width 14 height 6
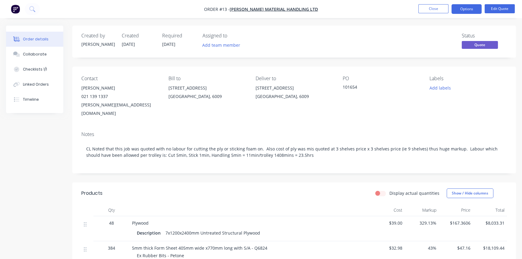
click at [469, 10] on button "Options" at bounding box center [467, 9] width 30 height 10
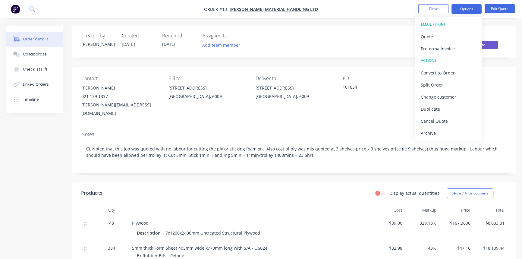
click at [439, 72] on div "Convert to Order" at bounding box center [449, 72] width 56 height 9
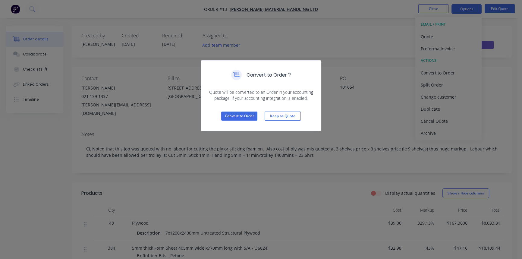
click at [358, 43] on div "Convert to Order ? Quote will be converted to an Order in your accounting packa…" at bounding box center [261, 129] width 522 height 259
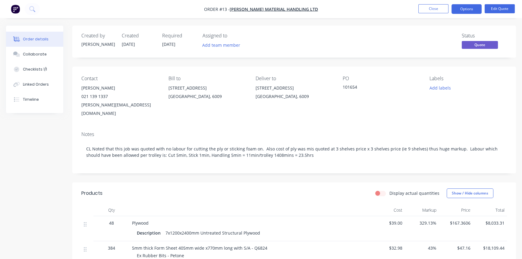
click at [437, 6] on button "Close" at bounding box center [434, 8] width 30 height 9
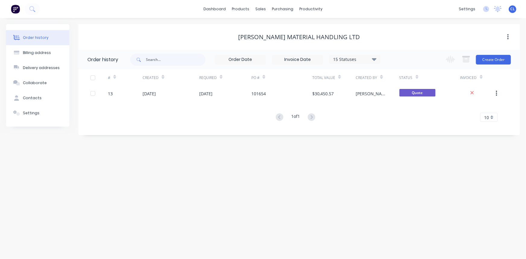
click at [206, 210] on div "Order history Billing address Delivery addresses Collaborate Contacts Settings …" at bounding box center [263, 138] width 526 height 241
click at [216, 9] on link "dashboard" at bounding box center [215, 9] width 28 height 9
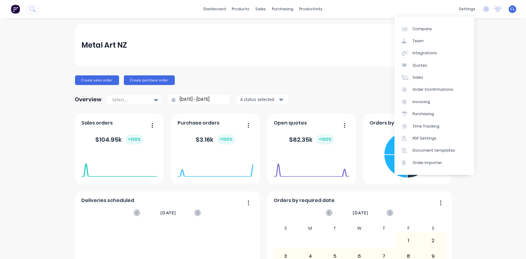
click at [466, 7] on div "settings" at bounding box center [467, 9] width 23 height 9
click at [427, 54] on div "Integrations" at bounding box center [425, 52] width 24 height 5
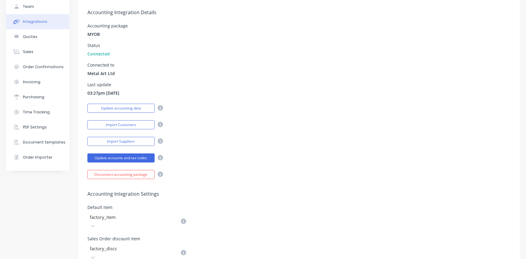
scroll to position [55, 0]
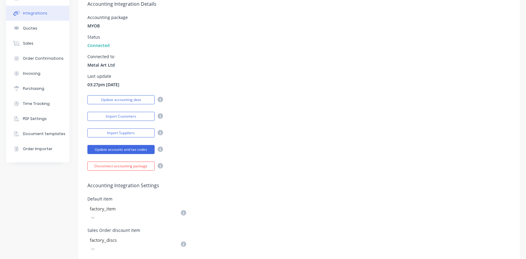
click at [292, 84] on div "Last update 03:27pm 28/07/25" at bounding box center [299, 81] width 424 height 14
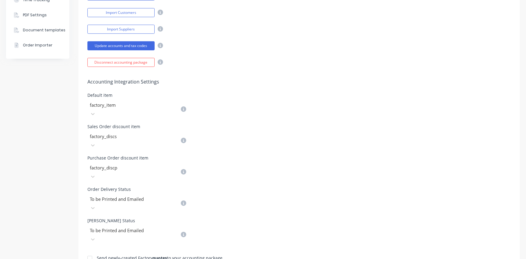
scroll to position [192, 0]
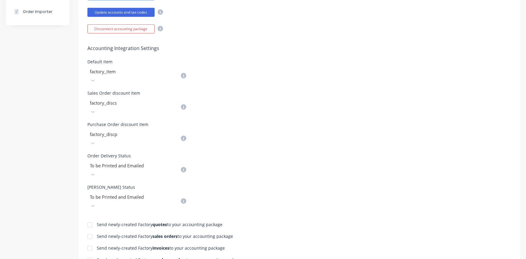
click at [265, 154] on div "Order Delivery Status To be Printed and Emailed" at bounding box center [299, 166] width 424 height 25
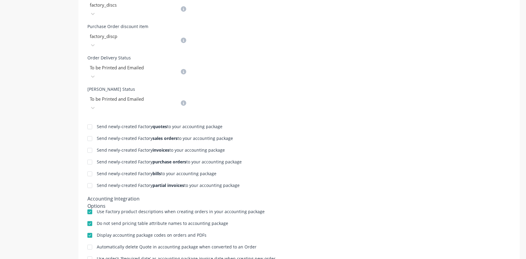
scroll to position [302, 0]
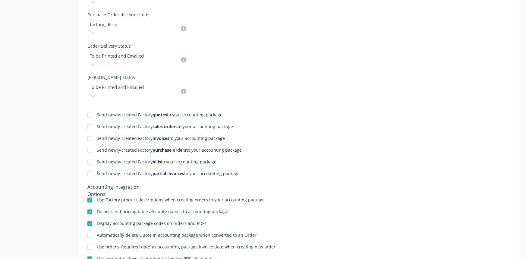
click at [326, 101] on div "Send newly-created Factory quotes to your accounting package Send newly-created…" at bounding box center [299, 193] width 442 height 185
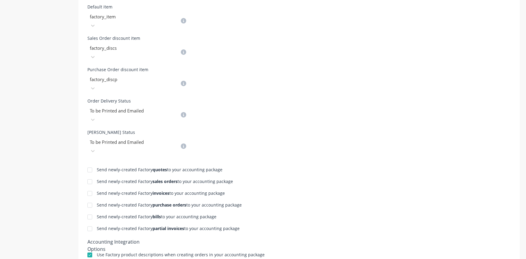
scroll to position [307, 0]
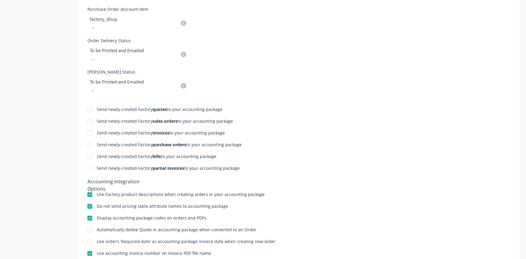
click at [357, 131] on div "Send newly-created Factory invoices to your accounting package" at bounding box center [299, 134] width 424 height 6
